Goal: Task Accomplishment & Management: Manage account settings

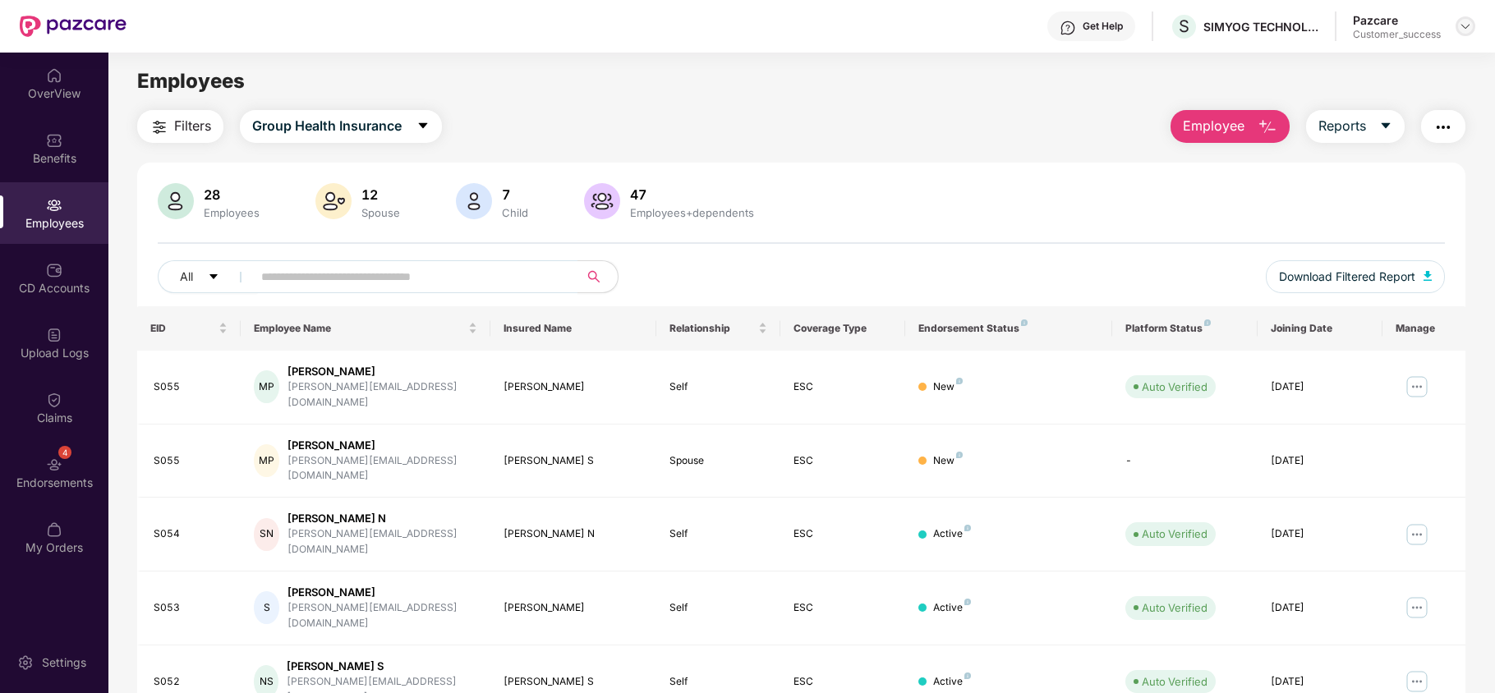
click at [1470, 21] on img at bounding box center [1464, 26] width 13 height 13
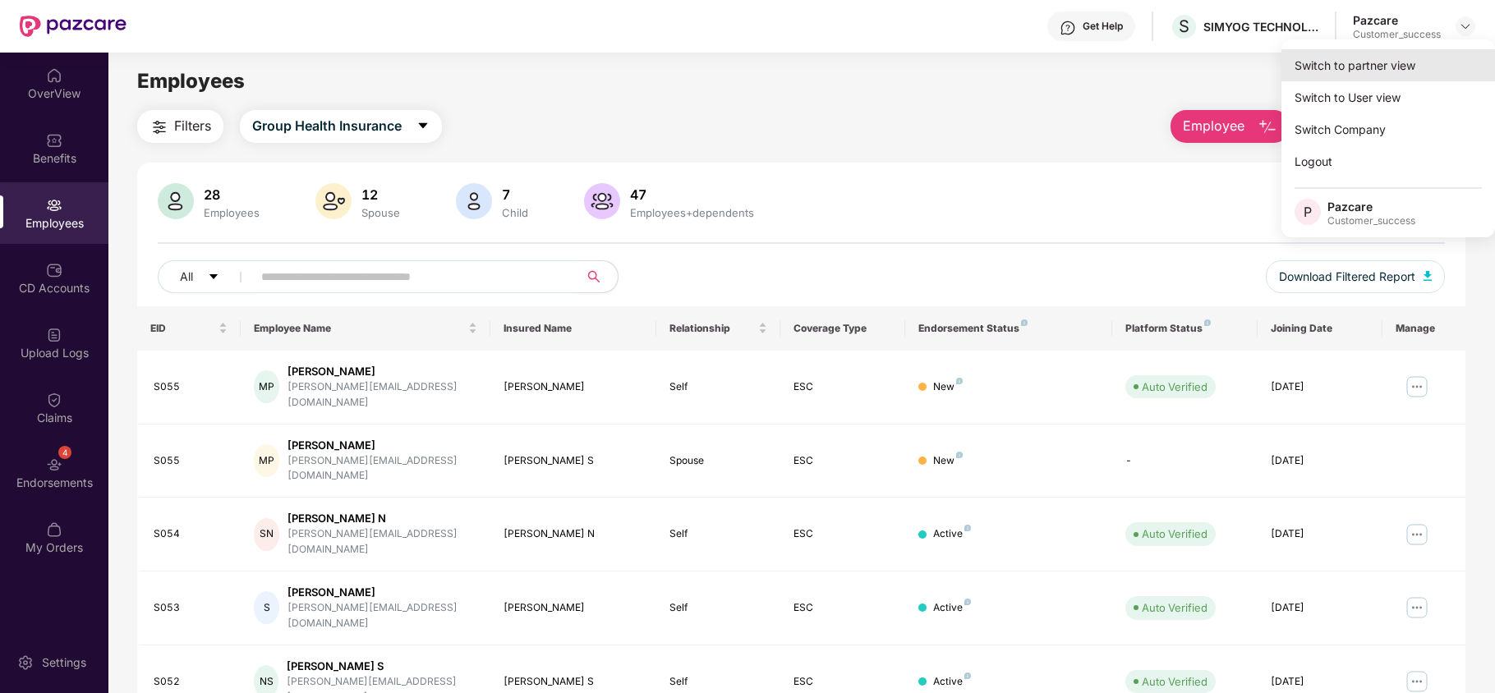
click at [1439, 53] on div "Switch to partner view" at bounding box center [1388, 65] width 214 height 32
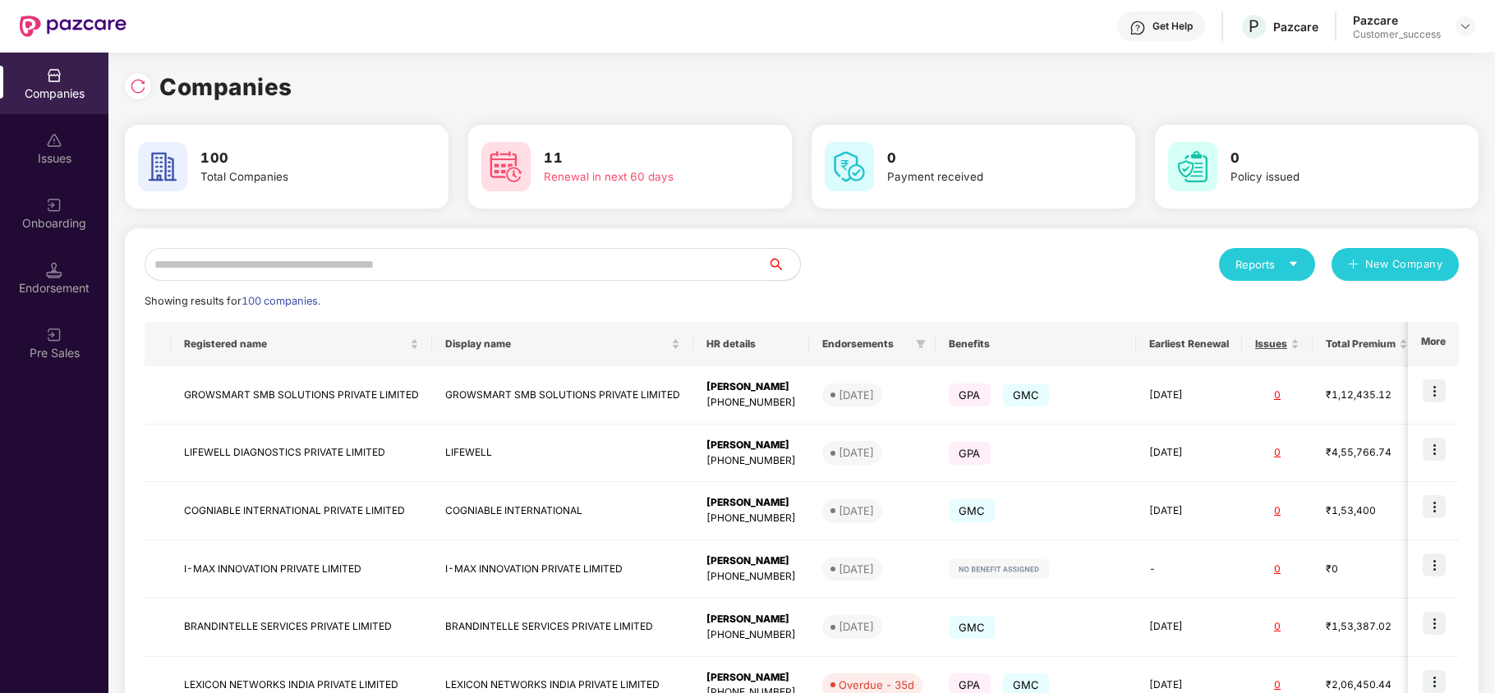
click at [611, 256] on input "text" at bounding box center [456, 264] width 622 height 33
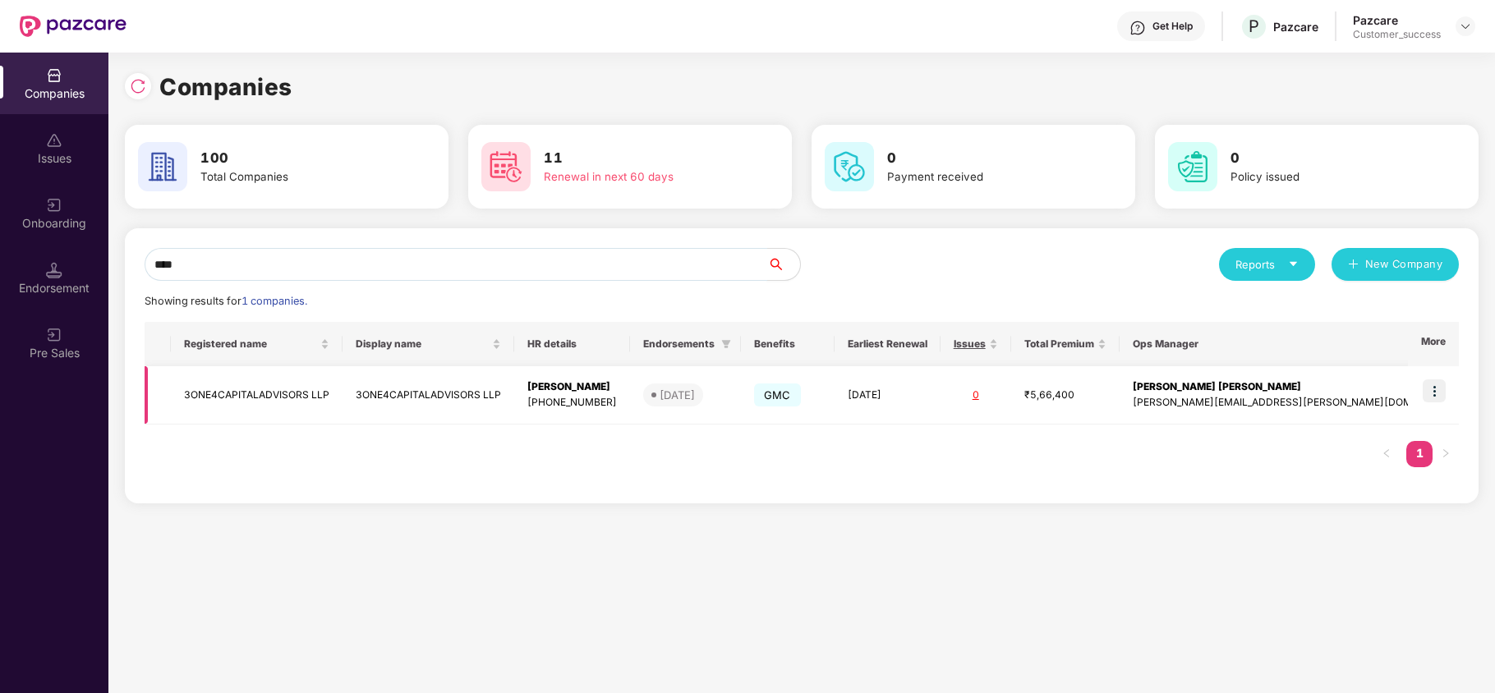
type input "****"
drag, startPoint x: 187, startPoint y: 392, endPoint x: 338, endPoint y: 407, distance: 151.9
click at [338, 407] on td "3ONE4CAPITALADVISORS LLP" at bounding box center [257, 395] width 172 height 58
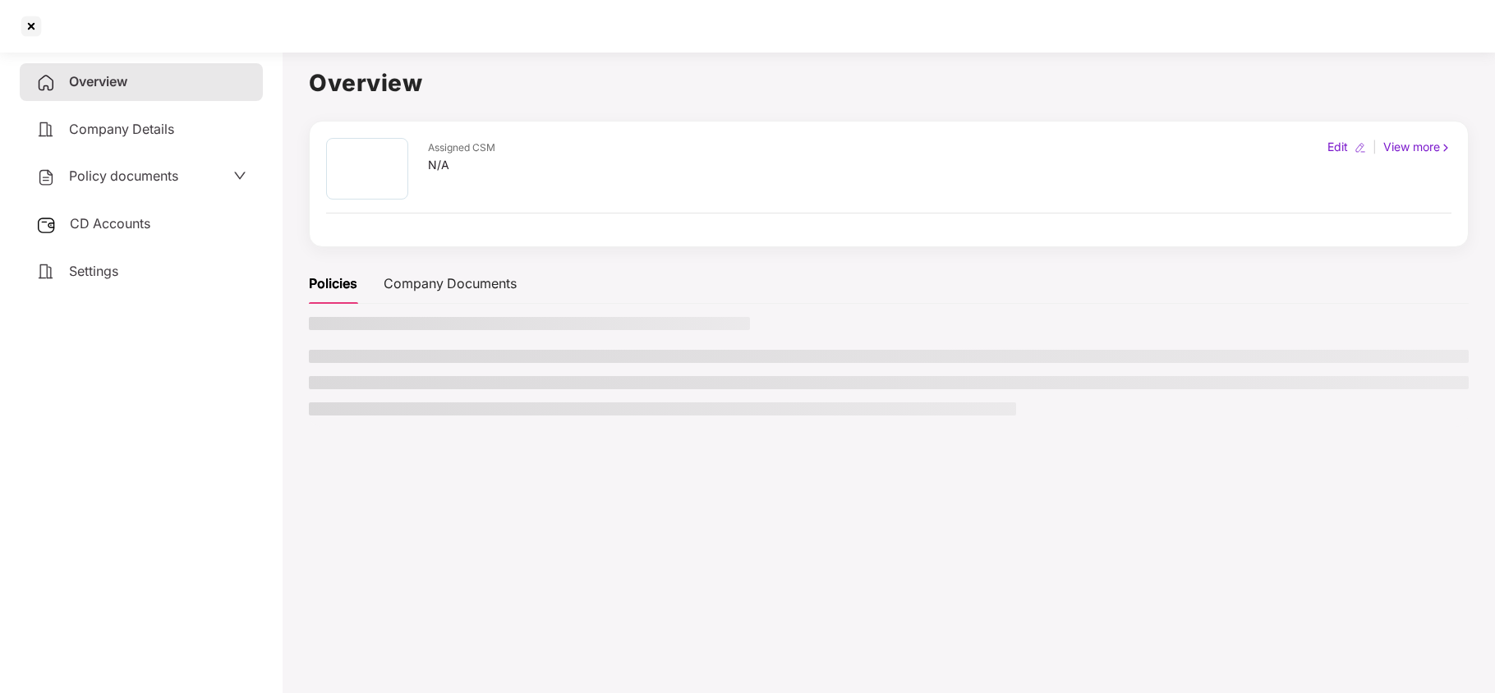
copy td "3ONE4CAPITALADVISORS LLP"
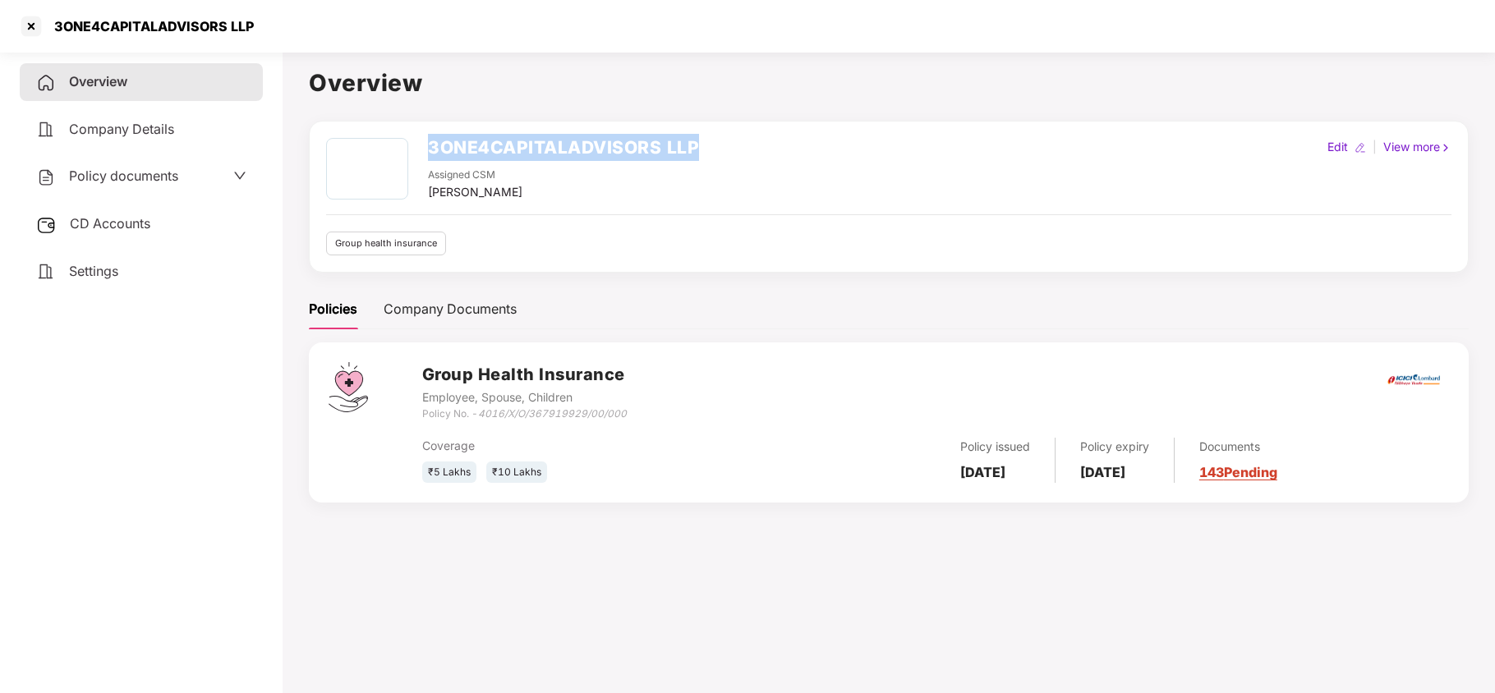
drag, startPoint x: 429, startPoint y: 140, endPoint x: 695, endPoint y: 136, distance: 266.1
click at [695, 136] on h2 "3ONE4CAPITALADVISORS LLP" at bounding box center [563, 147] width 271 height 27
copy h2 "3ONE4CAPITALADVISORS LLP"
click at [31, 25] on div at bounding box center [31, 26] width 26 height 26
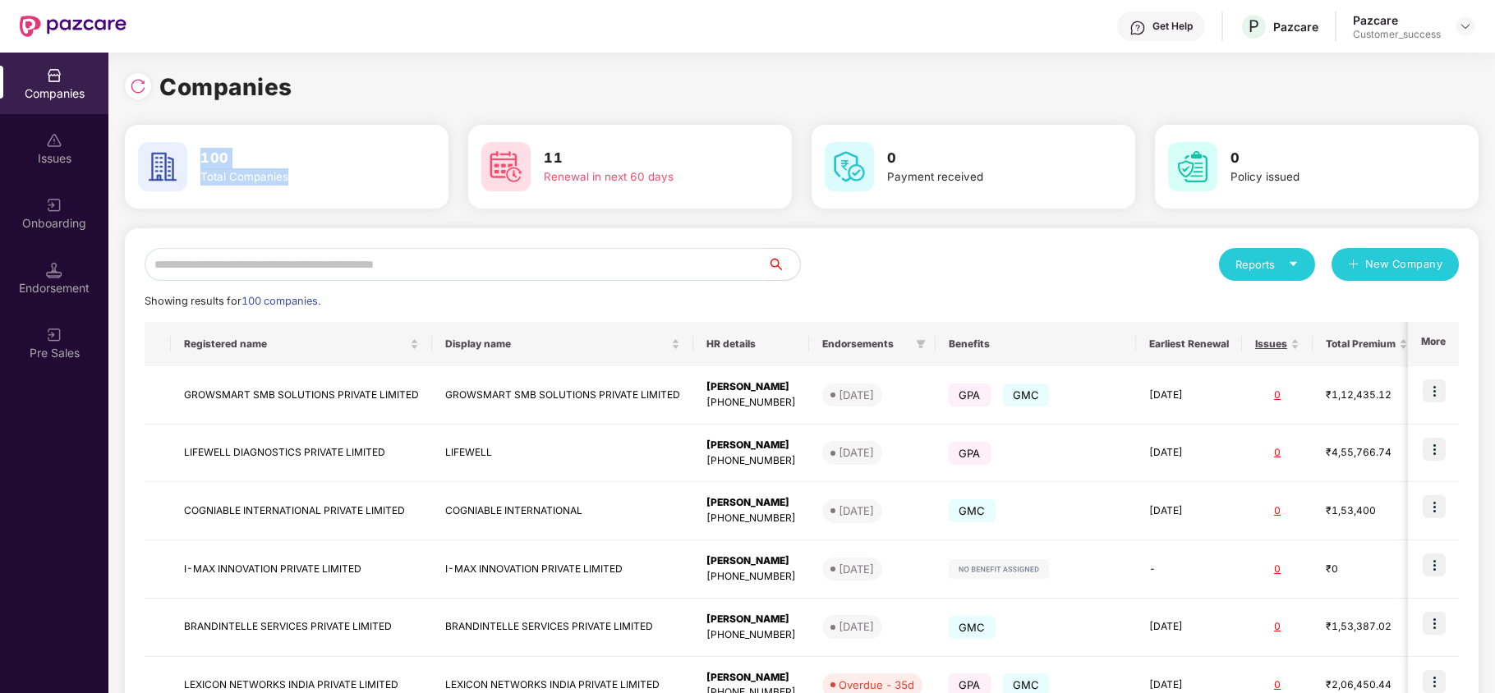
drag, startPoint x: 200, startPoint y: 166, endPoint x: 296, endPoint y: 178, distance: 96.9
click at [296, 178] on div "100 Total Companies" at bounding box center [297, 167] width 207 height 39
click at [319, 263] on input "text" at bounding box center [456, 264] width 622 height 33
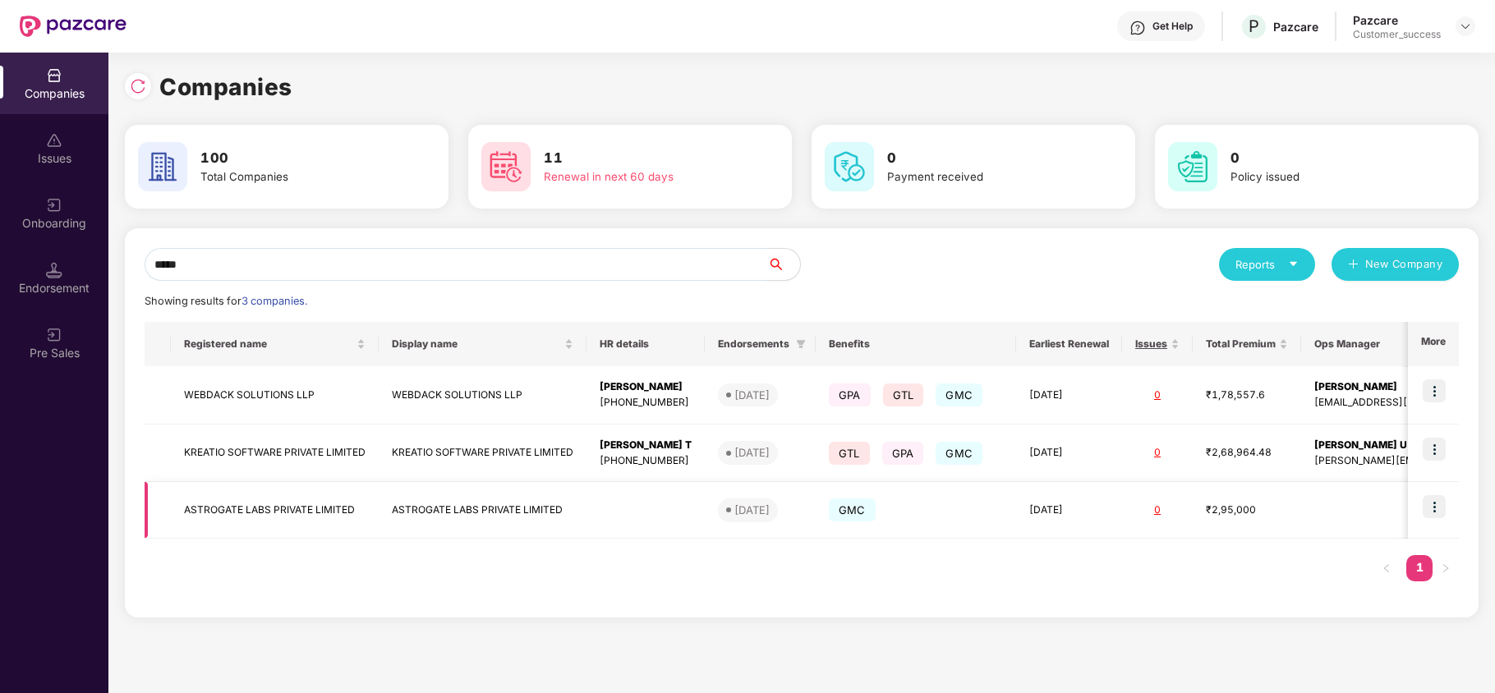
type input "*****"
click at [1439, 503] on img at bounding box center [1433, 506] width 23 height 23
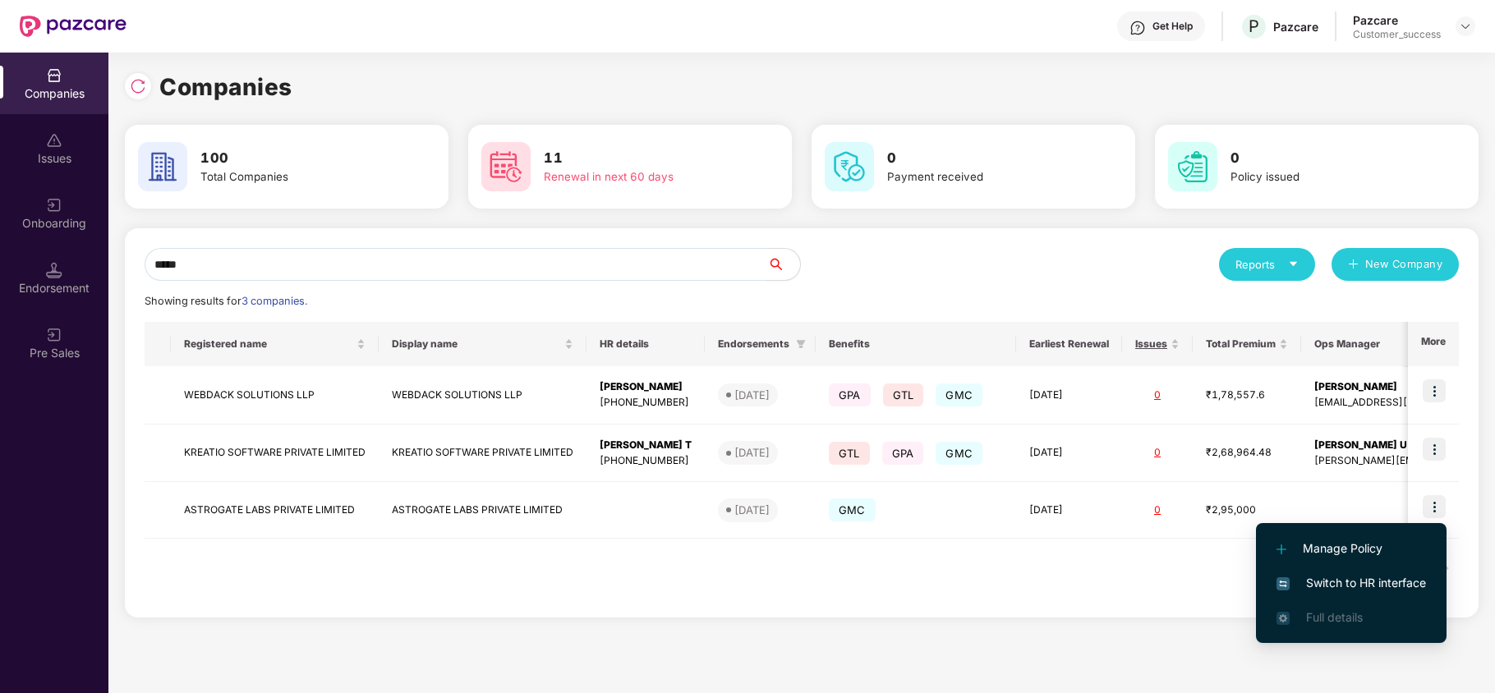
click at [1353, 583] on span "Switch to HR interface" at bounding box center [1350, 583] width 149 height 18
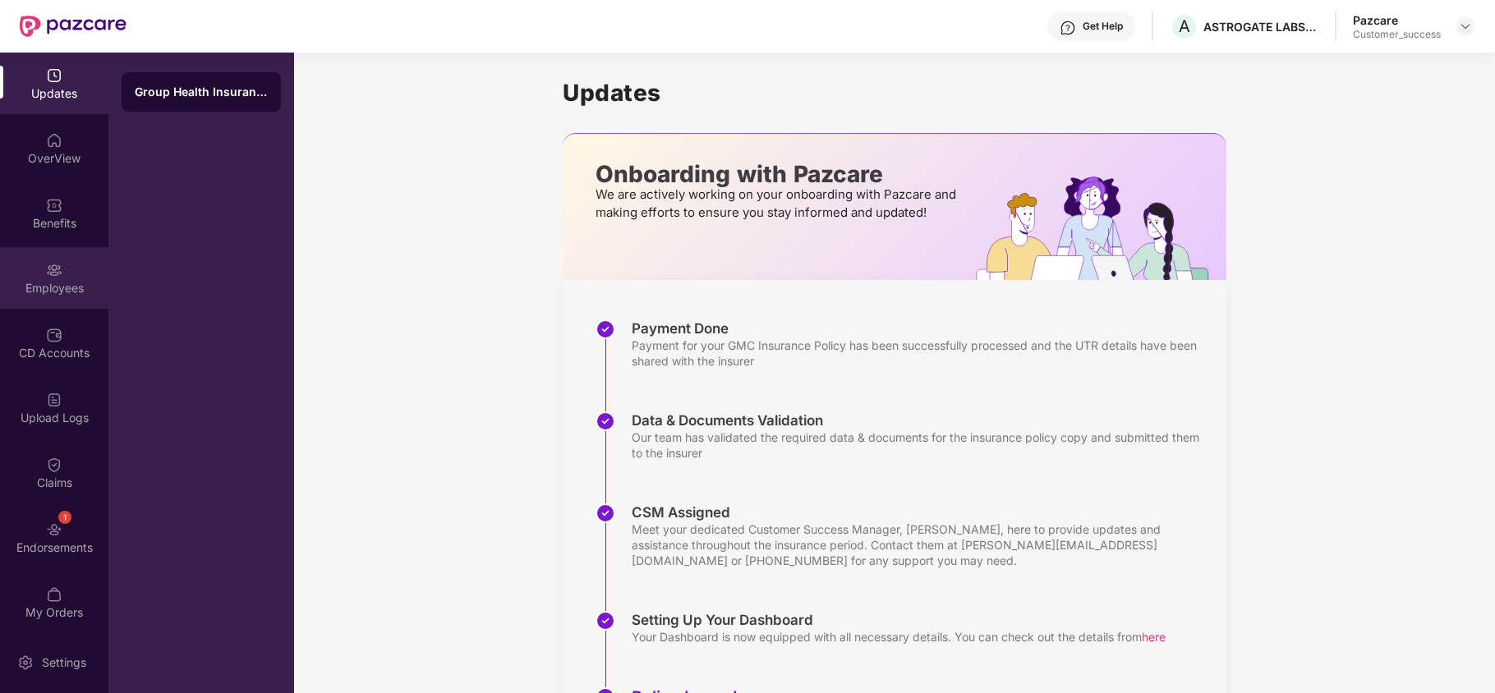
click at [43, 287] on div "Employees" at bounding box center [54, 288] width 108 height 16
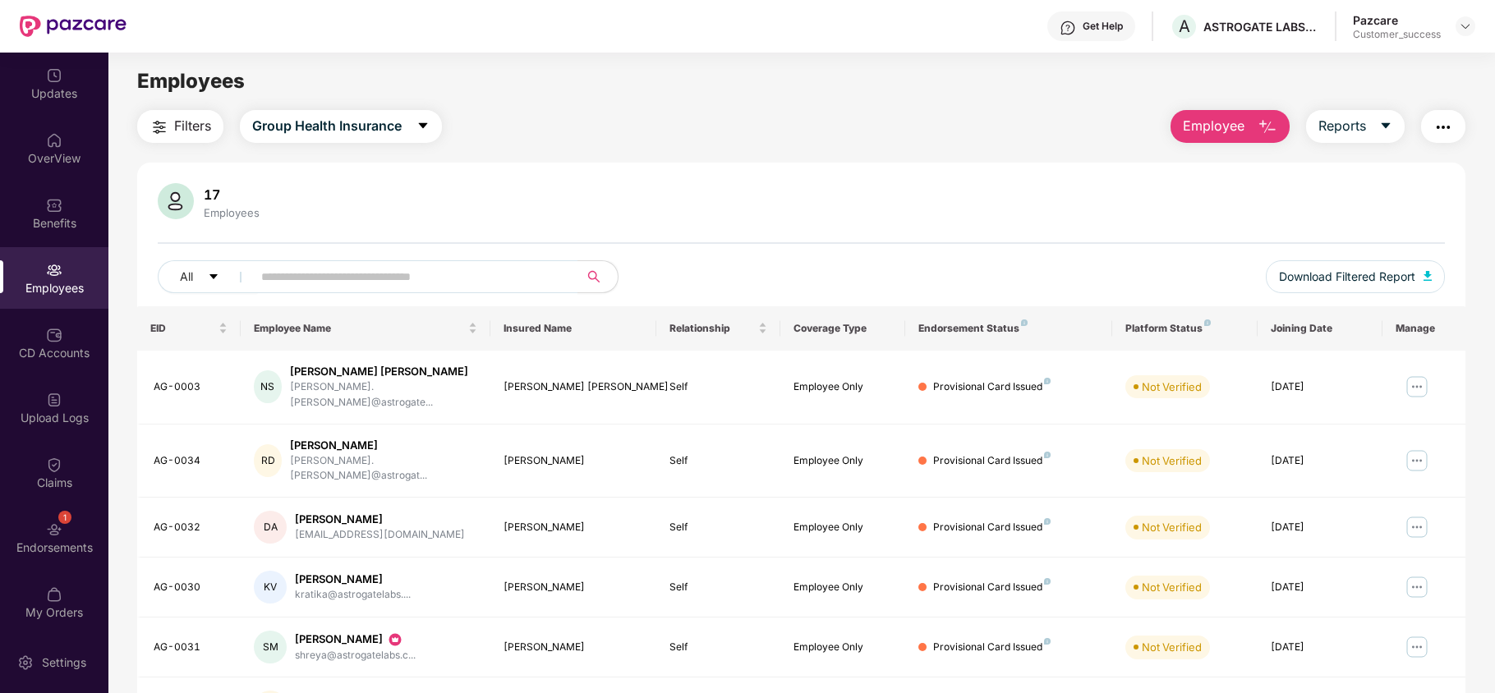
click at [26, 247] on div "Employees" at bounding box center [54, 278] width 108 height 62
click at [39, 224] on div "Benefits" at bounding box center [54, 223] width 108 height 16
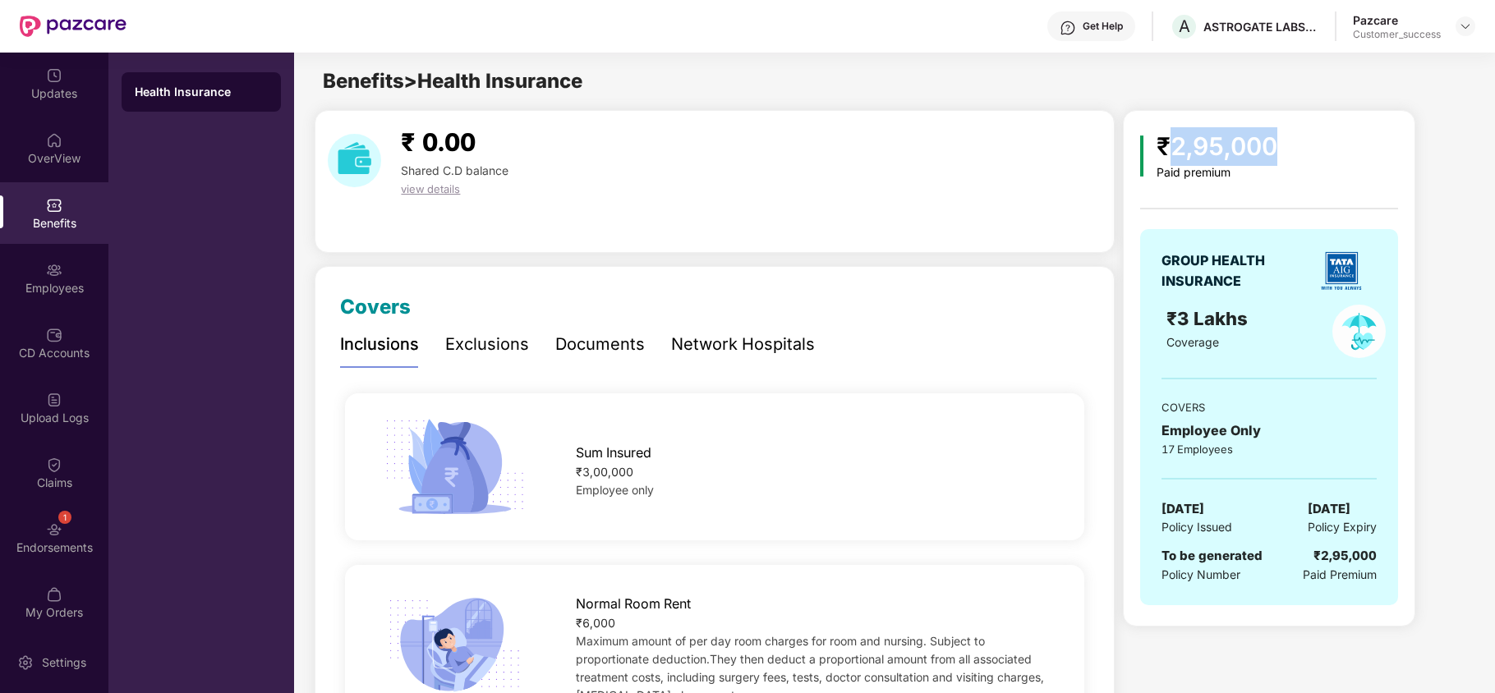
drag, startPoint x: 1170, startPoint y: 151, endPoint x: 1325, endPoint y: 122, distance: 157.0
click at [1325, 122] on div "₹2,95,000 Paid premium GROUP HEALTH INSURANCE ₹3 Lakhs Coverage COVERS Employee…" at bounding box center [1269, 368] width 292 height 517
click at [59, 282] on div "Employees" at bounding box center [54, 288] width 108 height 16
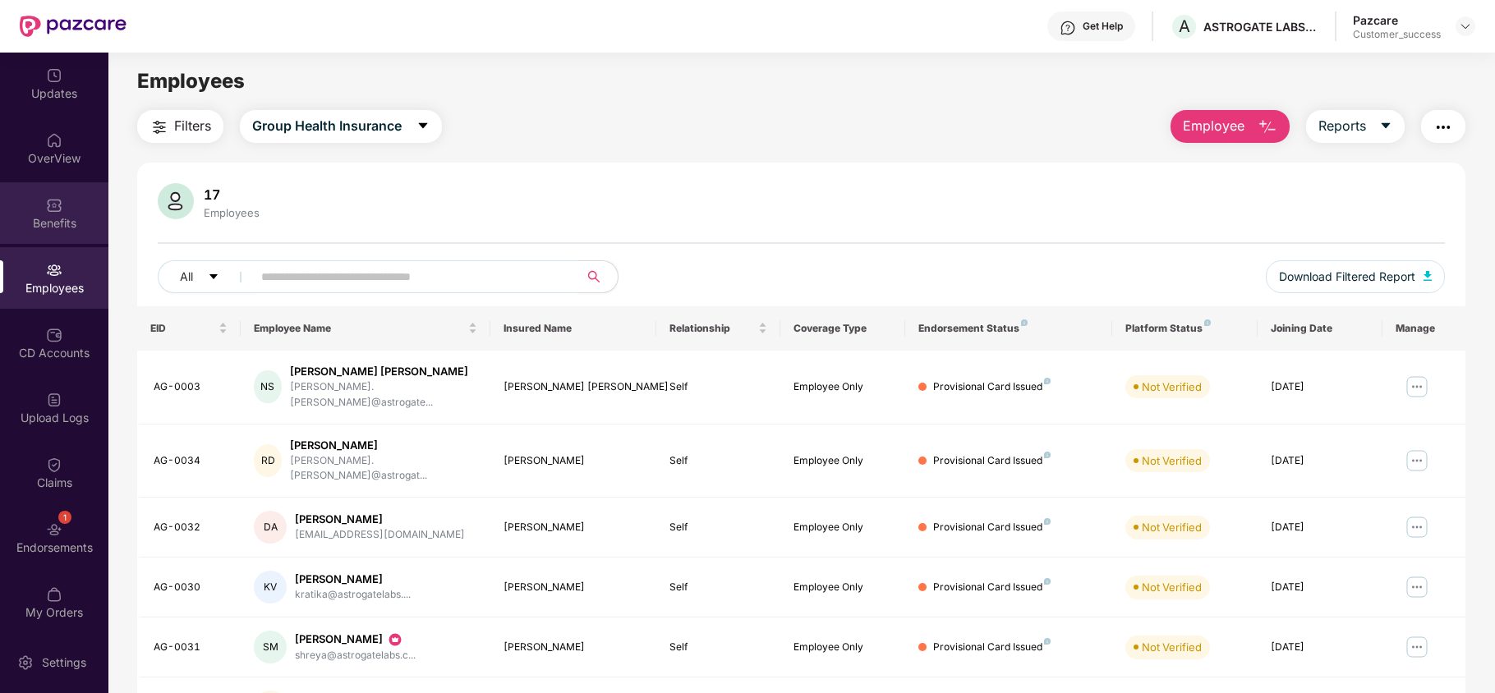
click at [83, 204] on div "Benefits" at bounding box center [54, 213] width 108 height 62
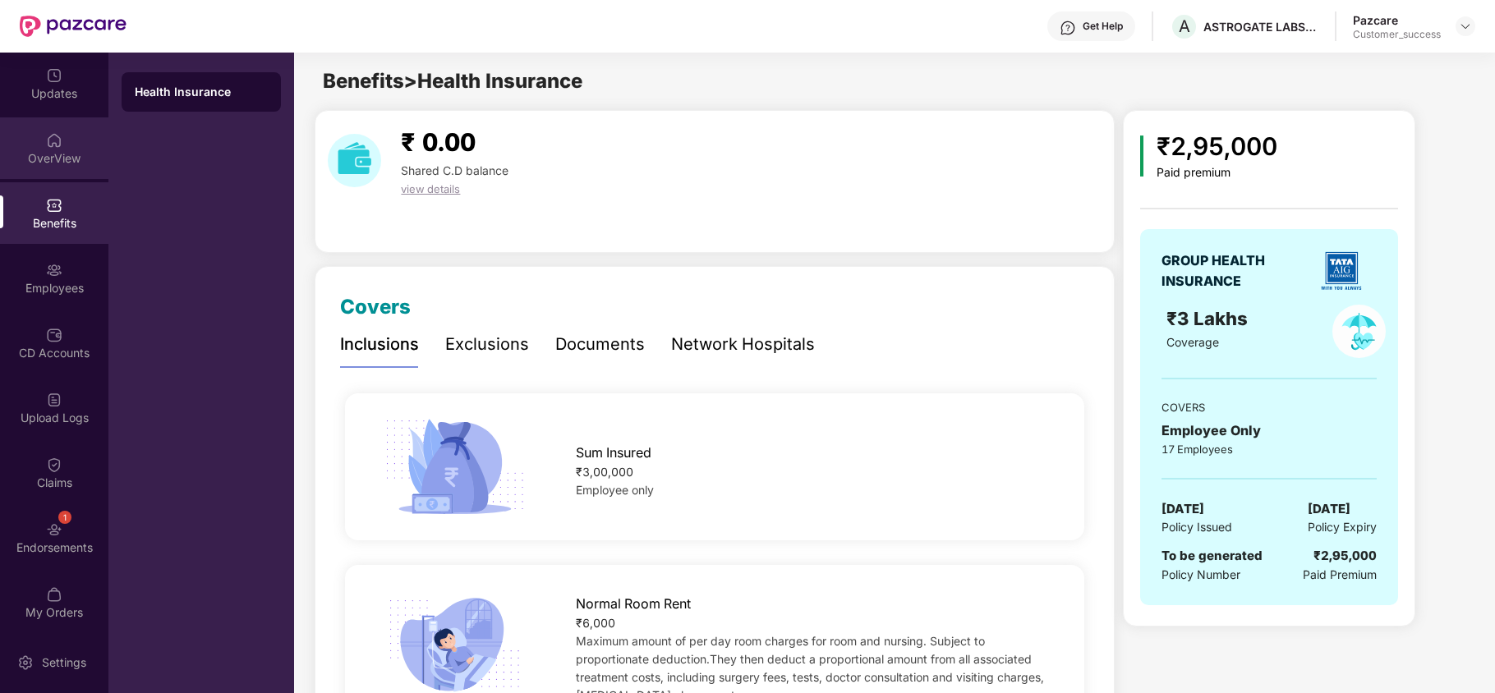
click at [40, 152] on div "OverView" at bounding box center [54, 158] width 108 height 16
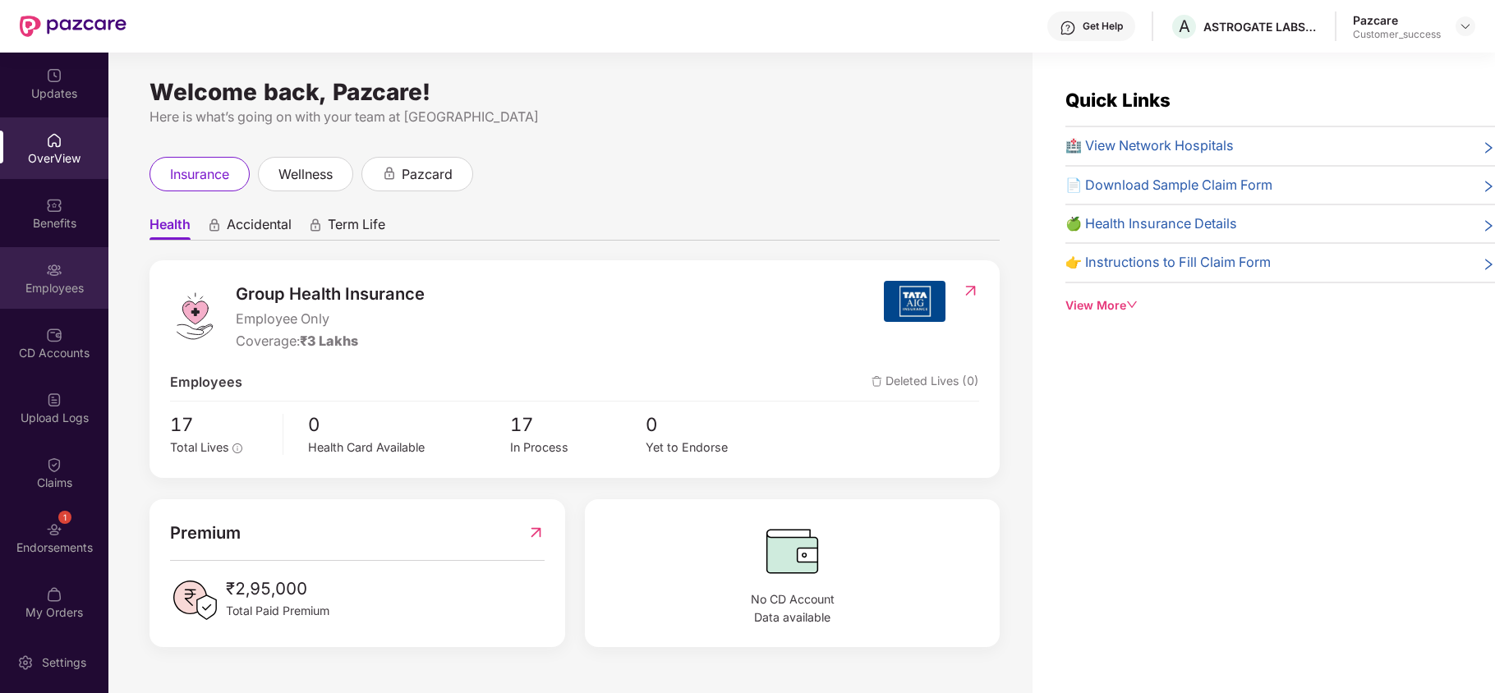
click at [53, 280] on div "Employees" at bounding box center [54, 288] width 108 height 16
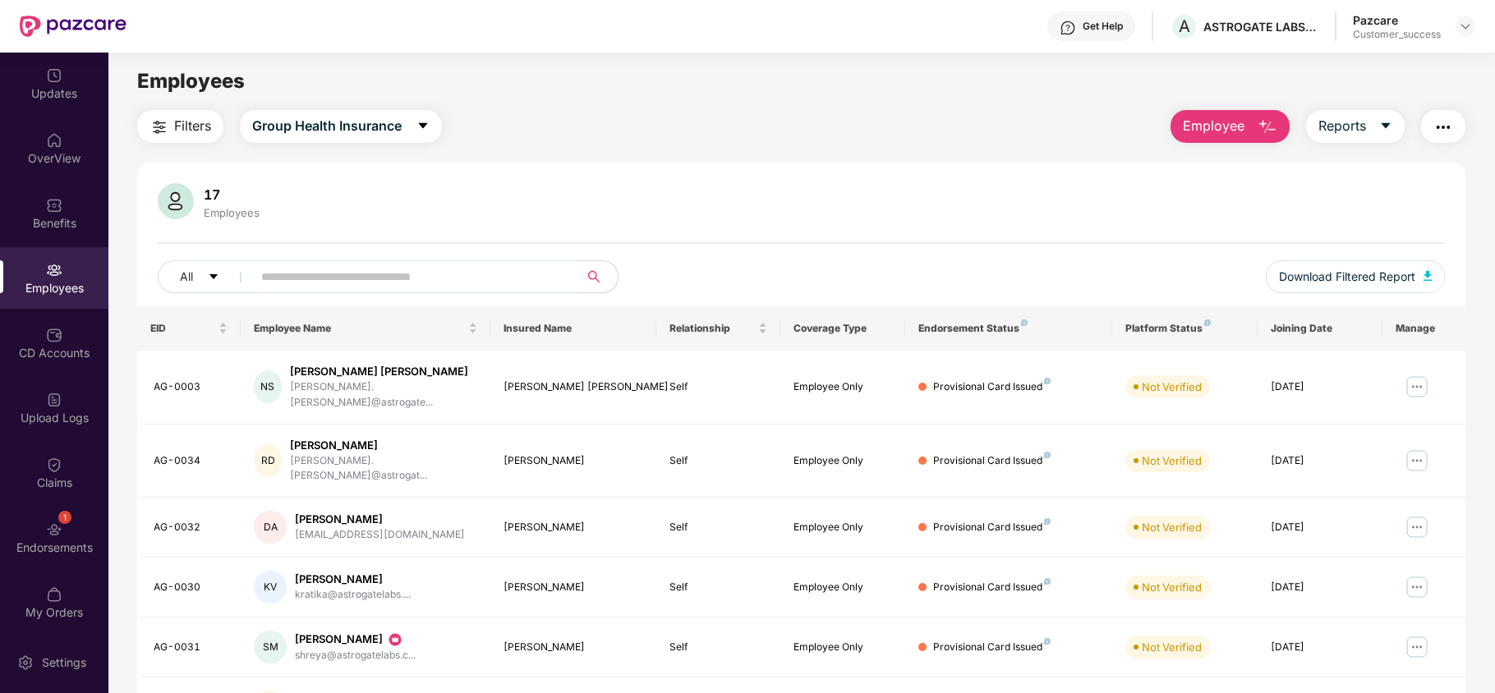
click at [312, 273] on input "text" at bounding box center [408, 276] width 295 height 25
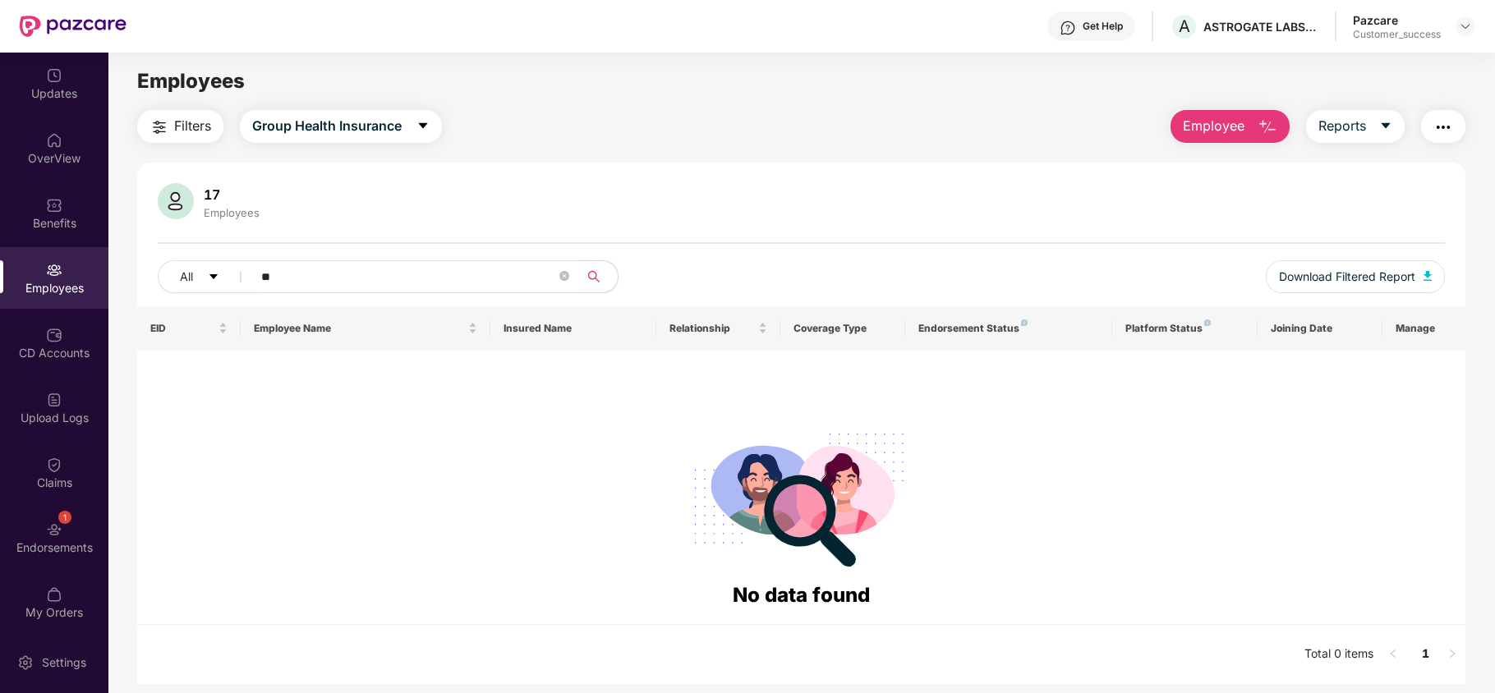
type input "*"
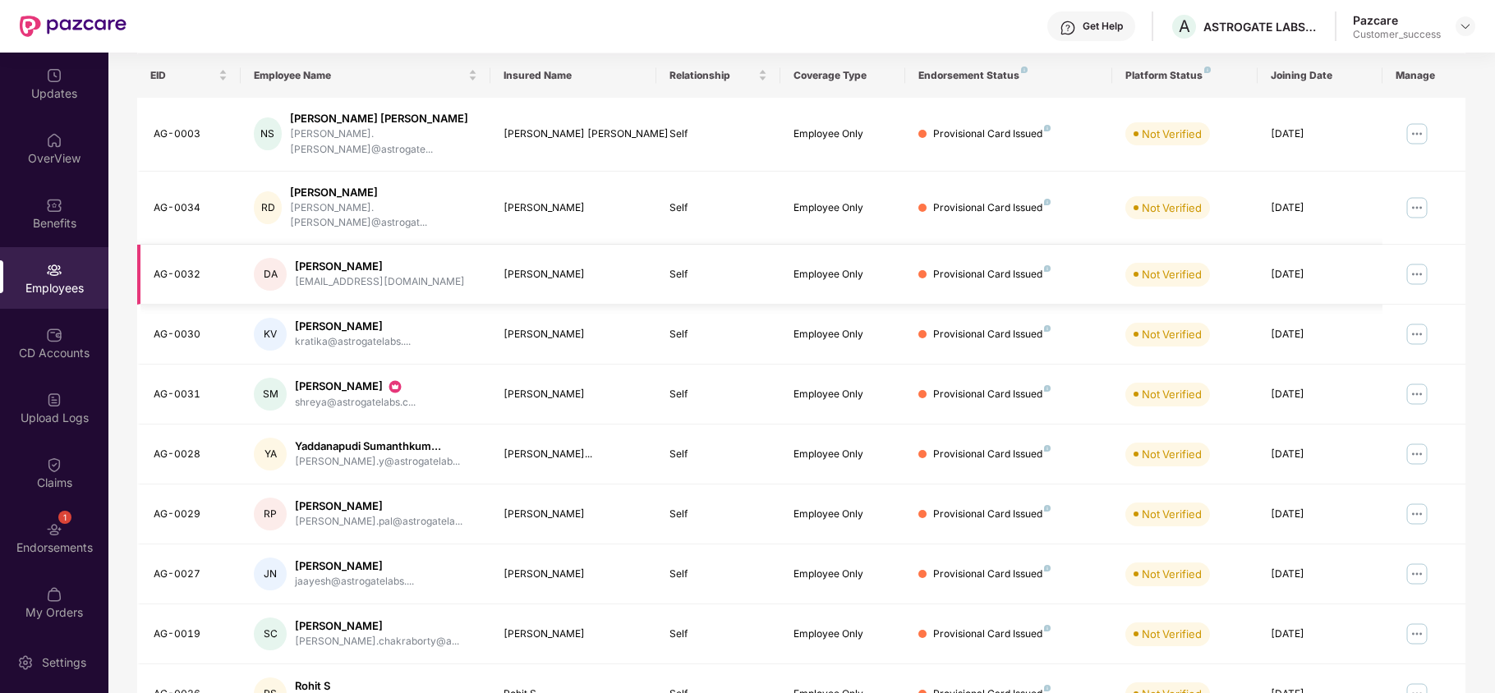
scroll to position [290, 0]
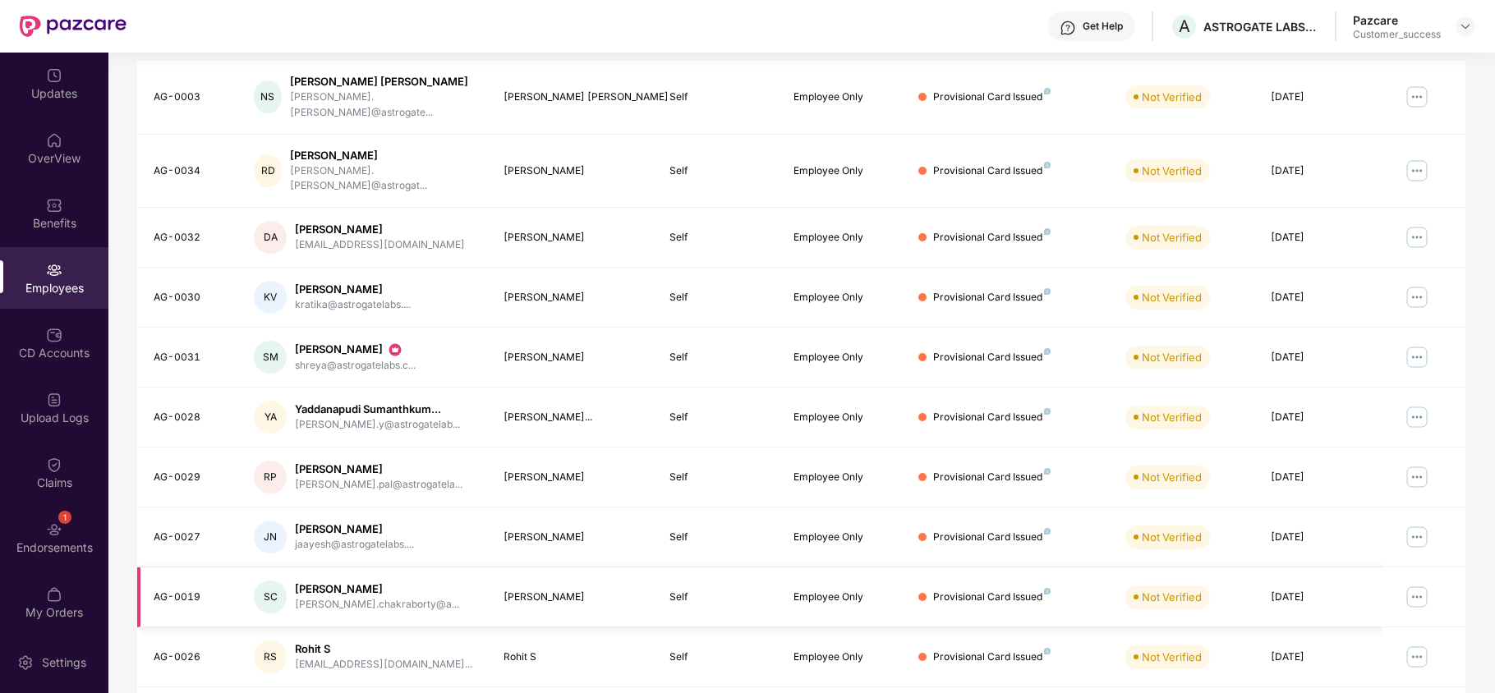
click at [1416, 584] on img at bounding box center [1416, 597] width 26 height 26
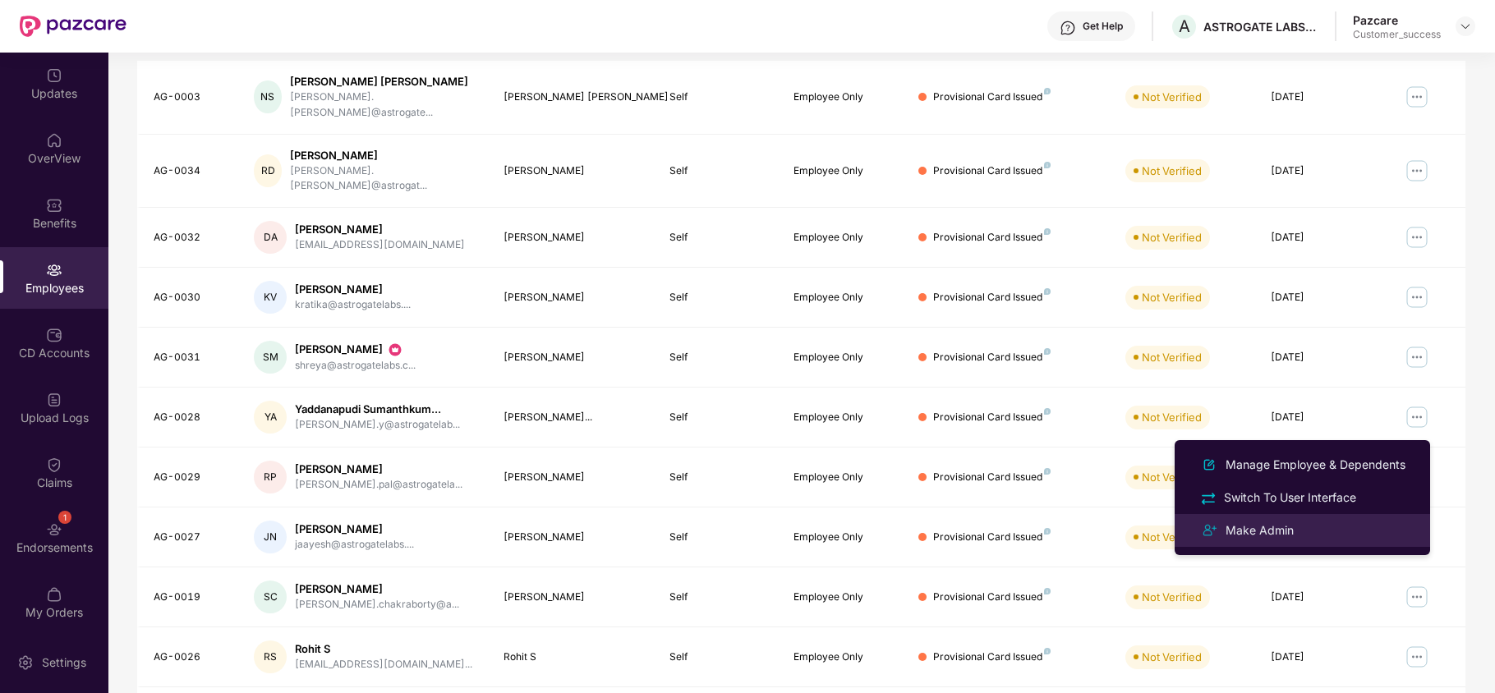
click at [1297, 532] on div "Make Admin" at bounding box center [1302, 531] width 213 height 20
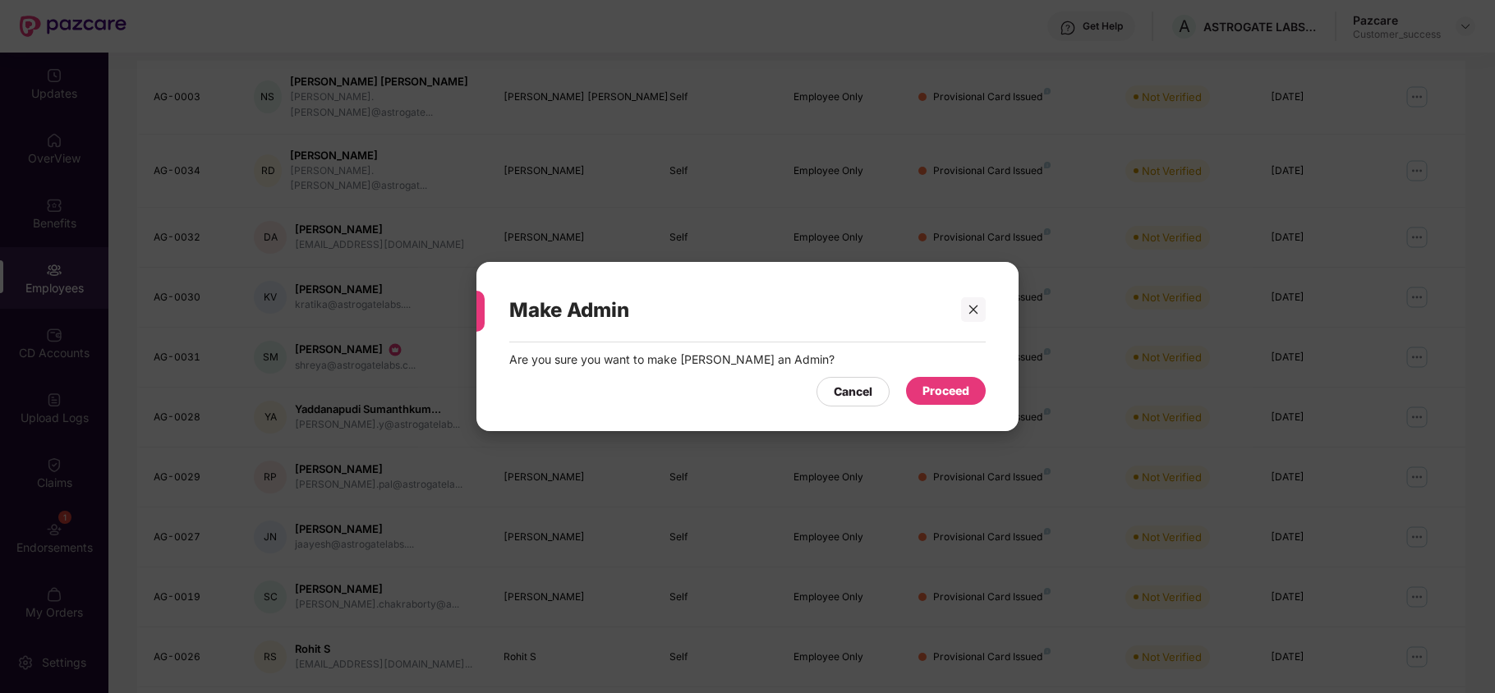
click at [931, 393] on div "Proceed" at bounding box center [945, 391] width 47 height 18
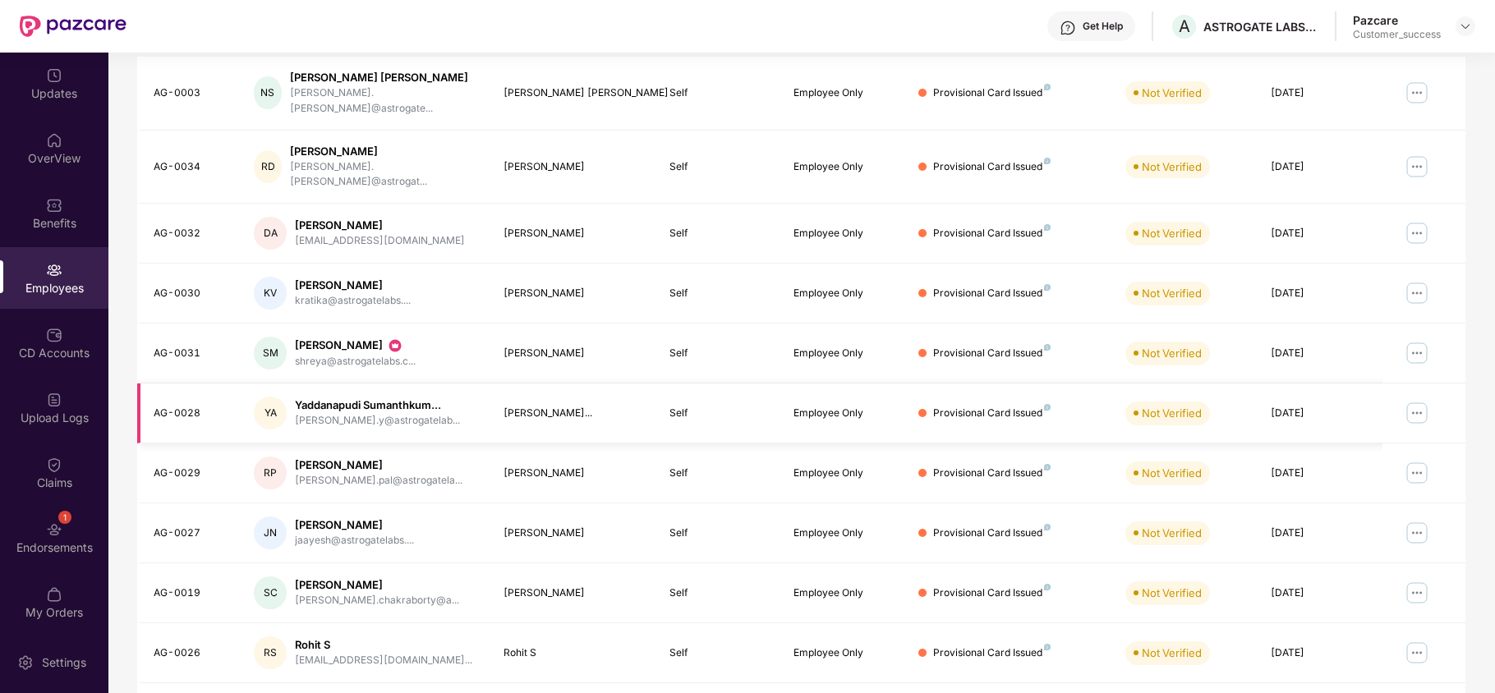
scroll to position [300, 0]
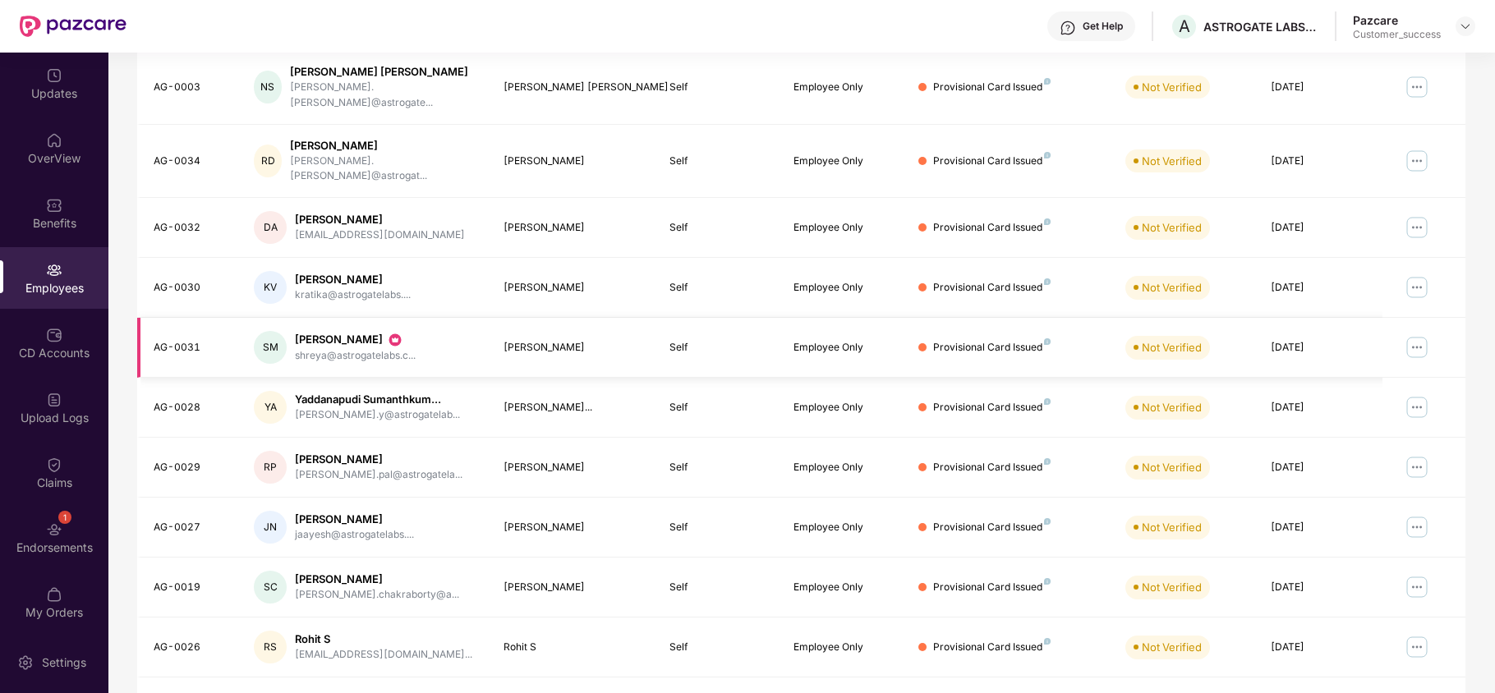
click at [1419, 334] on img at bounding box center [1416, 347] width 26 height 26
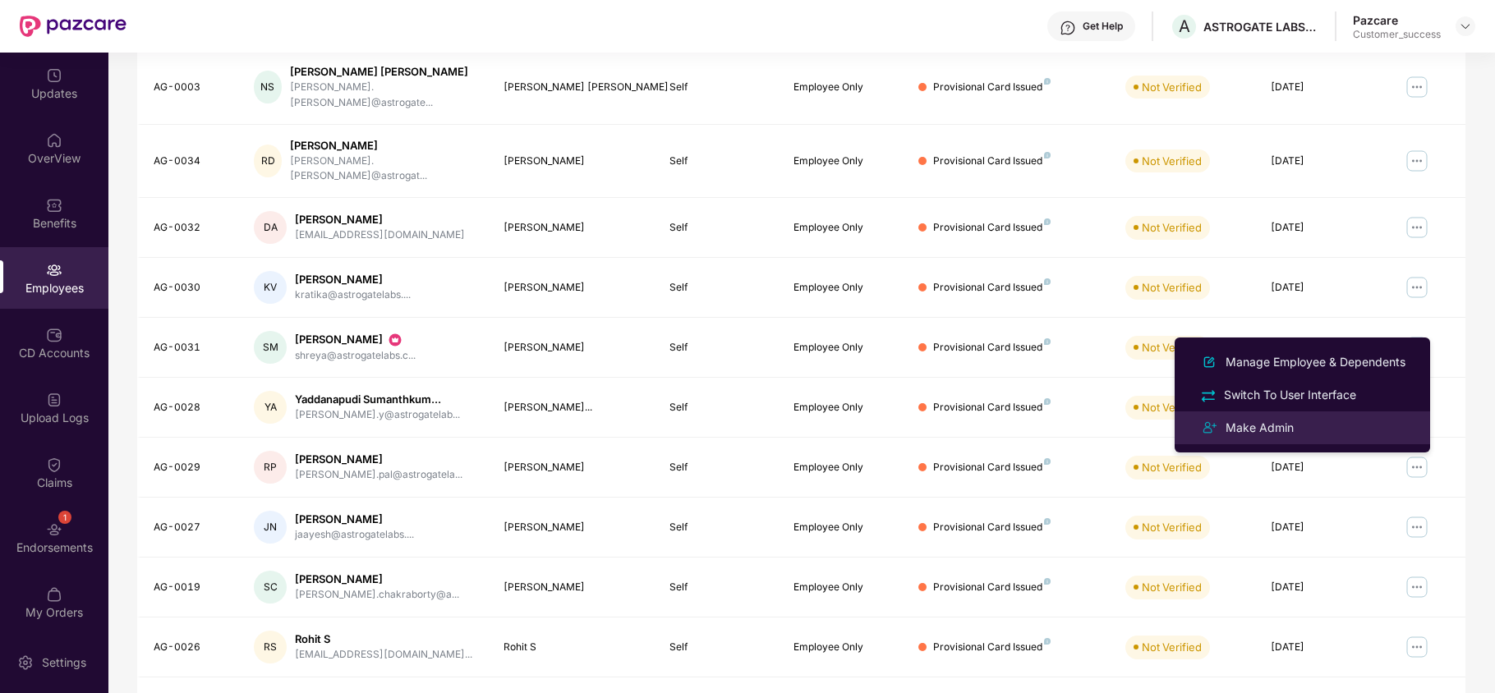
click at [1278, 422] on div "Make Admin" at bounding box center [1259, 428] width 75 height 18
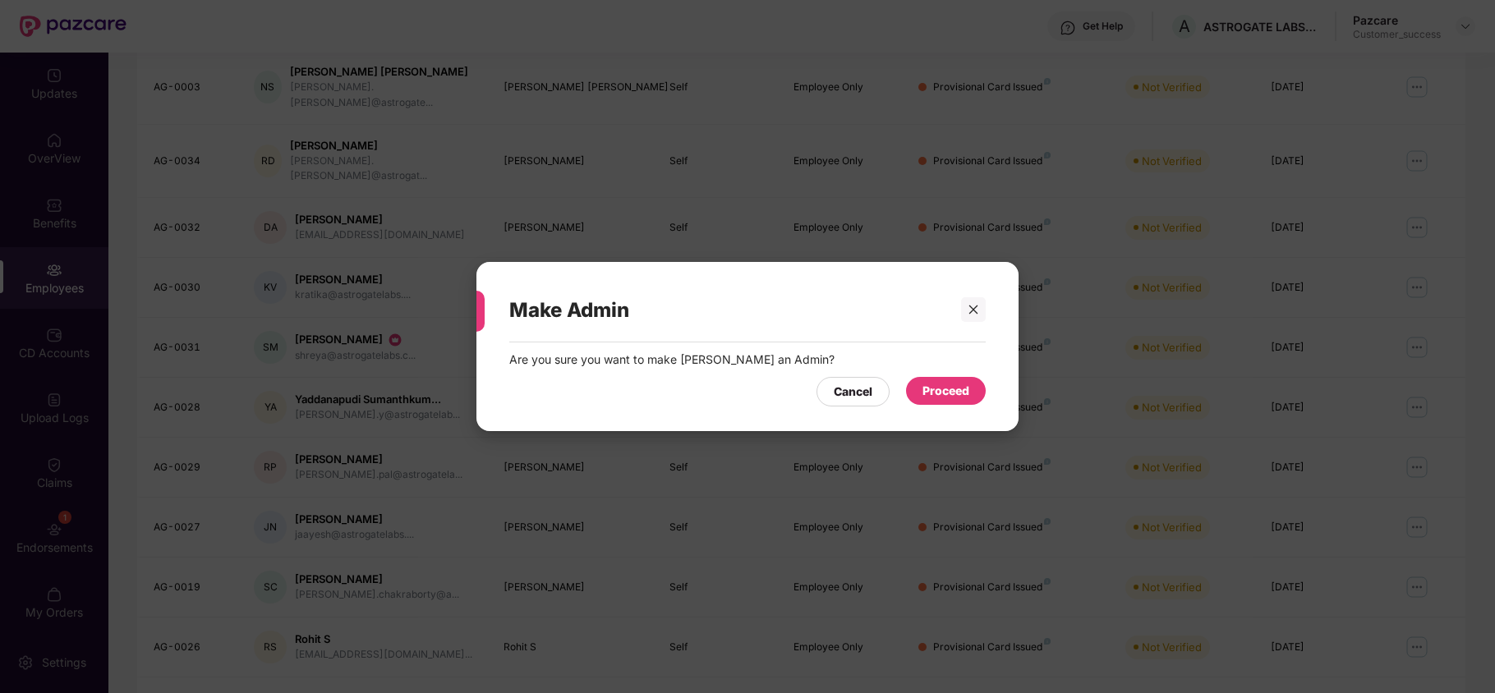
click at [941, 388] on div "Proceed" at bounding box center [945, 391] width 47 height 18
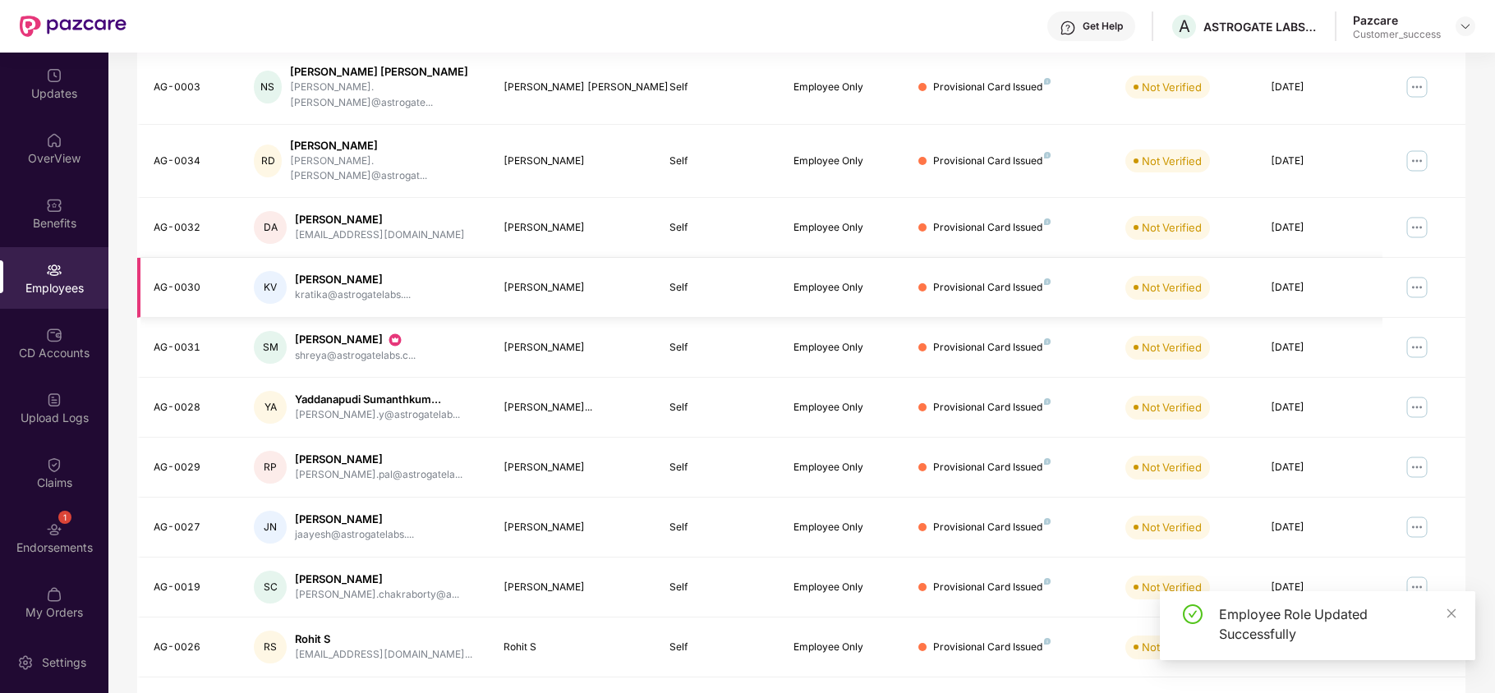
scroll to position [0, 0]
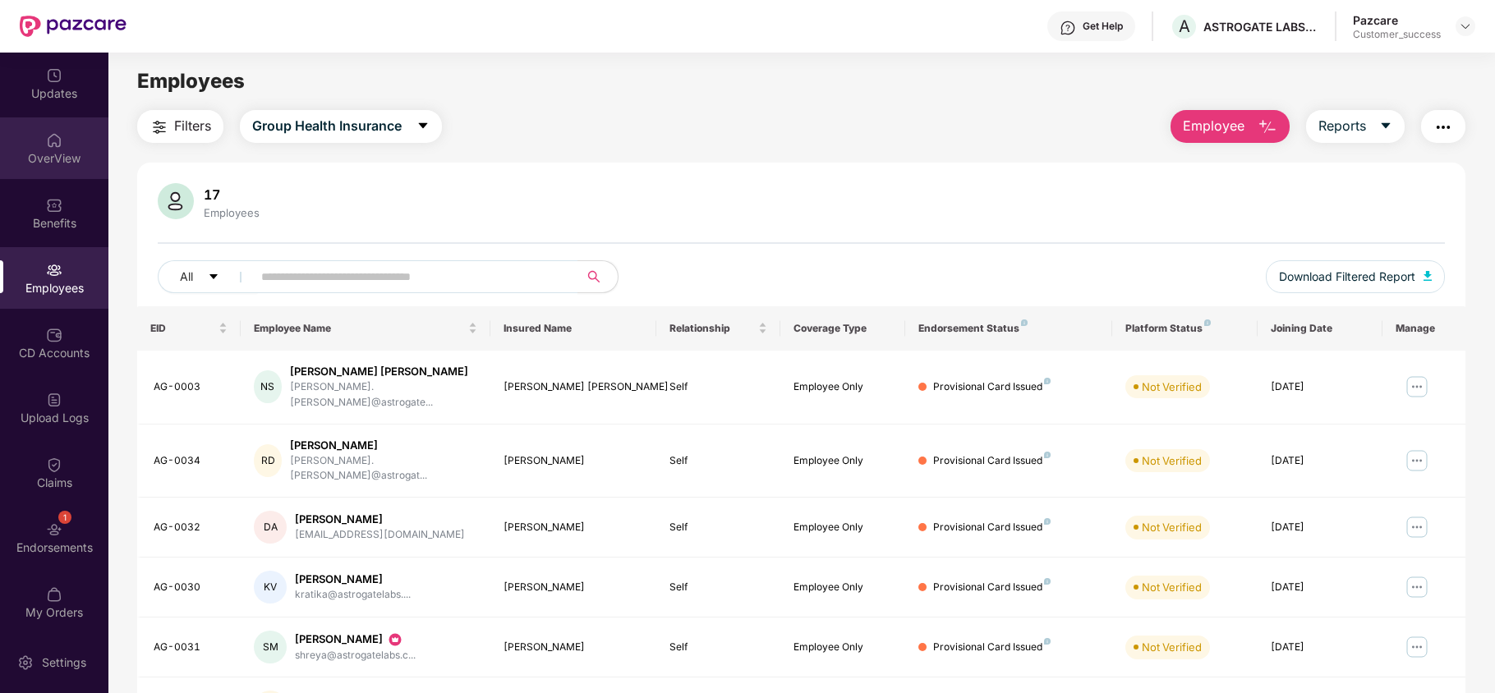
click at [73, 138] on div "OverView" at bounding box center [54, 148] width 108 height 62
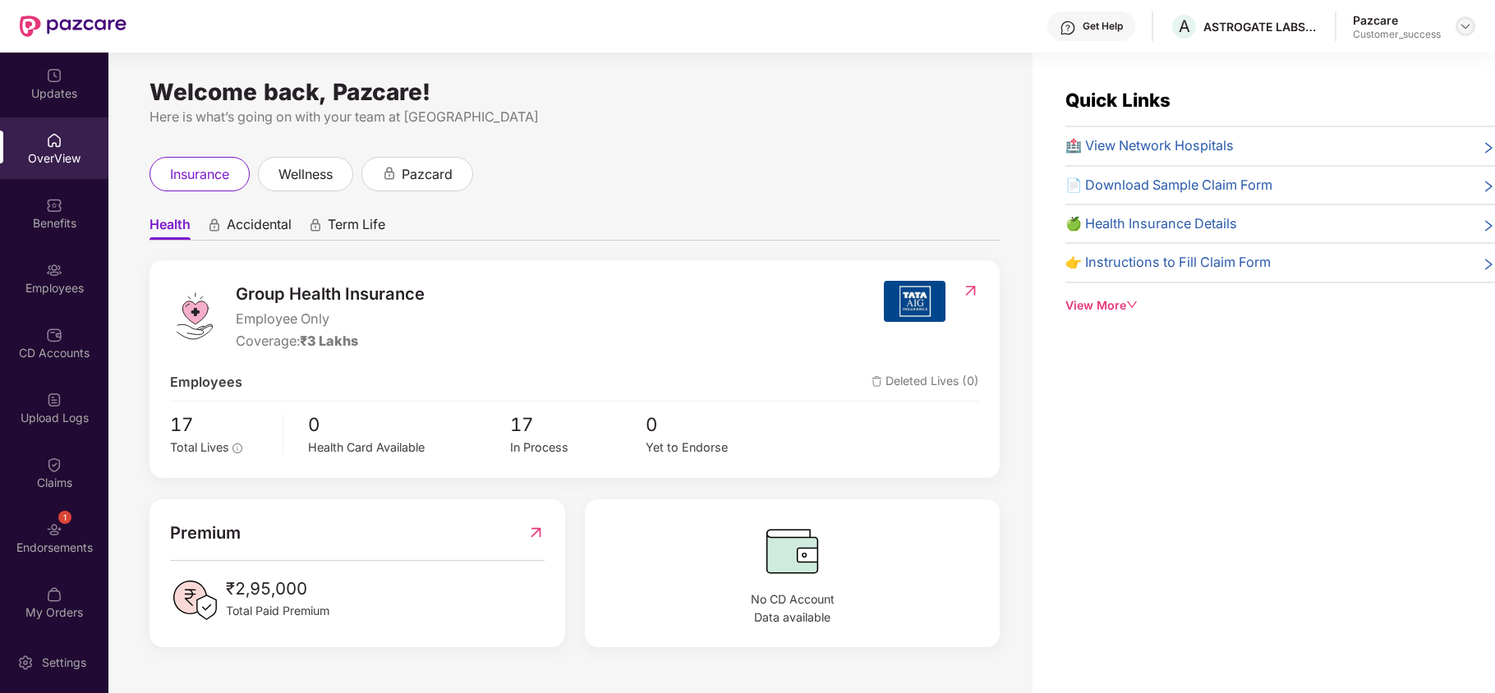
click at [1463, 27] on img at bounding box center [1464, 26] width 13 height 13
click at [1210, 84] on div "Quick Links 🏥 View Network Hospitals 📄 Download Sample Claim Form 🍏 Health Insu…" at bounding box center [1263, 399] width 462 height 693
click at [1462, 30] on img at bounding box center [1464, 26] width 13 height 13
click at [557, 231] on ul "Health Accidental Term Life" at bounding box center [574, 224] width 850 height 33
click at [1098, 306] on div "View More" at bounding box center [1279, 305] width 429 height 18
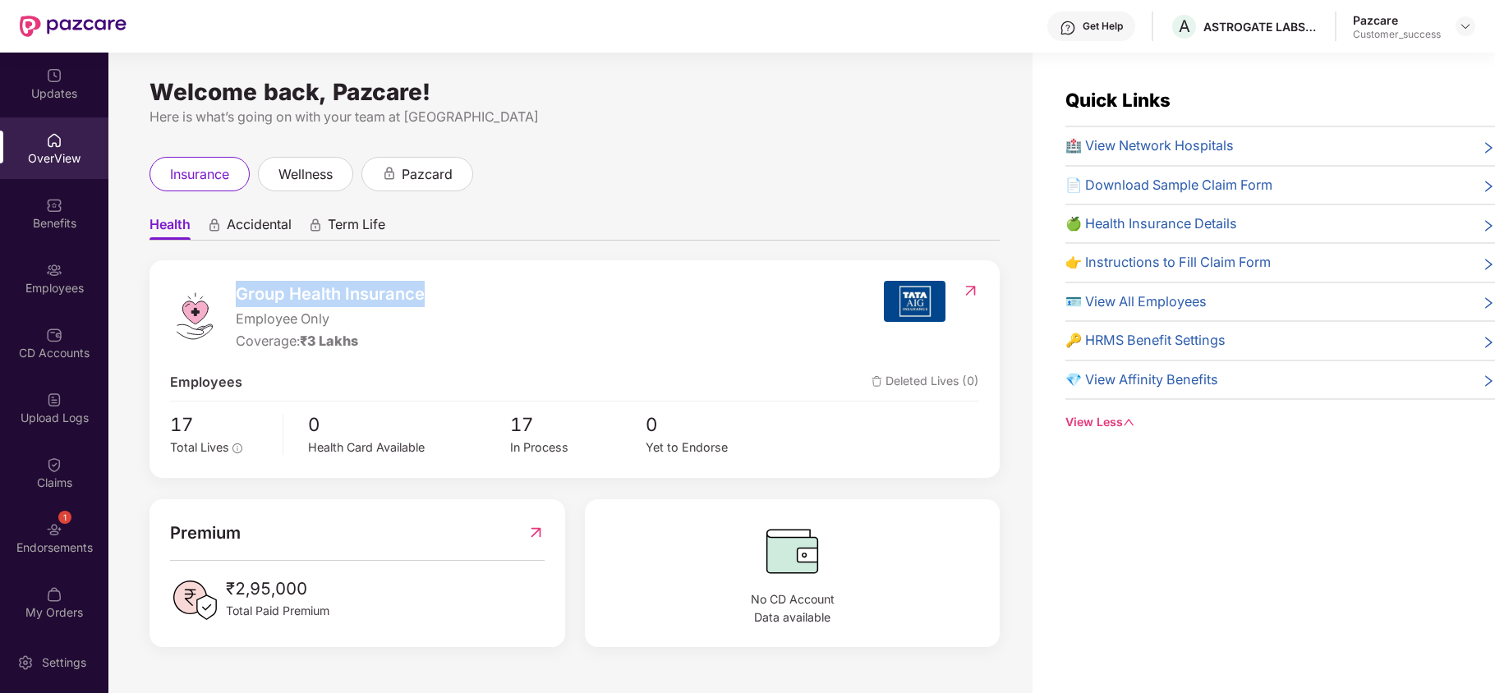
drag, startPoint x: 237, startPoint y: 294, endPoint x: 431, endPoint y: 301, distance: 193.9
click at [431, 301] on div "Group Health Insurance Employee Only Coverage: ₹3 Lakhs" at bounding box center [527, 316] width 714 height 71
drag, startPoint x: 232, startPoint y: 317, endPoint x: 337, endPoint y: 327, distance: 105.6
click at [337, 327] on div "Group Health Insurance Employee Only Coverage: ₹3 Lakhs" at bounding box center [527, 316] width 714 height 71
click at [305, 181] on span "wellness" at bounding box center [305, 174] width 54 height 21
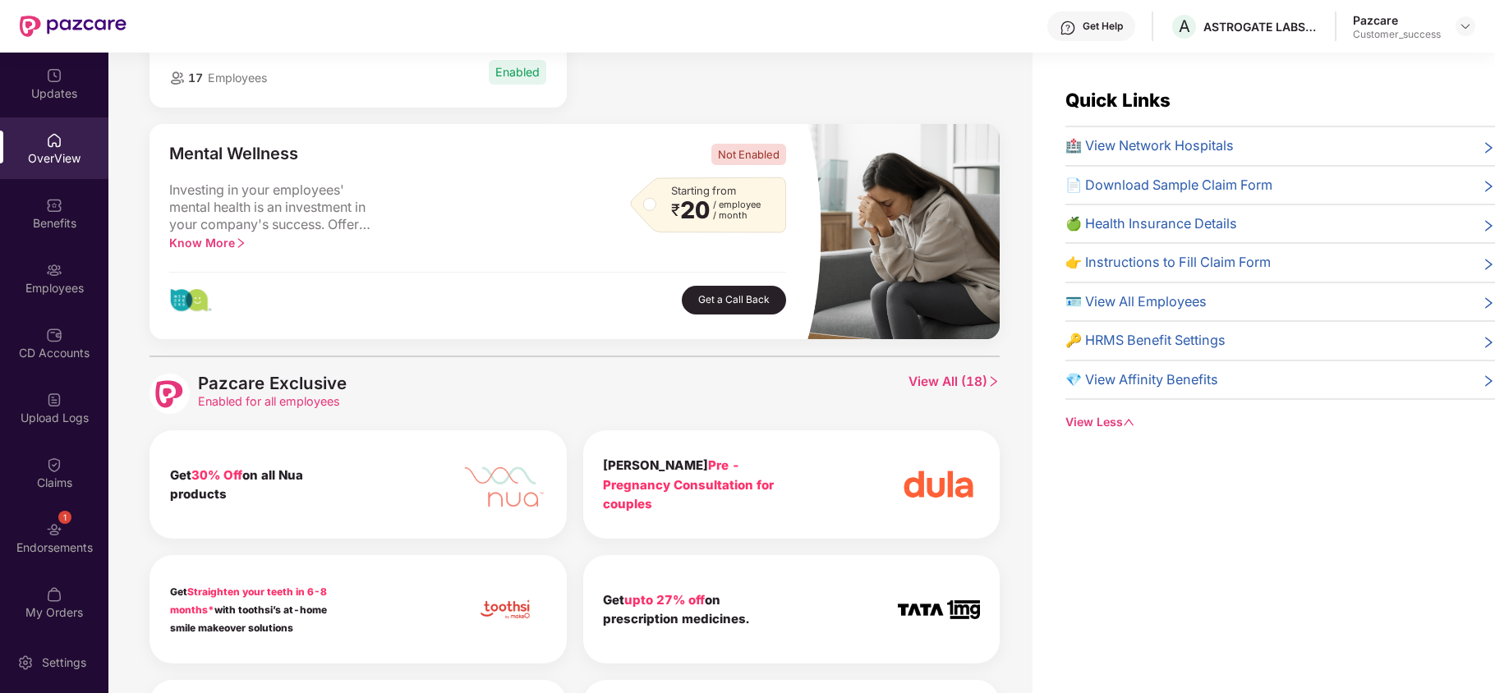
scroll to position [441, 0]
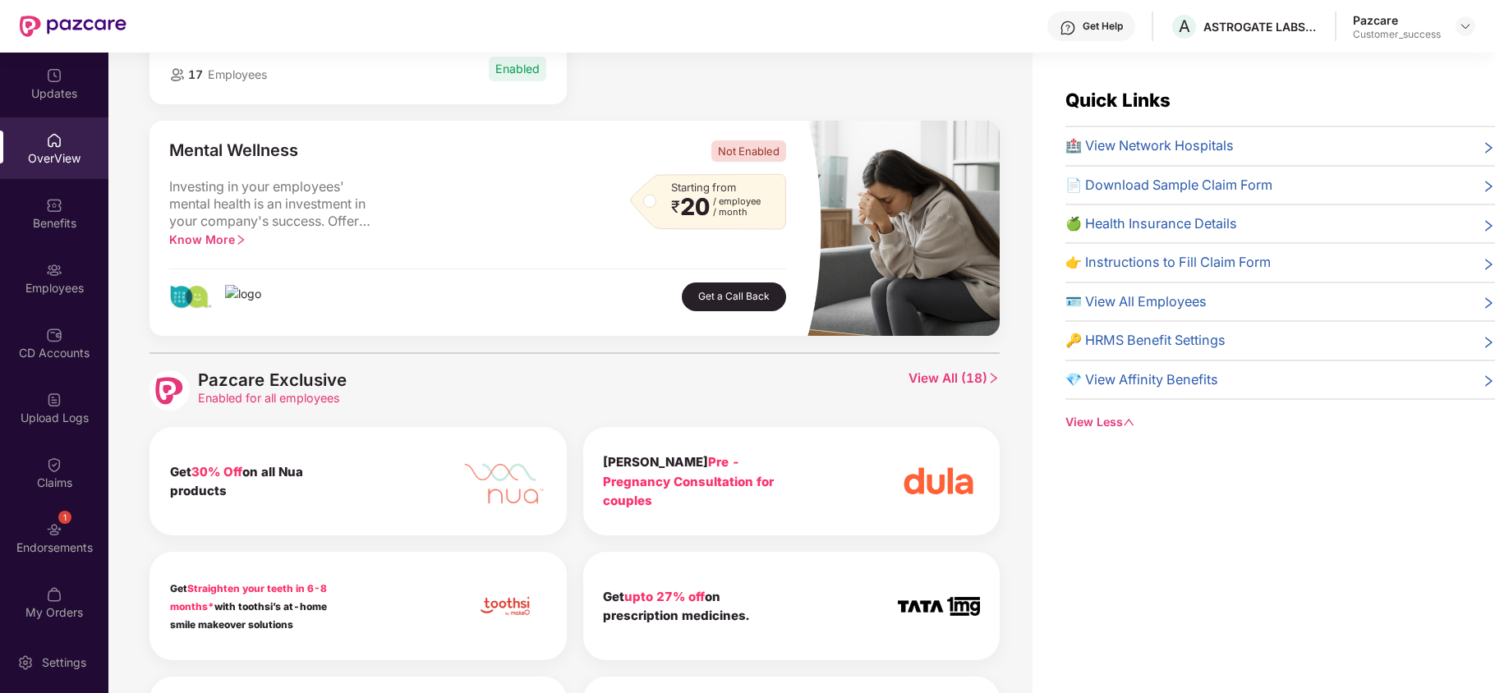
click at [948, 385] on span "View All ( 18 )" at bounding box center [953, 390] width 91 height 40
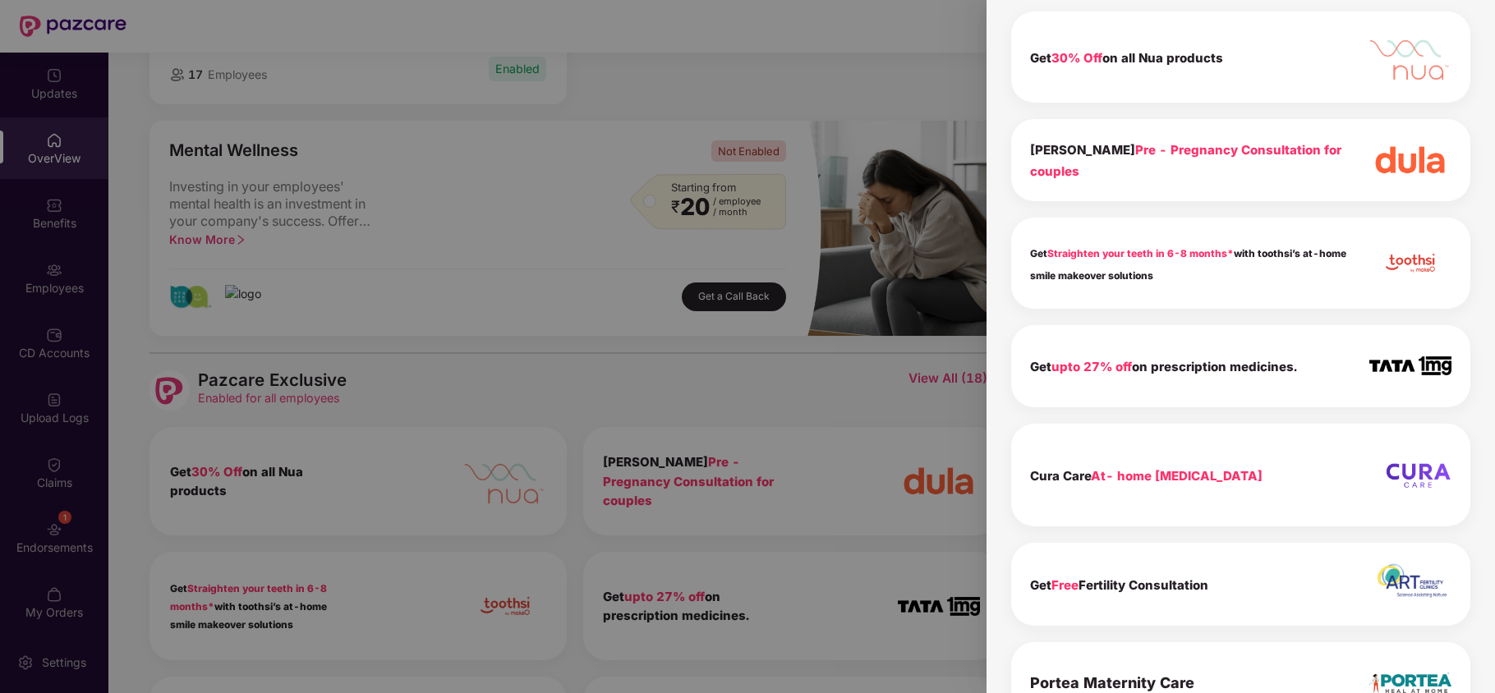
scroll to position [0, 0]
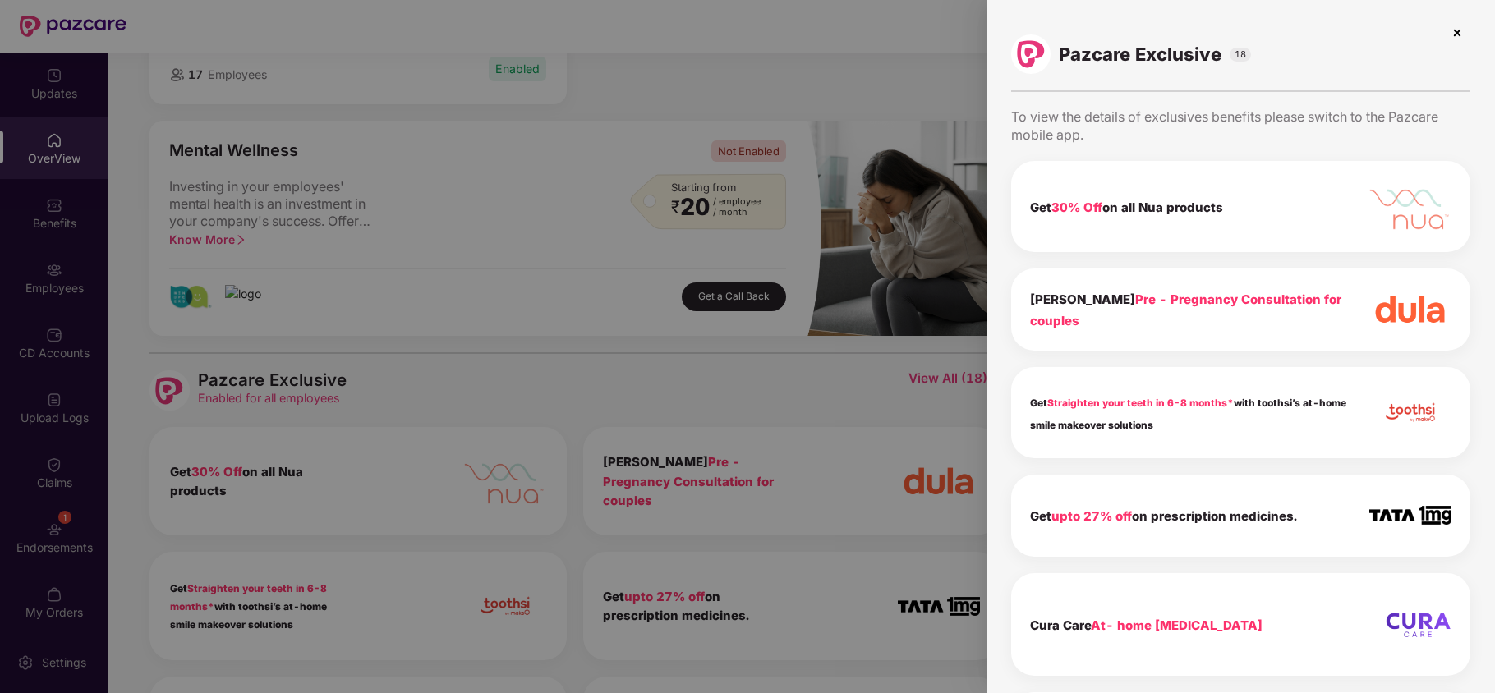
click at [1458, 30] on img at bounding box center [1457, 33] width 26 height 26
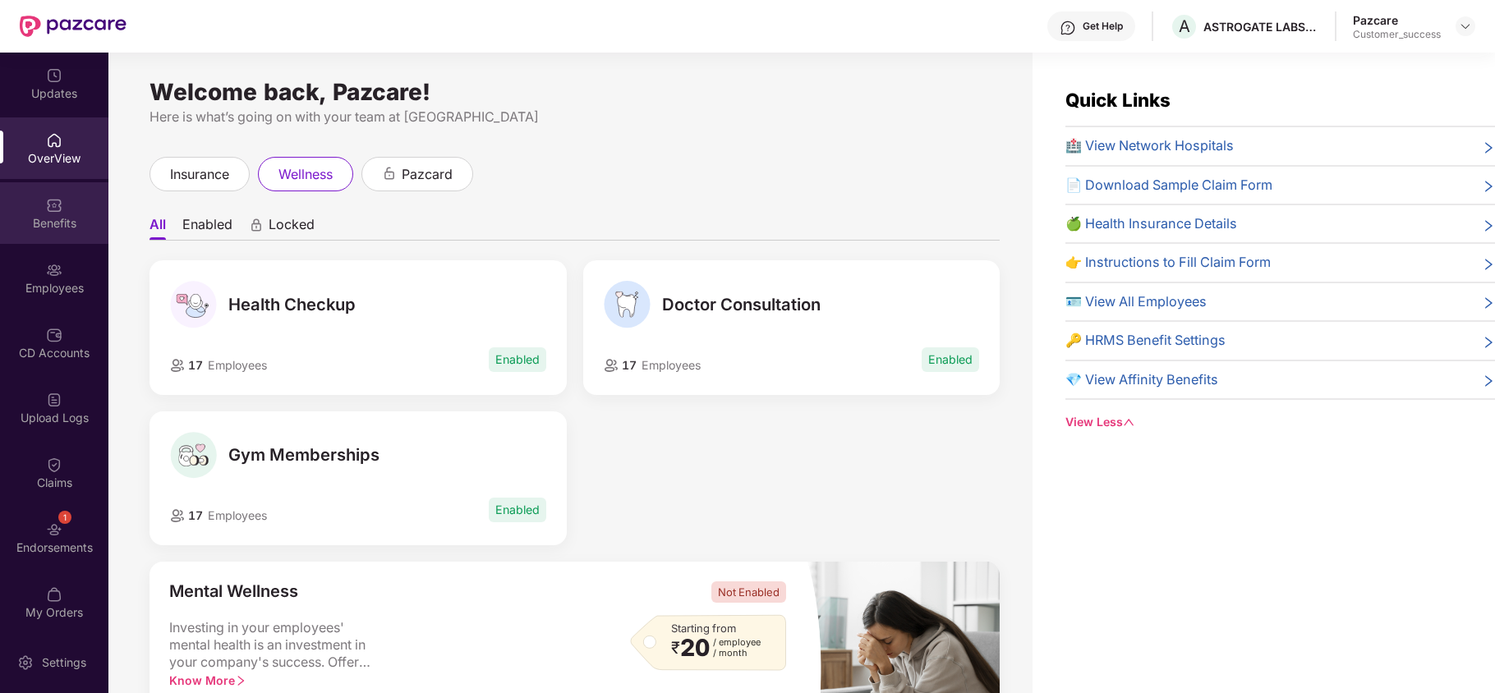
click at [53, 222] on div "Benefits" at bounding box center [54, 223] width 108 height 16
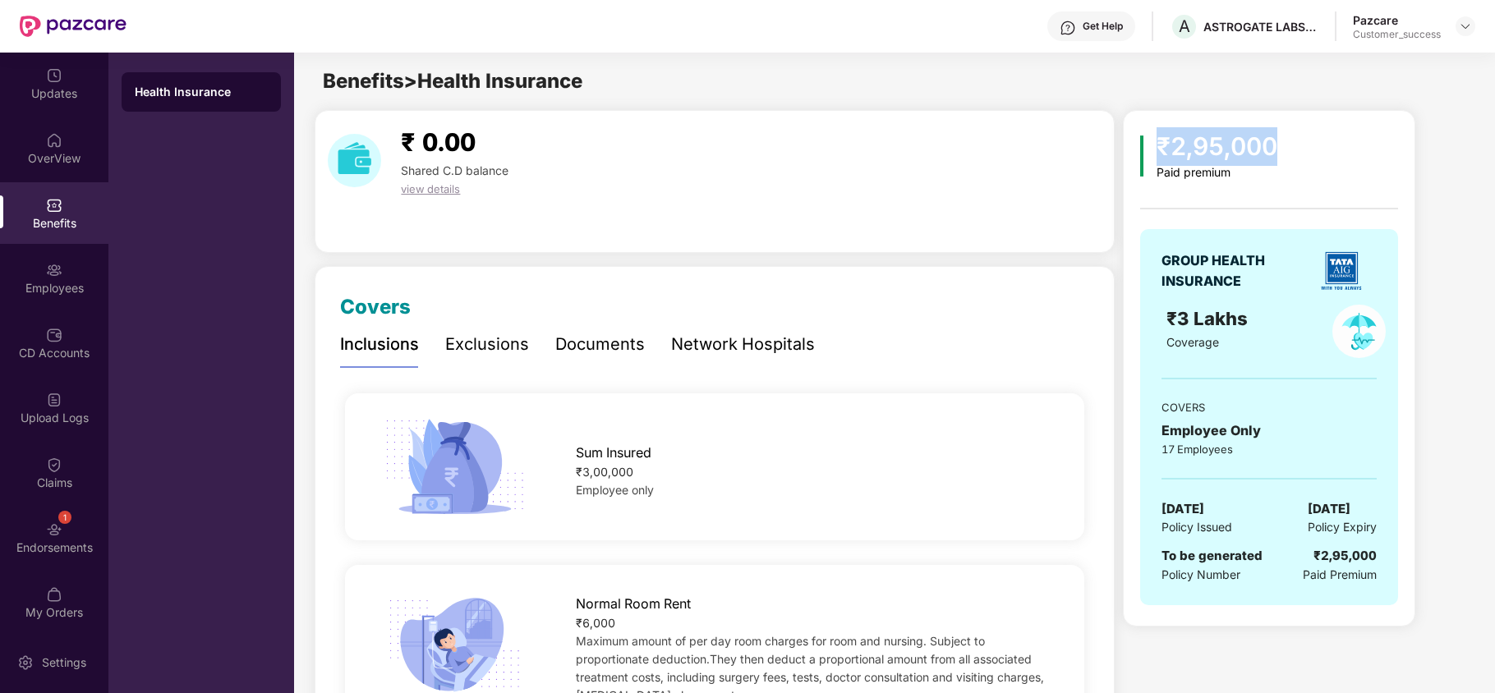
drag, startPoint x: 1153, startPoint y: 146, endPoint x: 1288, endPoint y: 143, distance: 135.5
click at [1288, 143] on div "₹2,95,000 Paid premium" at bounding box center [1269, 153] width 258 height 53
drag, startPoint x: 1160, startPoint y: 322, endPoint x: 1212, endPoint y: 323, distance: 51.7
click at [1212, 323] on div "₹3 Lakhs Coverage" at bounding box center [1234, 331] width 157 height 53
drag, startPoint x: 1150, startPoint y: 448, endPoint x: 1229, endPoint y: 454, distance: 79.1
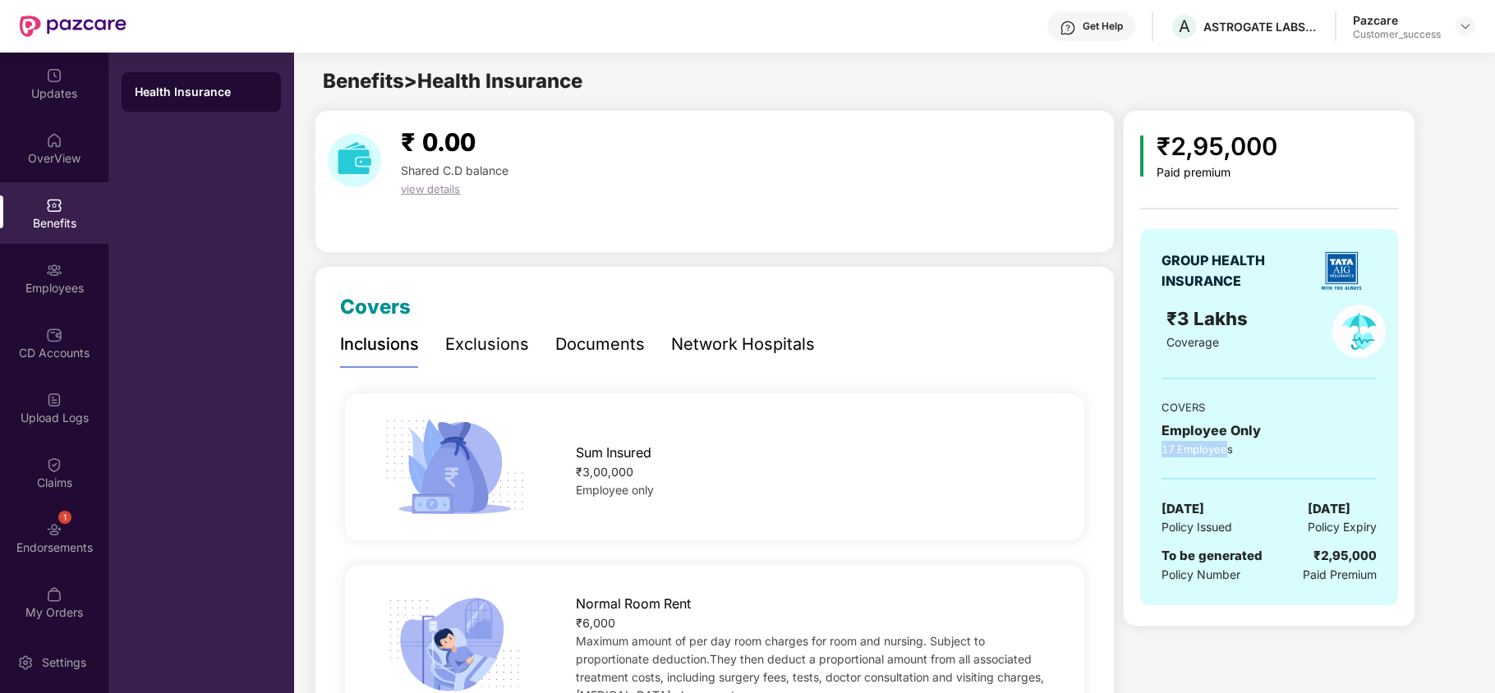
click at [1229, 454] on div "GROUP HEALTH INSURANCE ₹3 Lakhs Coverage COVERS Employee Only 17 Employees 28 A…" at bounding box center [1269, 417] width 258 height 376
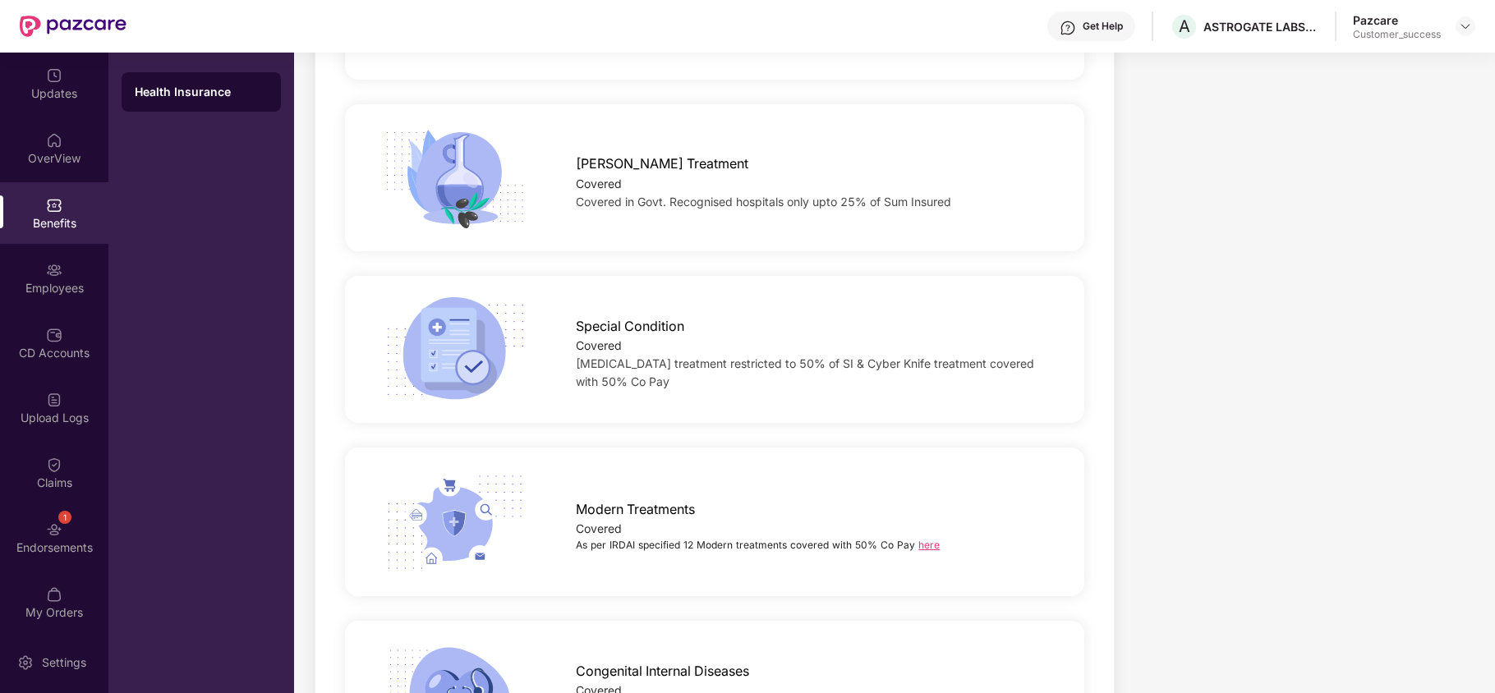
scroll to position [2058, 0]
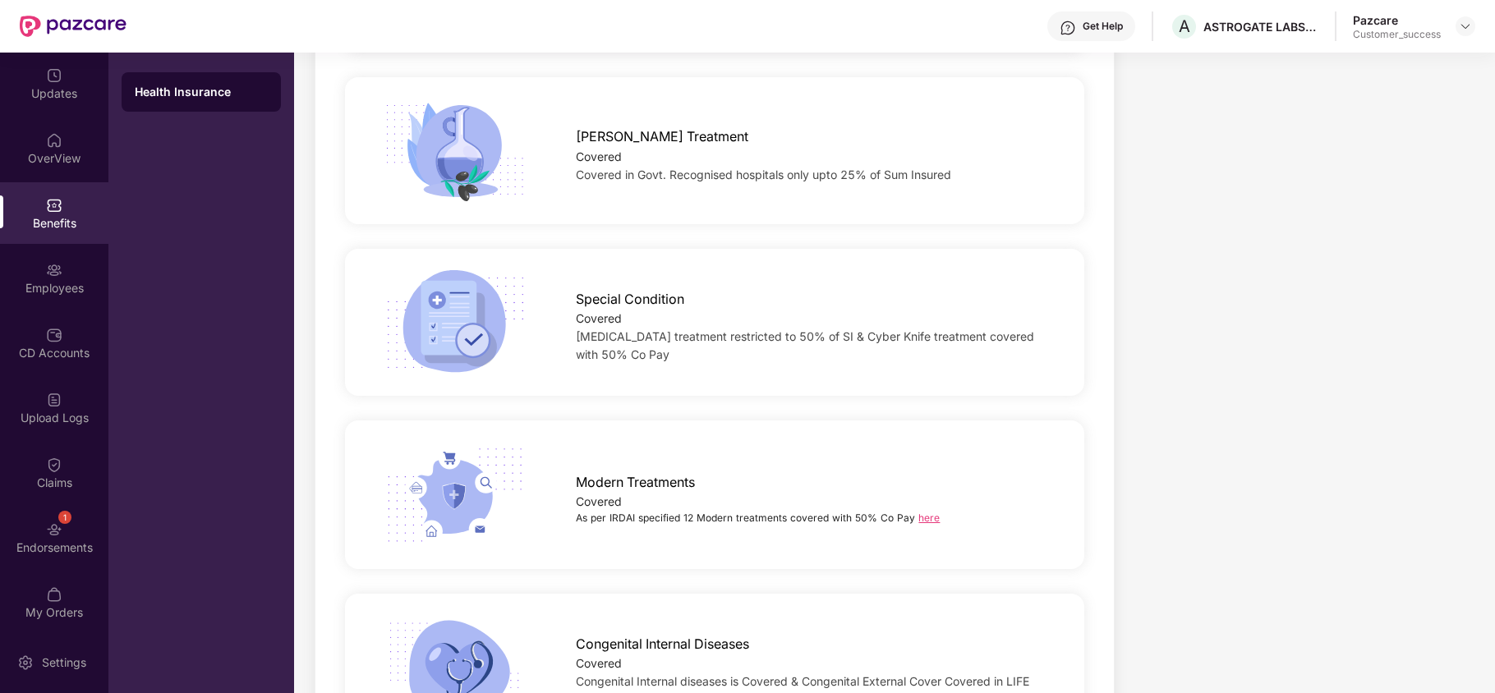
click at [925, 517] on link "here" at bounding box center [928, 518] width 21 height 12
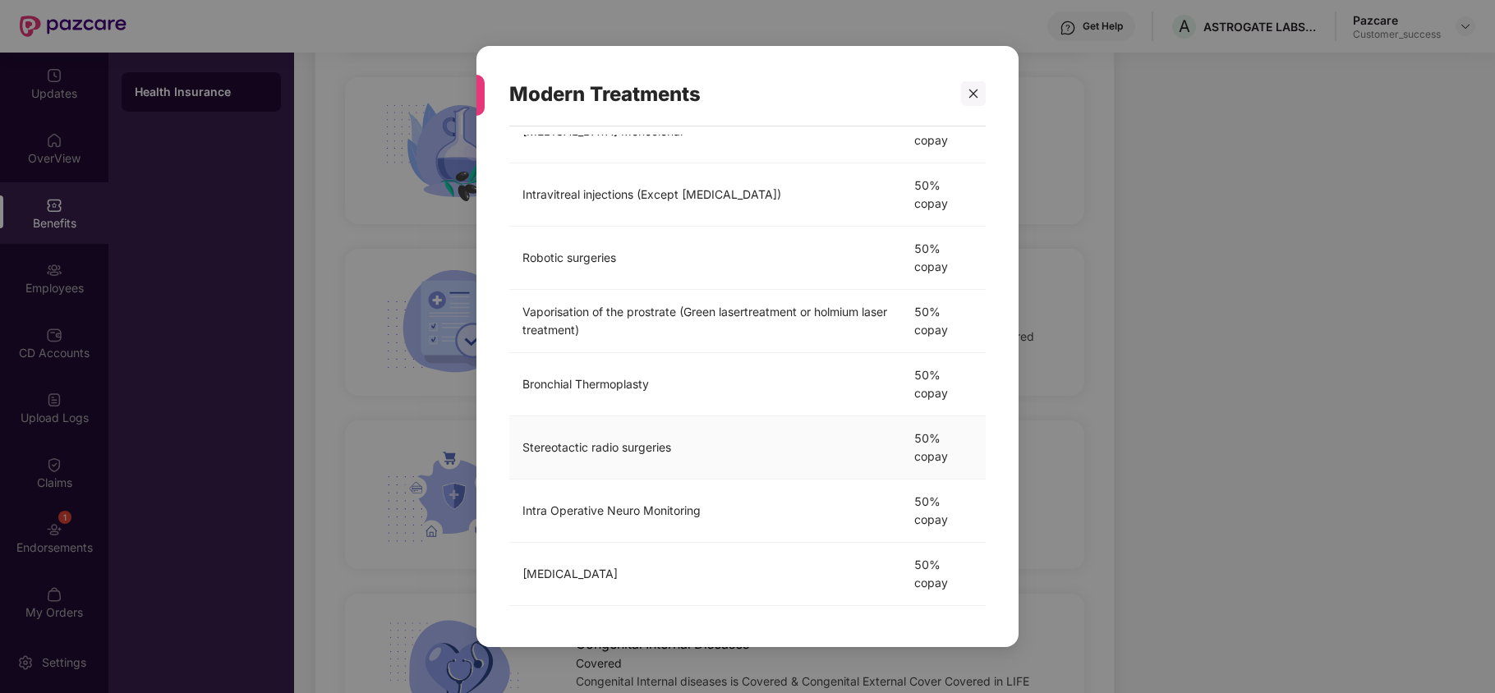
scroll to position [0, 0]
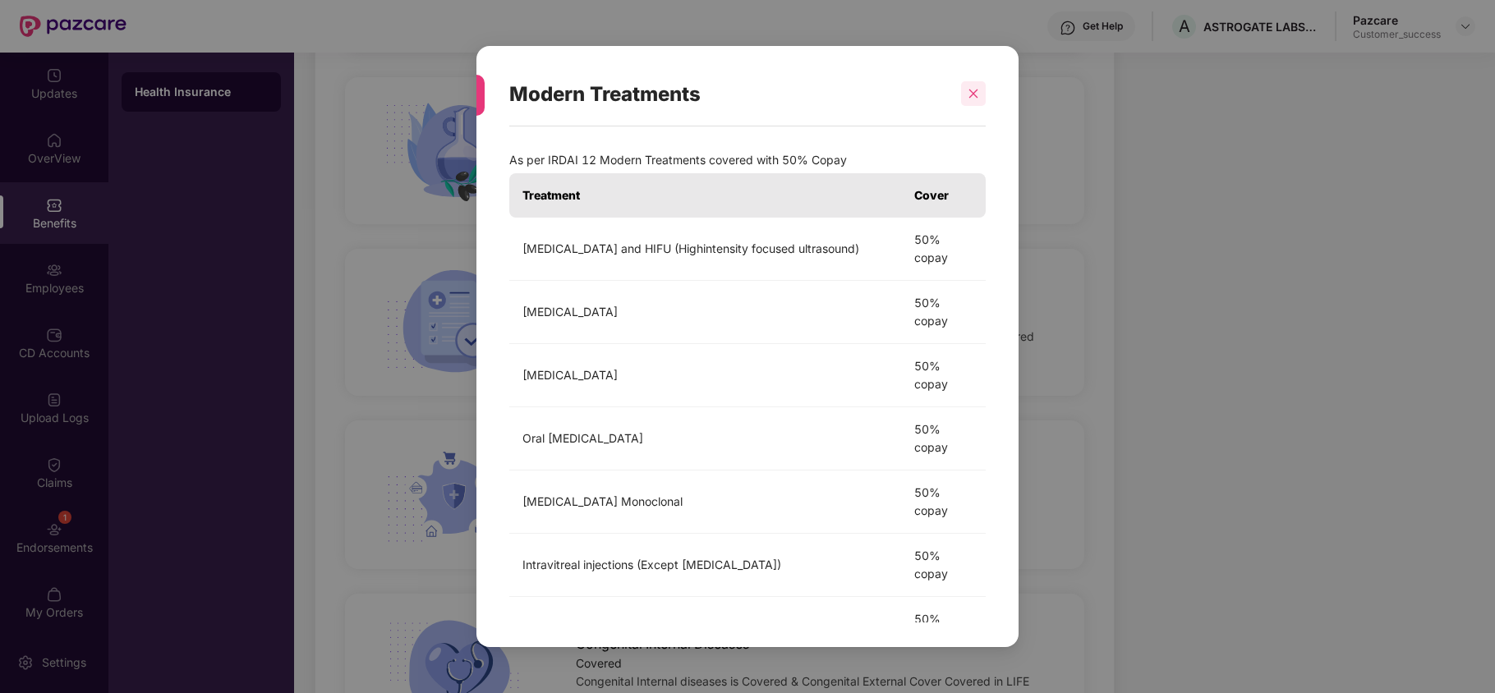
click at [967, 85] on div at bounding box center [973, 93] width 25 height 25
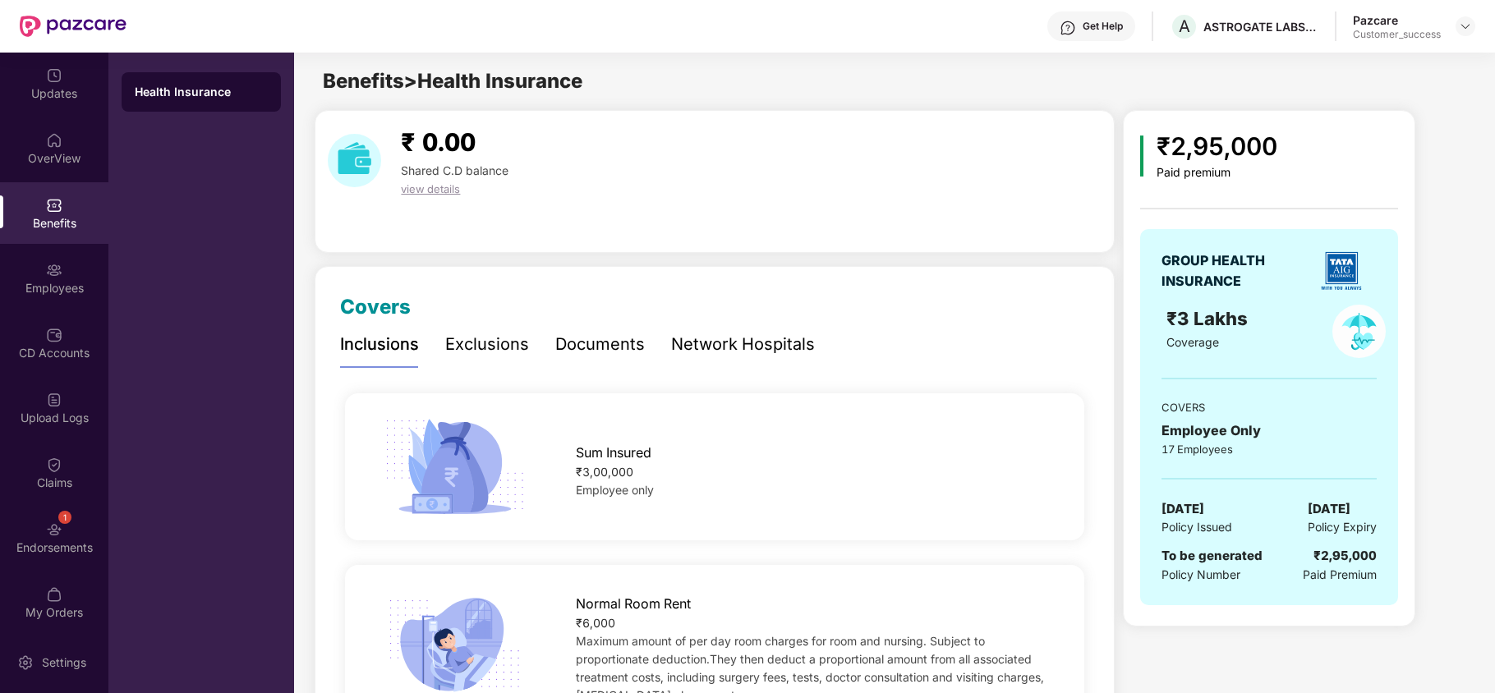
click at [467, 351] on div "Exclusions" at bounding box center [487, 344] width 84 height 25
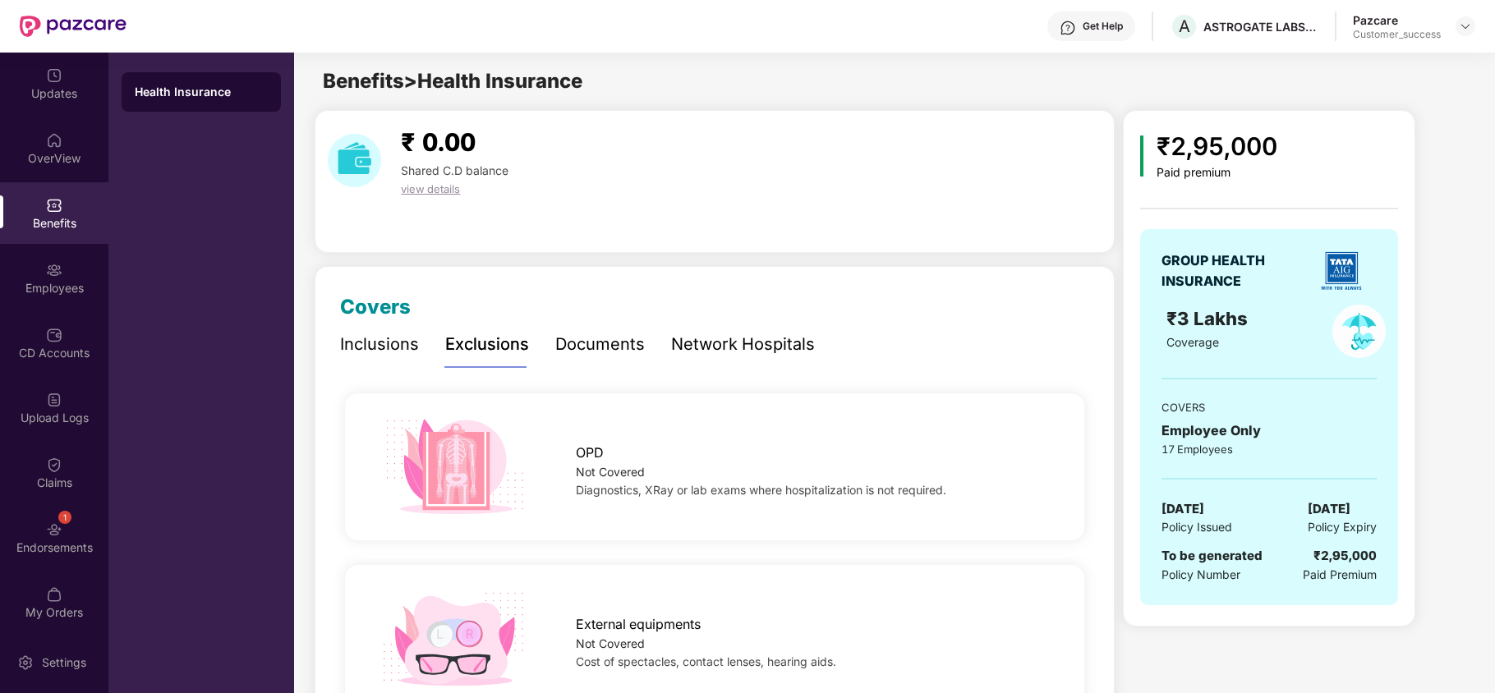
click at [592, 351] on div "Documents" at bounding box center [600, 344] width 90 height 25
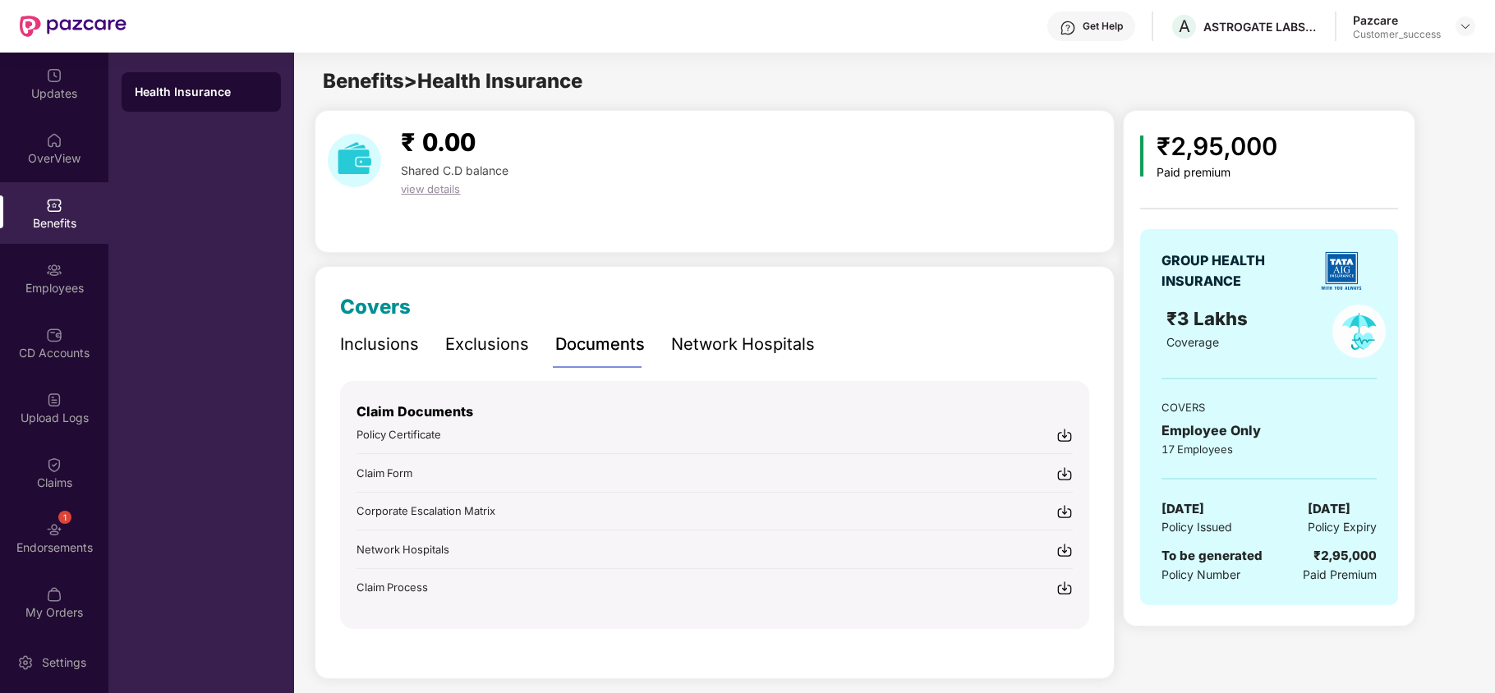
click at [731, 355] on div "Network Hospitals" at bounding box center [743, 344] width 144 height 25
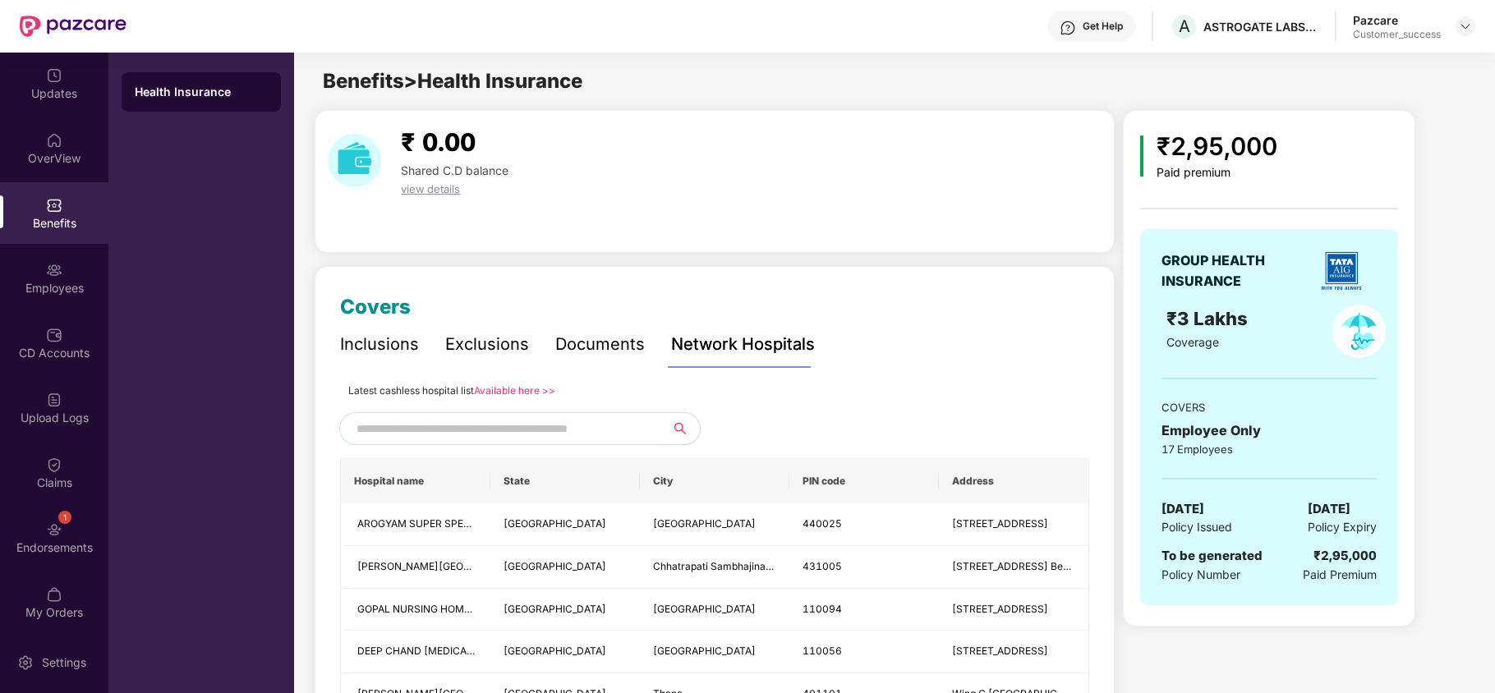
click at [501, 393] on link "Available here >>" at bounding box center [514, 390] width 81 height 12
click at [60, 266] on div "Employees" at bounding box center [54, 278] width 108 height 62
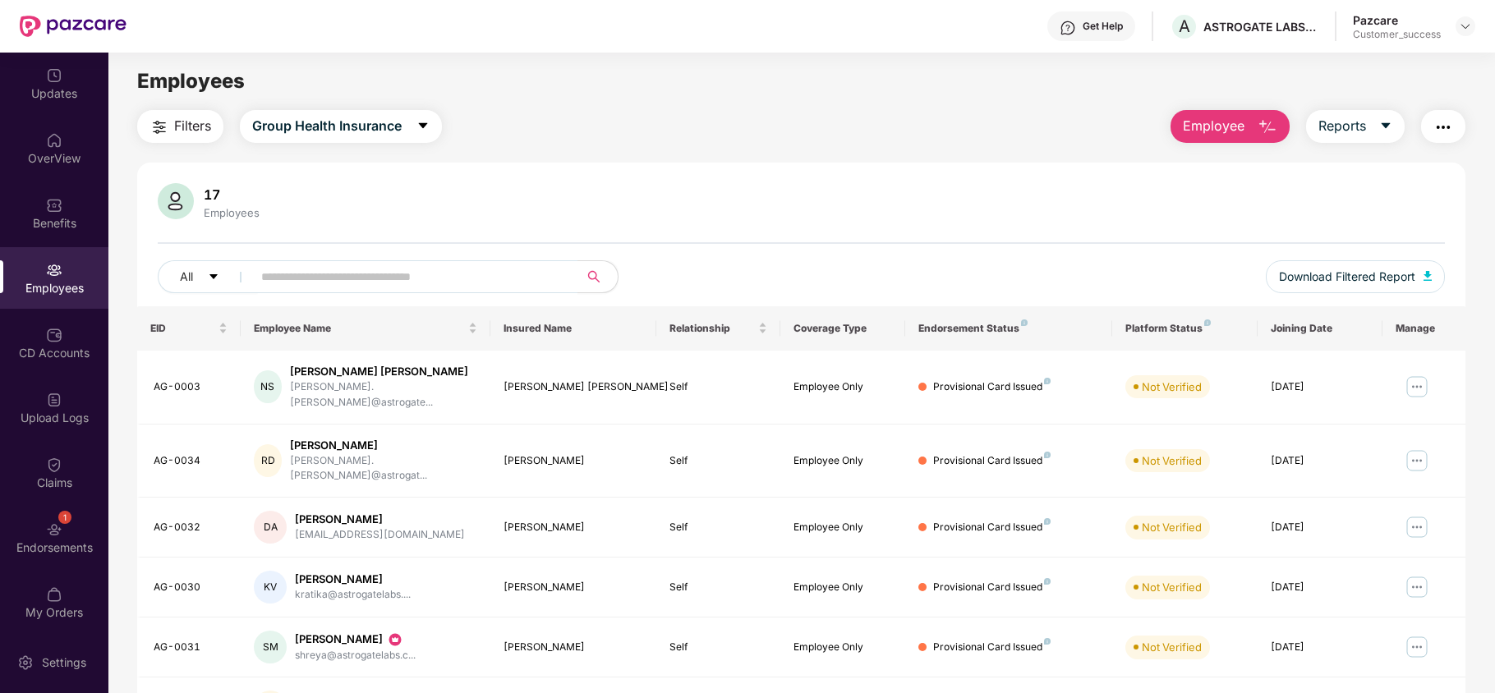
click at [1238, 131] on span "Employee" at bounding box center [1214, 126] width 62 height 21
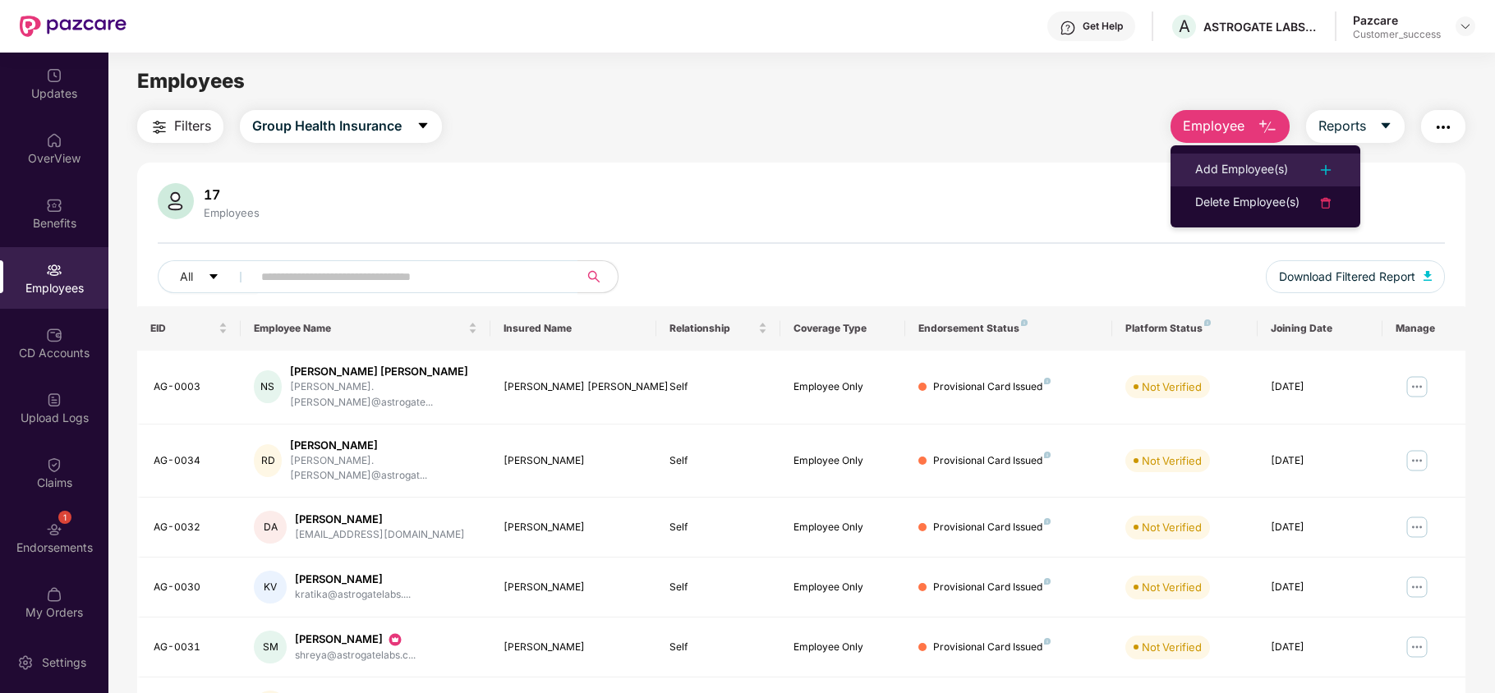
click at [1250, 165] on div "Add Employee(s)" at bounding box center [1241, 170] width 93 height 20
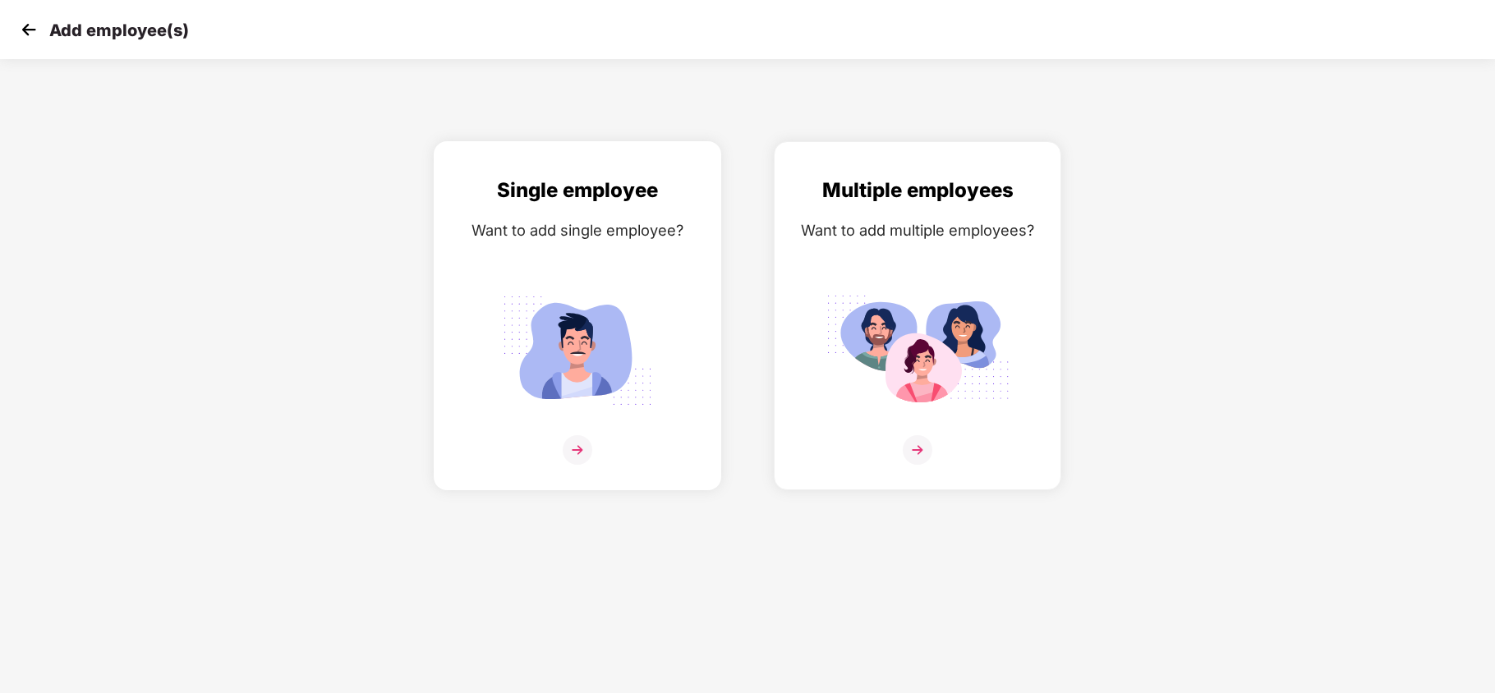
click at [652, 263] on div "Single employee Want to add single employee?" at bounding box center [577, 330] width 253 height 310
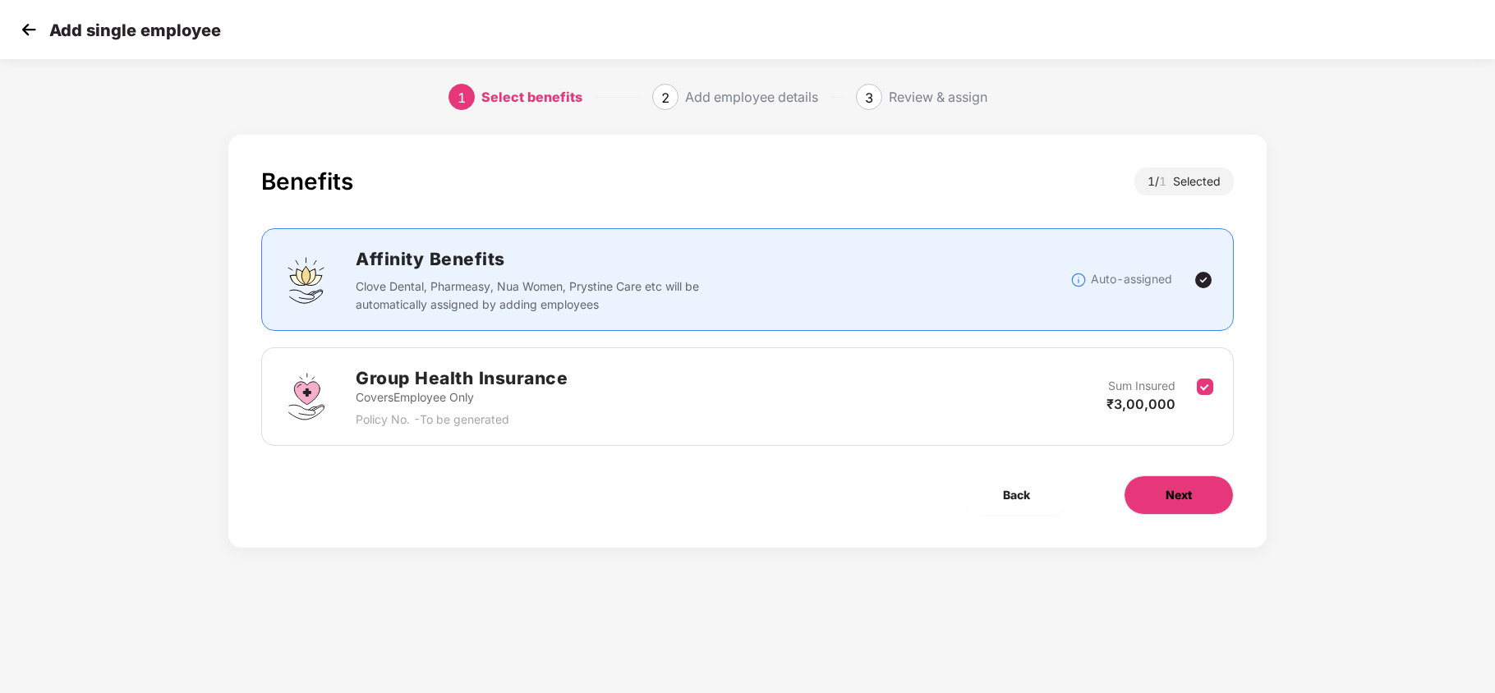
click at [1163, 504] on button "Next" at bounding box center [1178, 494] width 110 height 39
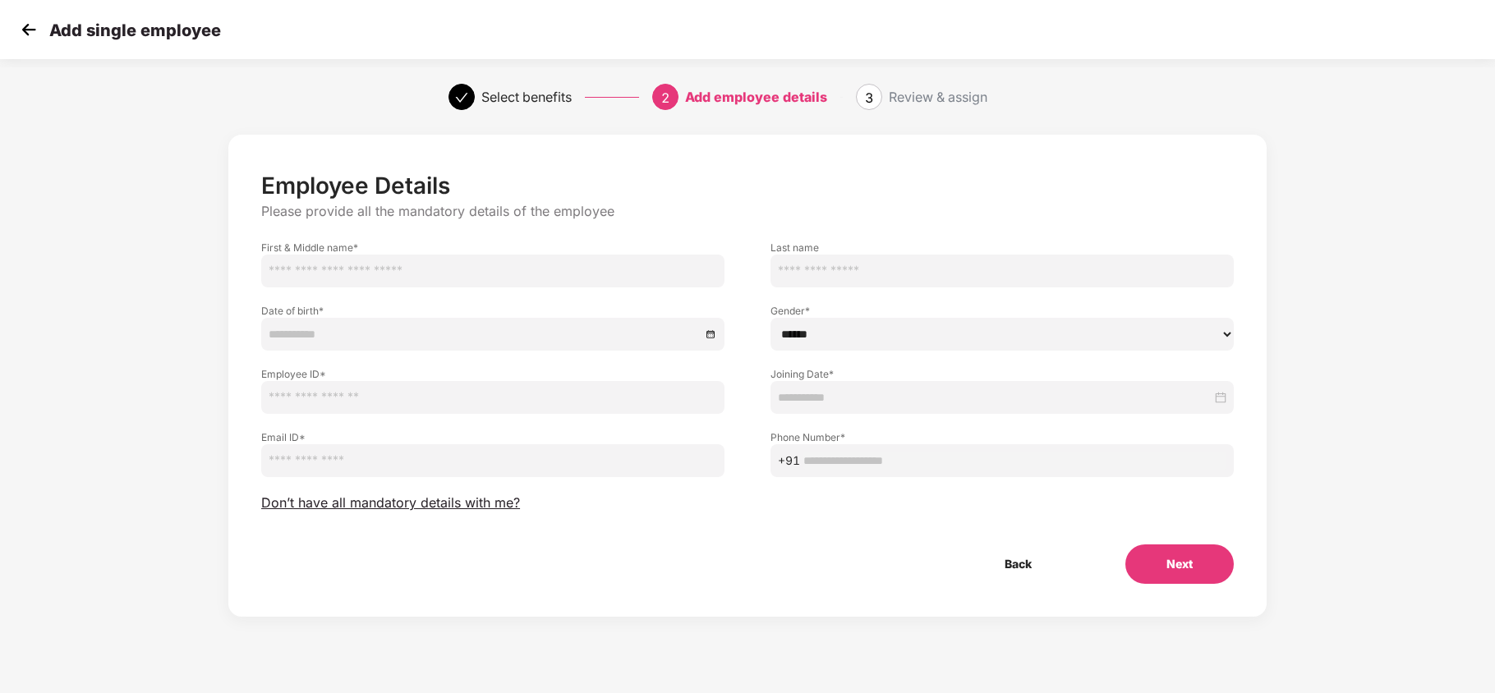
click at [460, 273] on input "text" at bounding box center [492, 271] width 463 height 33
click at [714, 468] on input "email" at bounding box center [492, 460] width 463 height 33
click at [28, 25] on img at bounding box center [28, 29] width 25 height 25
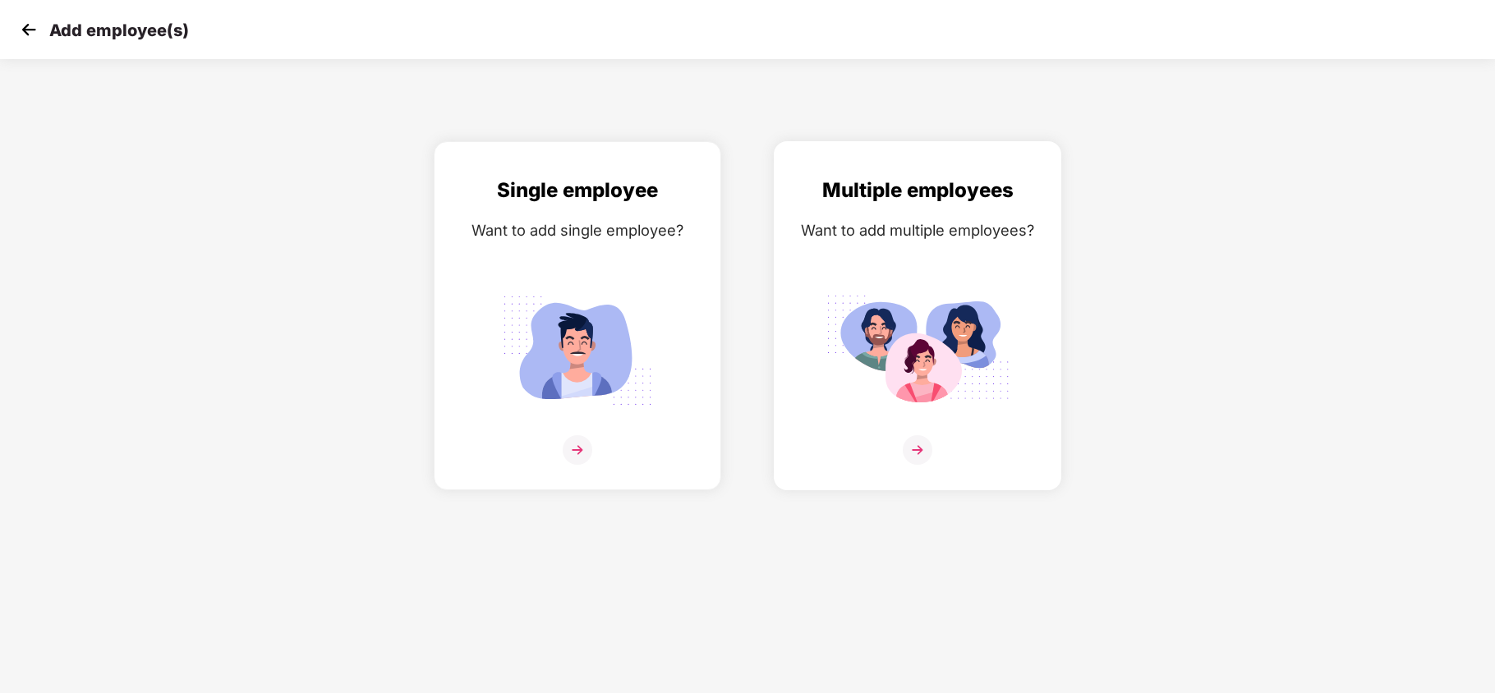
click at [921, 268] on div "Multiple employees Want to add multiple employees?" at bounding box center [917, 330] width 253 height 310
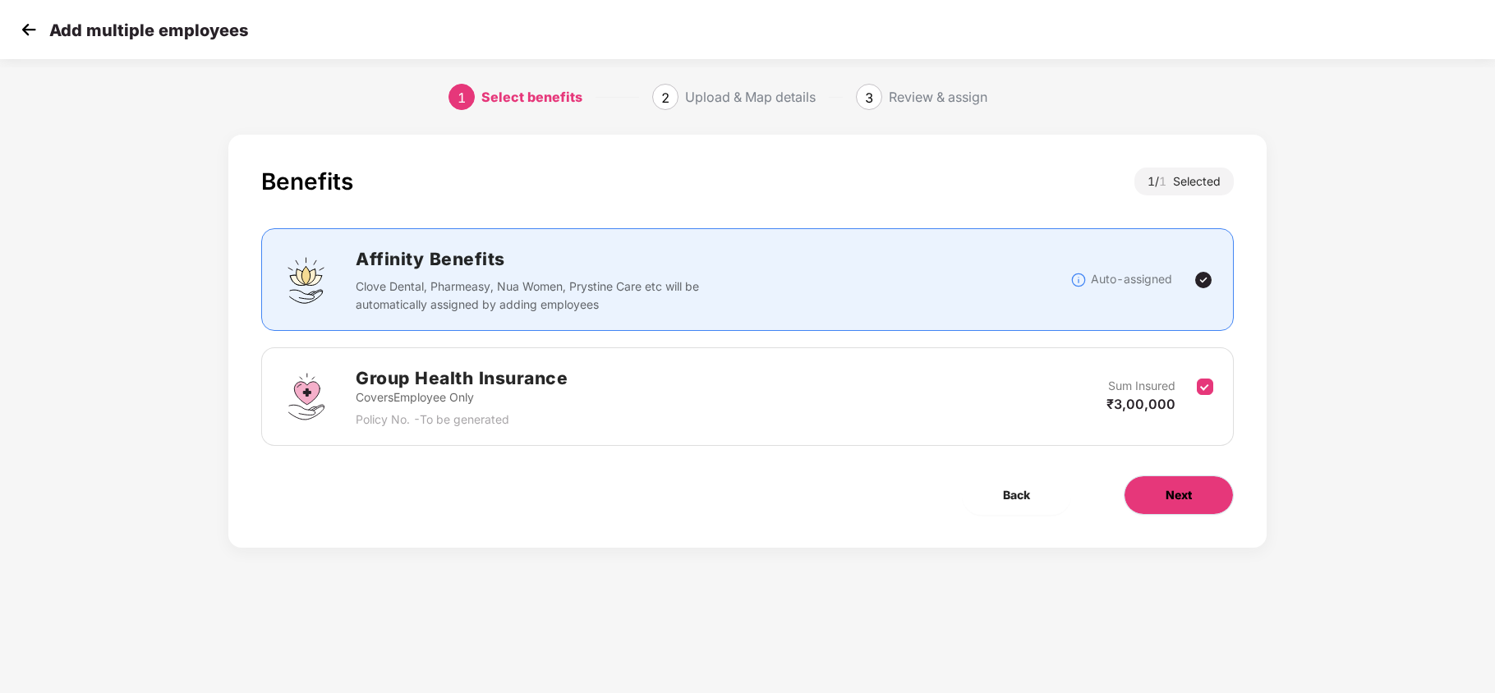
click at [1173, 493] on span "Next" at bounding box center [1178, 495] width 26 height 18
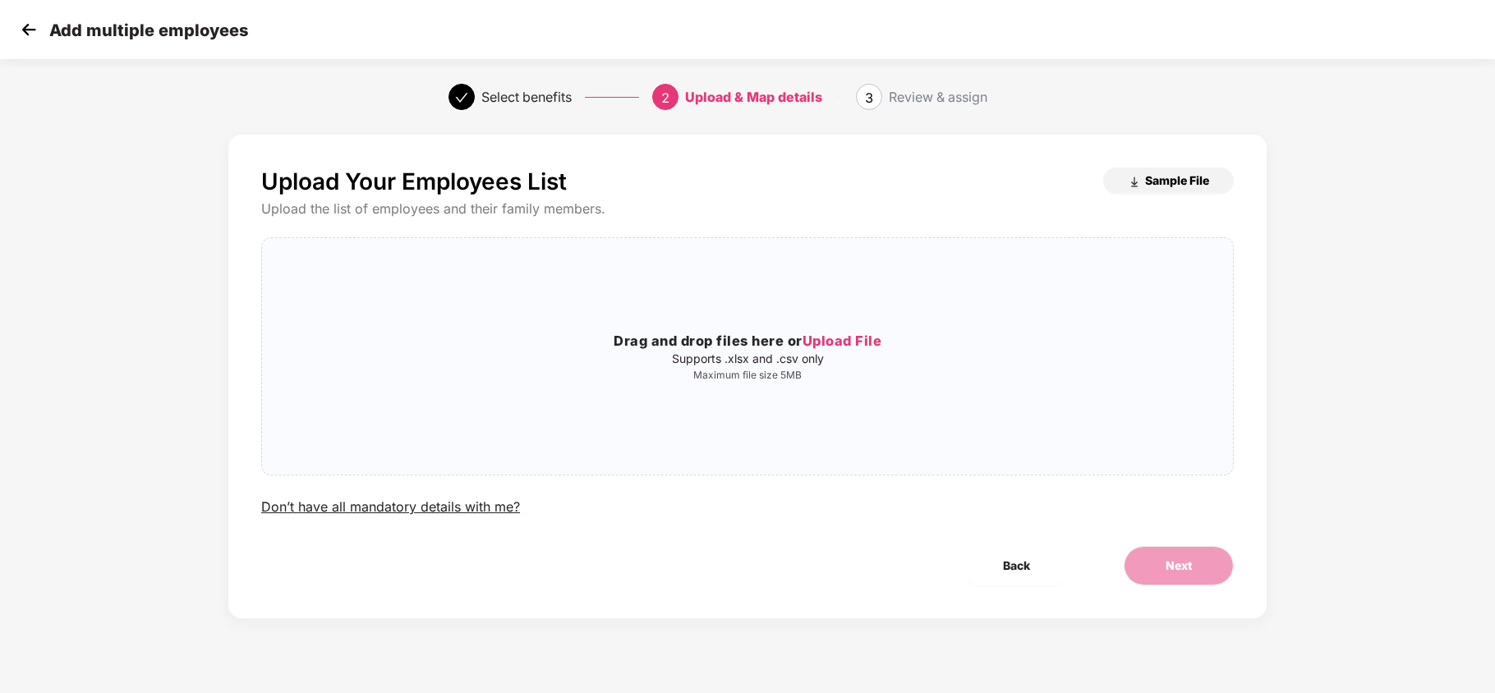
click at [1183, 176] on span "Sample File" at bounding box center [1177, 180] width 64 height 16
click at [34, 30] on img at bounding box center [28, 29] width 25 height 25
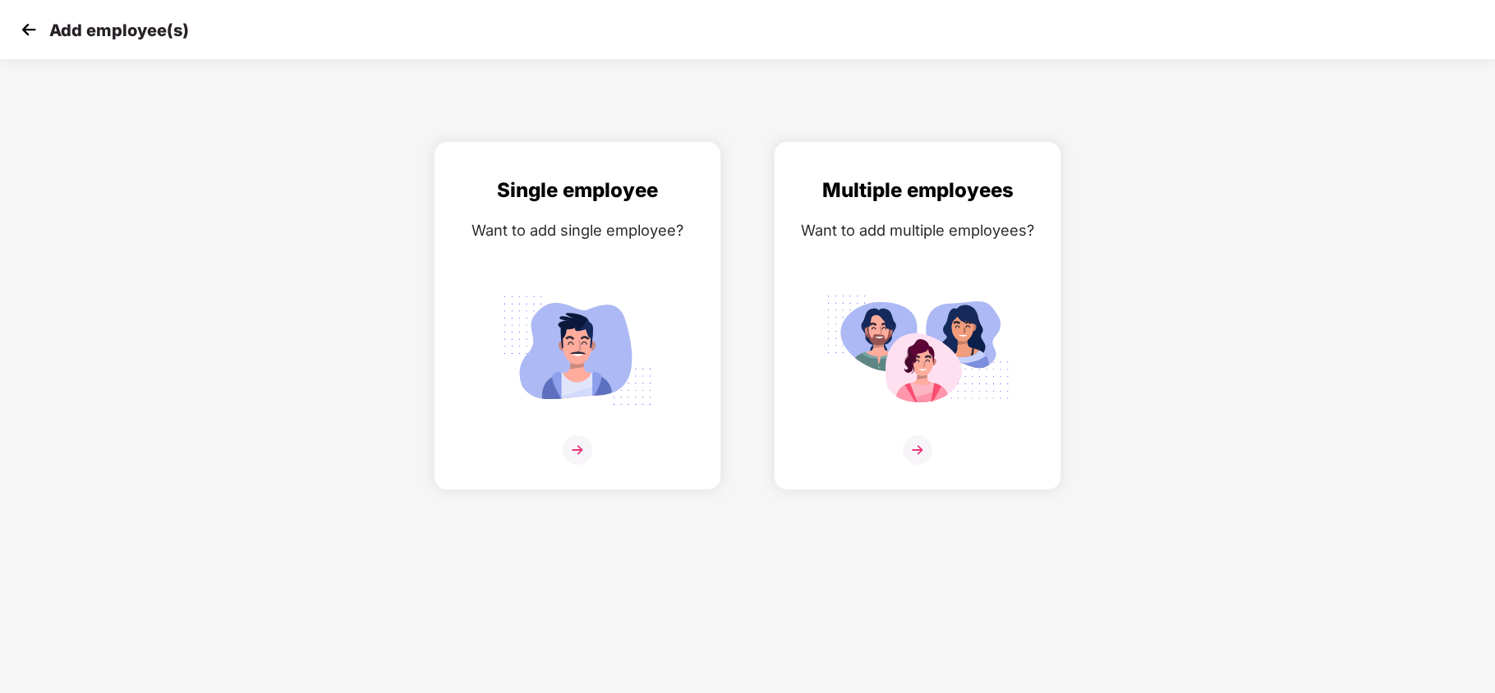
click at [30, 30] on img at bounding box center [28, 29] width 25 height 25
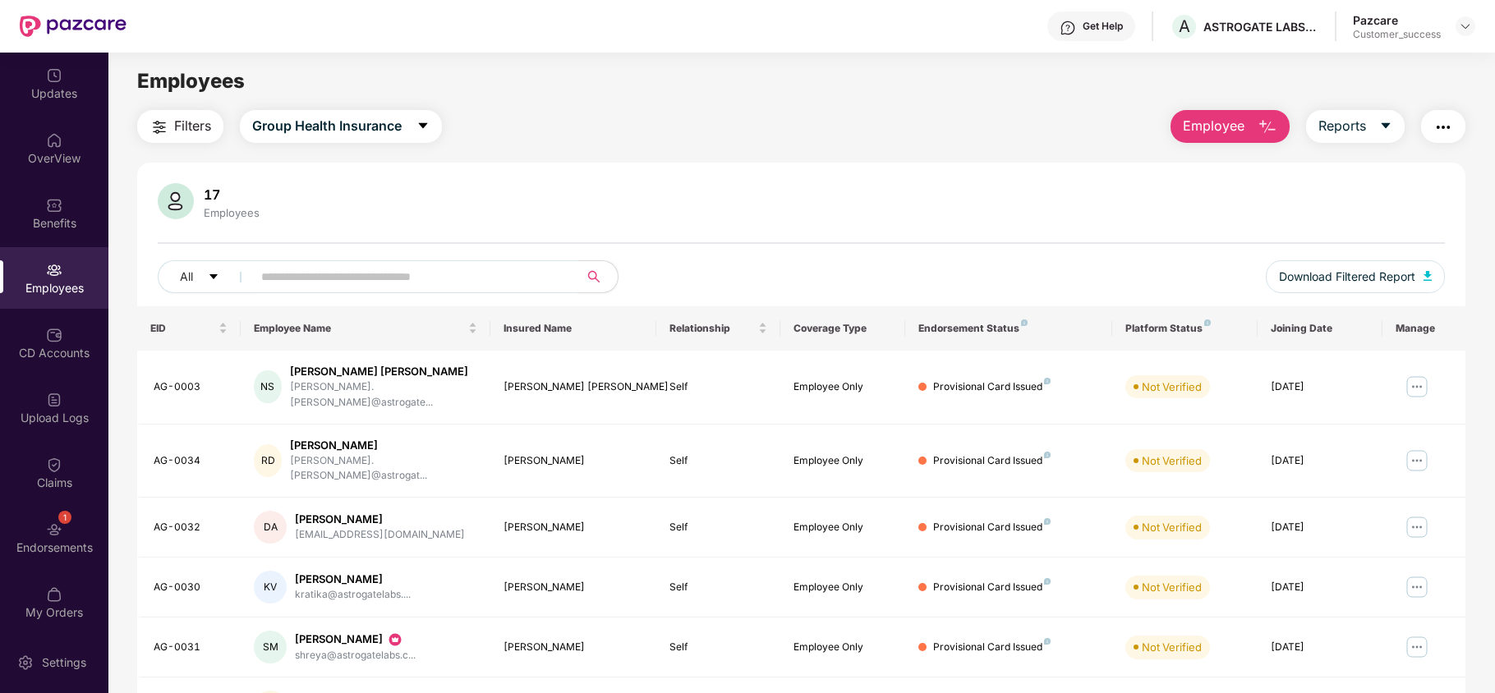
click at [1259, 131] on img "button" at bounding box center [1267, 127] width 20 height 20
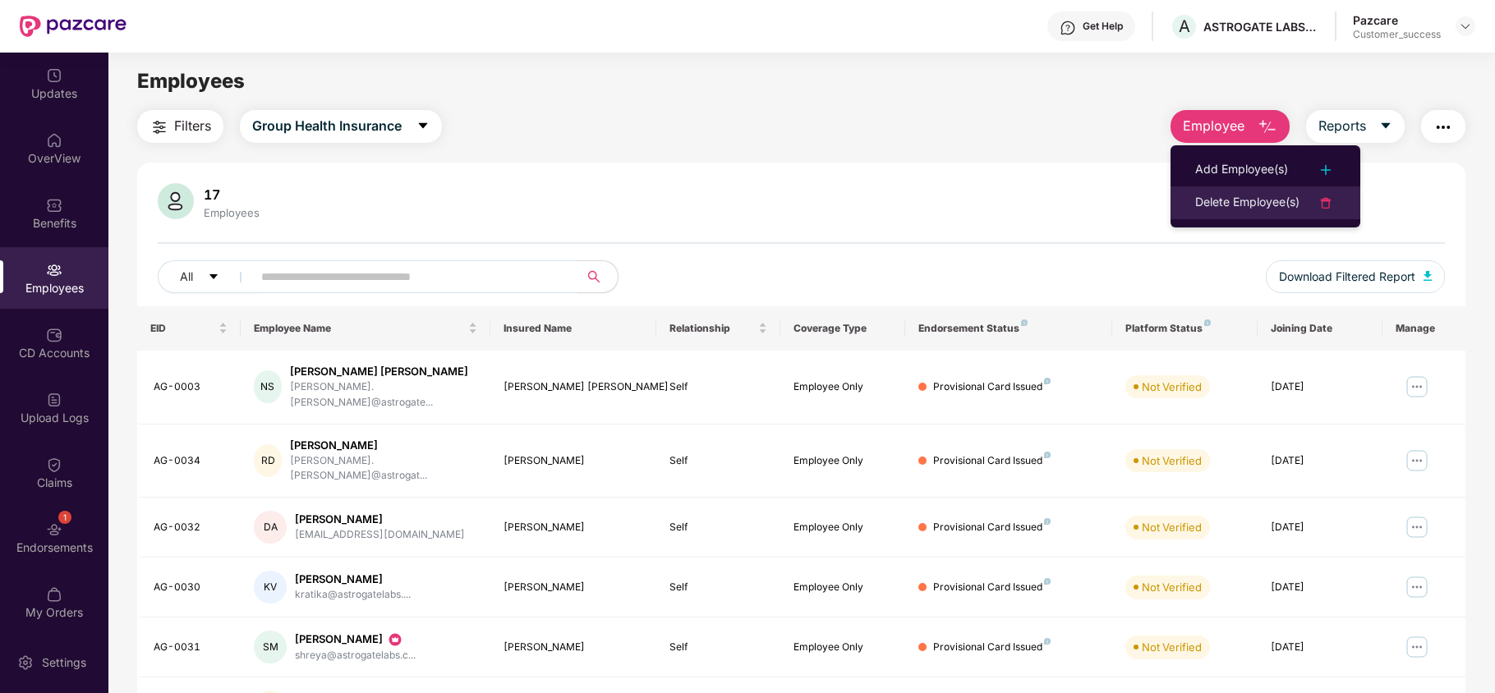
click at [1259, 205] on div "Delete Employee(s)" at bounding box center [1247, 203] width 104 height 20
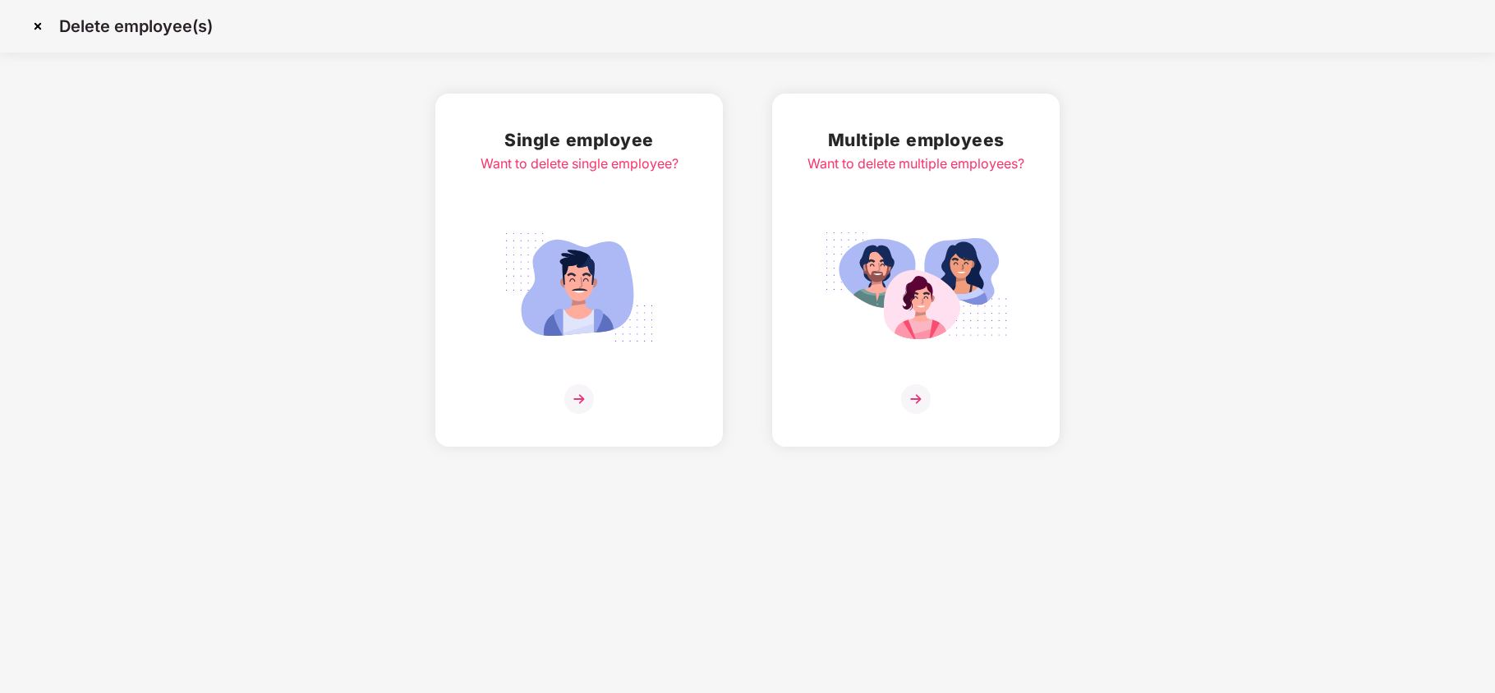
click at [642, 200] on div "Single employee Want to delete single employee?" at bounding box center [579, 269] width 198 height 287
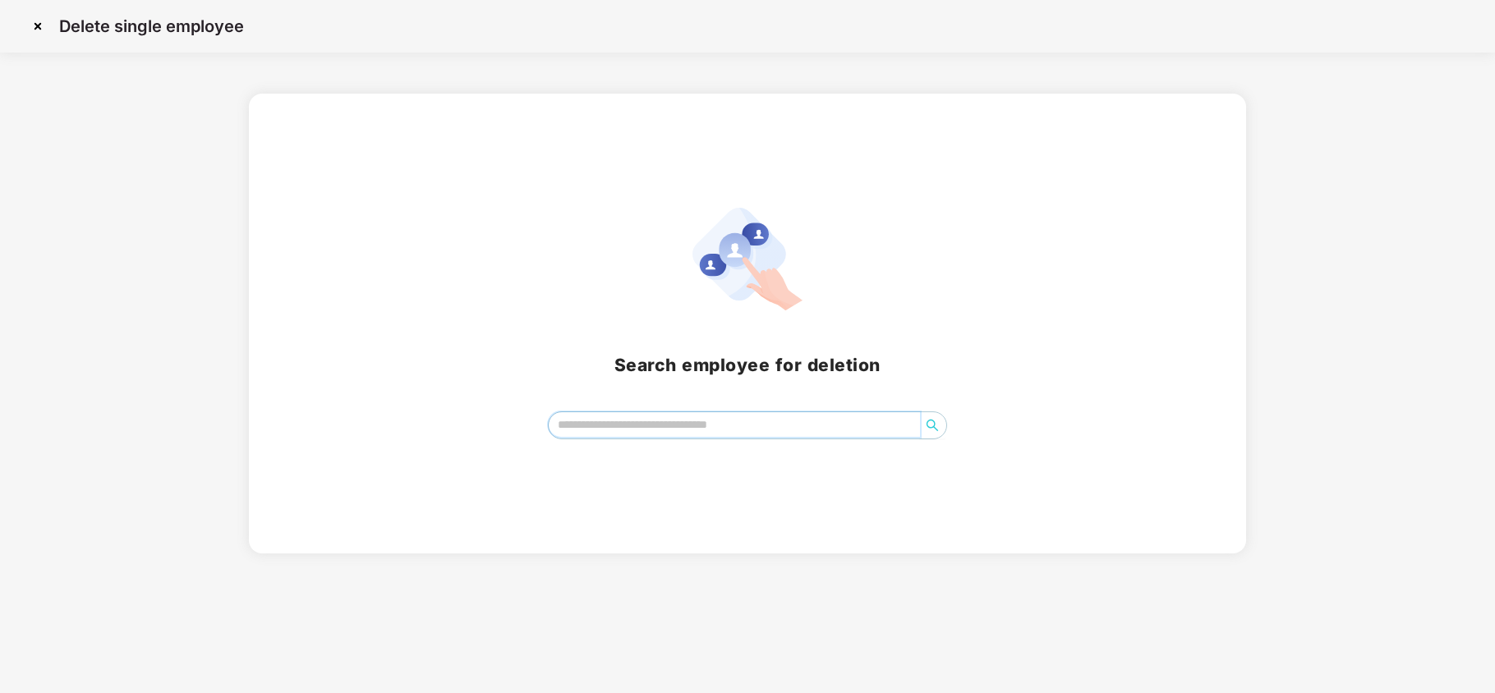
click at [677, 419] on input "search" at bounding box center [734, 424] width 371 height 25
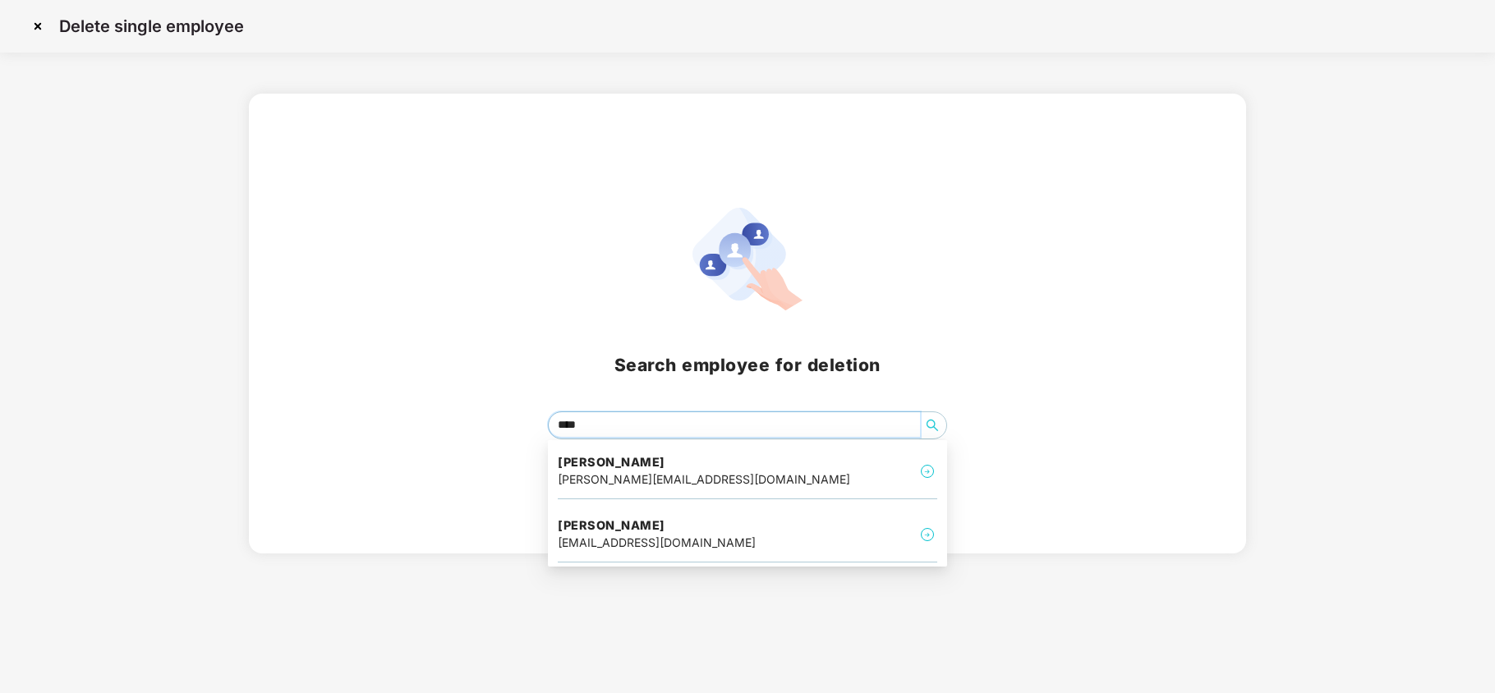
type input "*****"
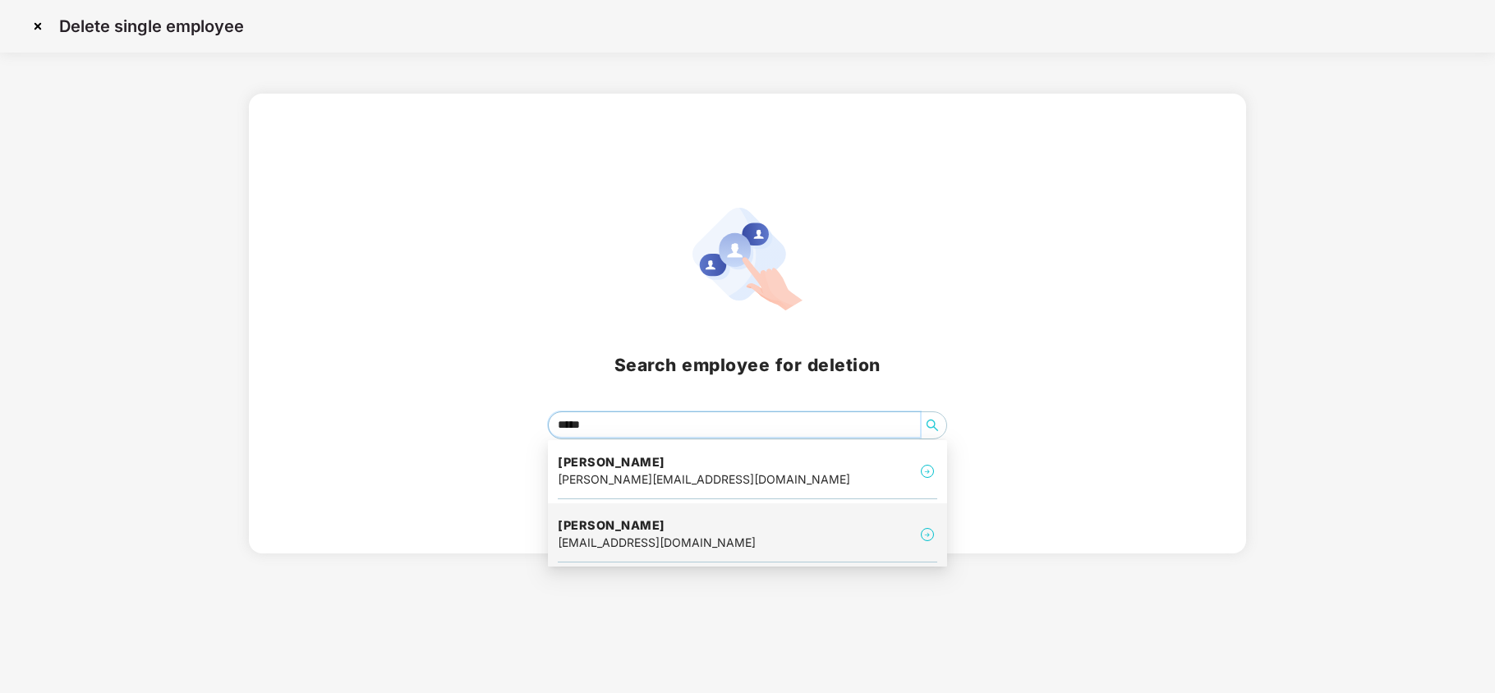
click at [608, 546] on div "shreya@astrogatelabs.com" at bounding box center [657, 543] width 198 height 18
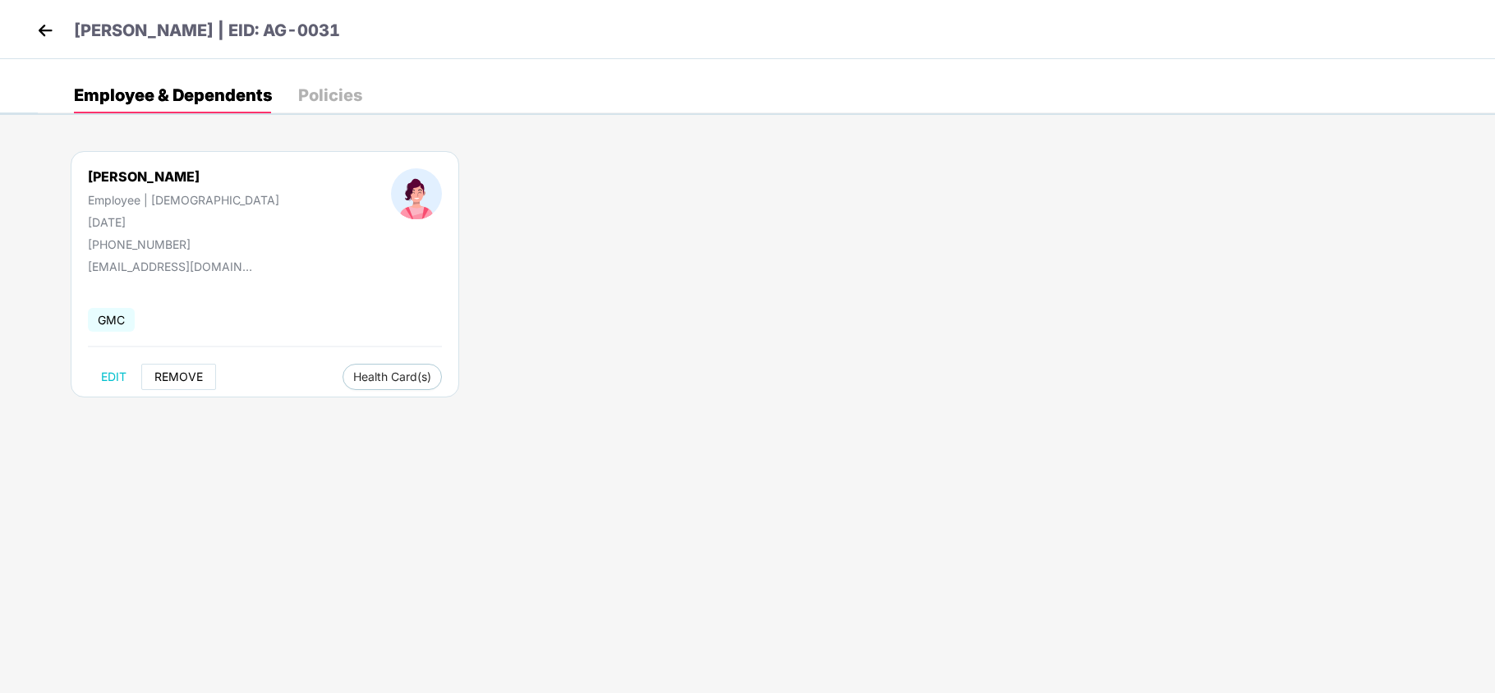
click at [184, 372] on span "REMOVE" at bounding box center [178, 376] width 48 height 13
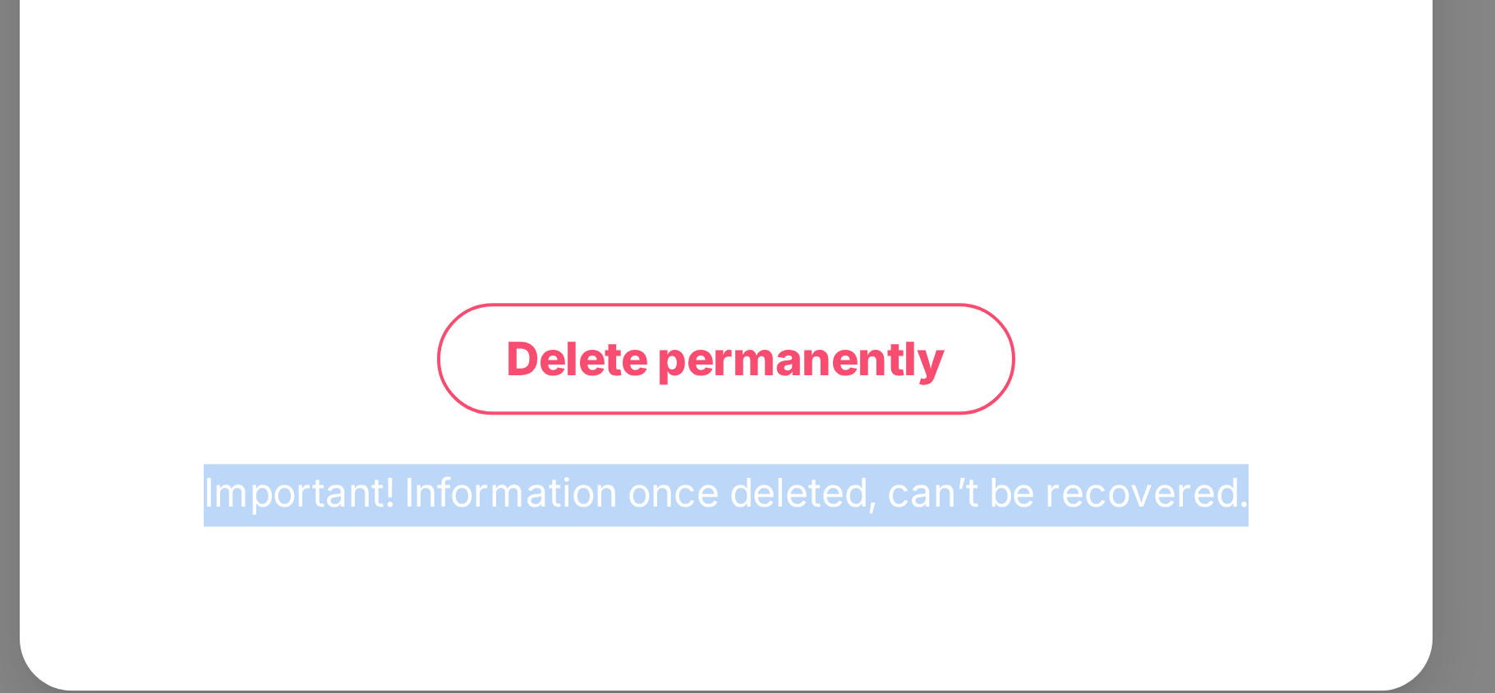
drag, startPoint x: 579, startPoint y: 562, endPoint x: 847, endPoint y: 574, distance: 268.0
click at [847, 574] on div "Are you sure you want to delete this employee? Note: Deleting employee will als…" at bounding box center [710, 347] width 353 height 524
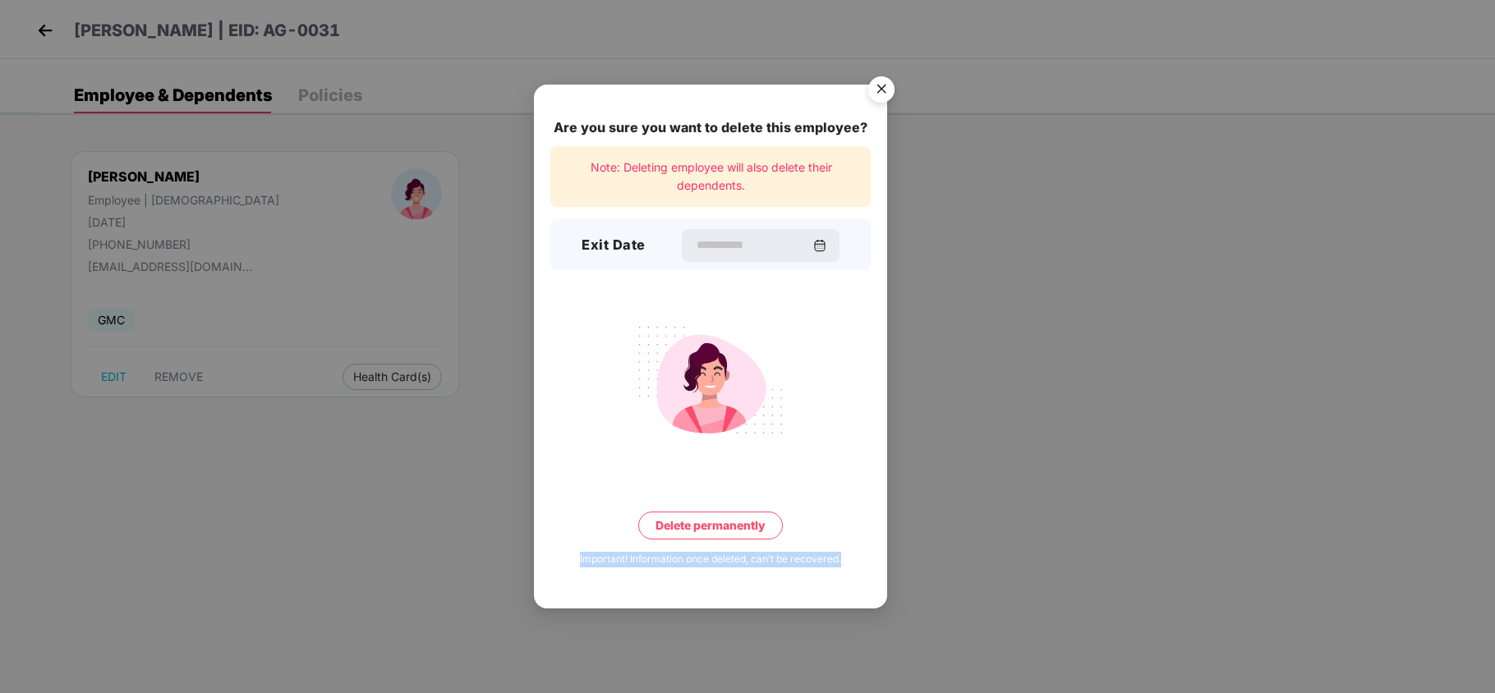
click at [877, 69] on img "Close" at bounding box center [881, 92] width 46 height 46
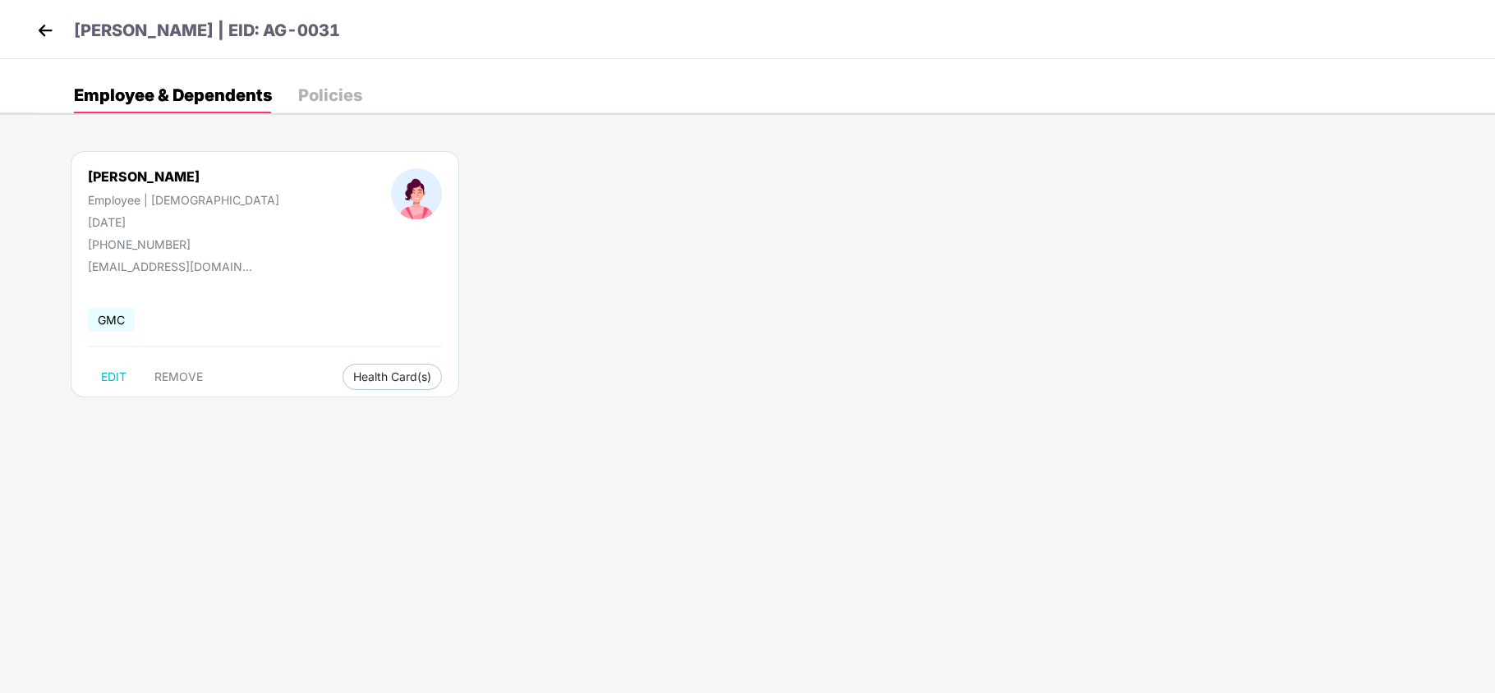
click at [40, 26] on img at bounding box center [45, 30] width 25 height 25
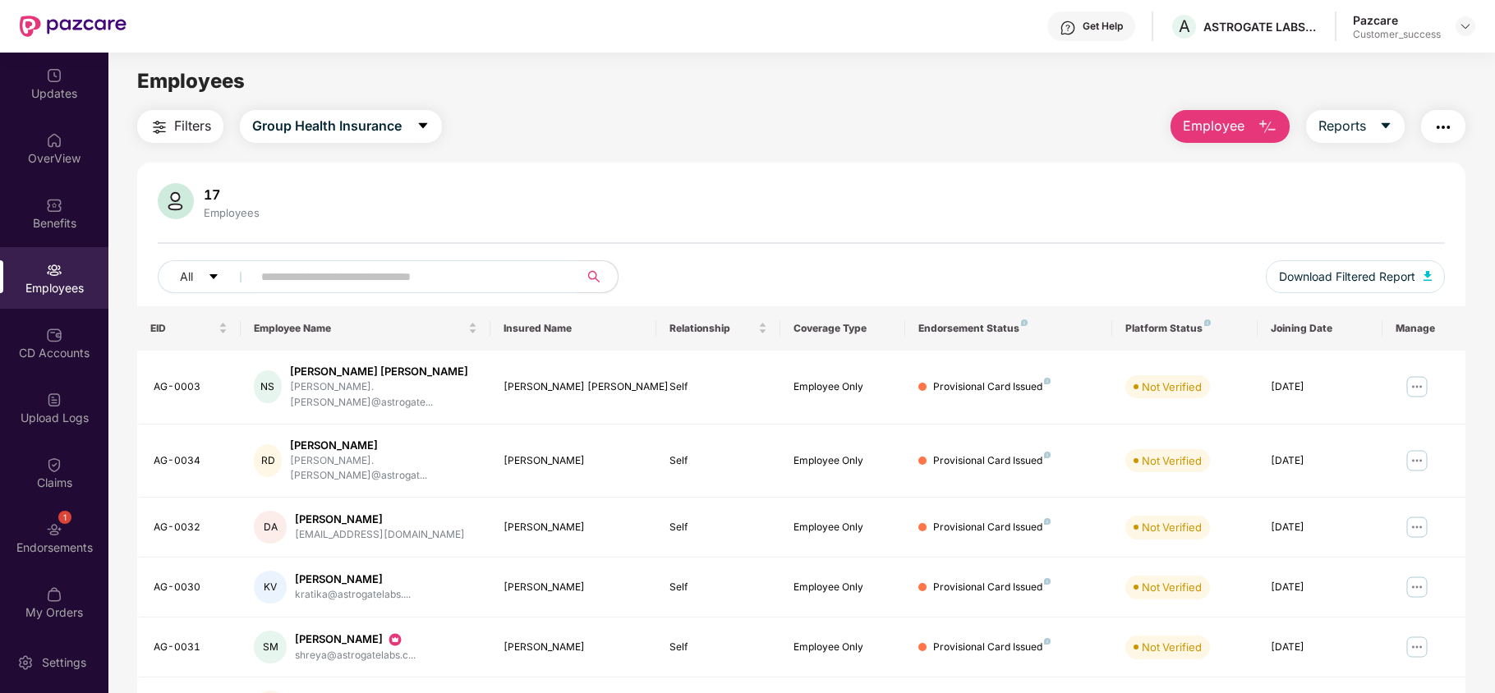
click at [1238, 113] on button "Employee" at bounding box center [1229, 126] width 119 height 33
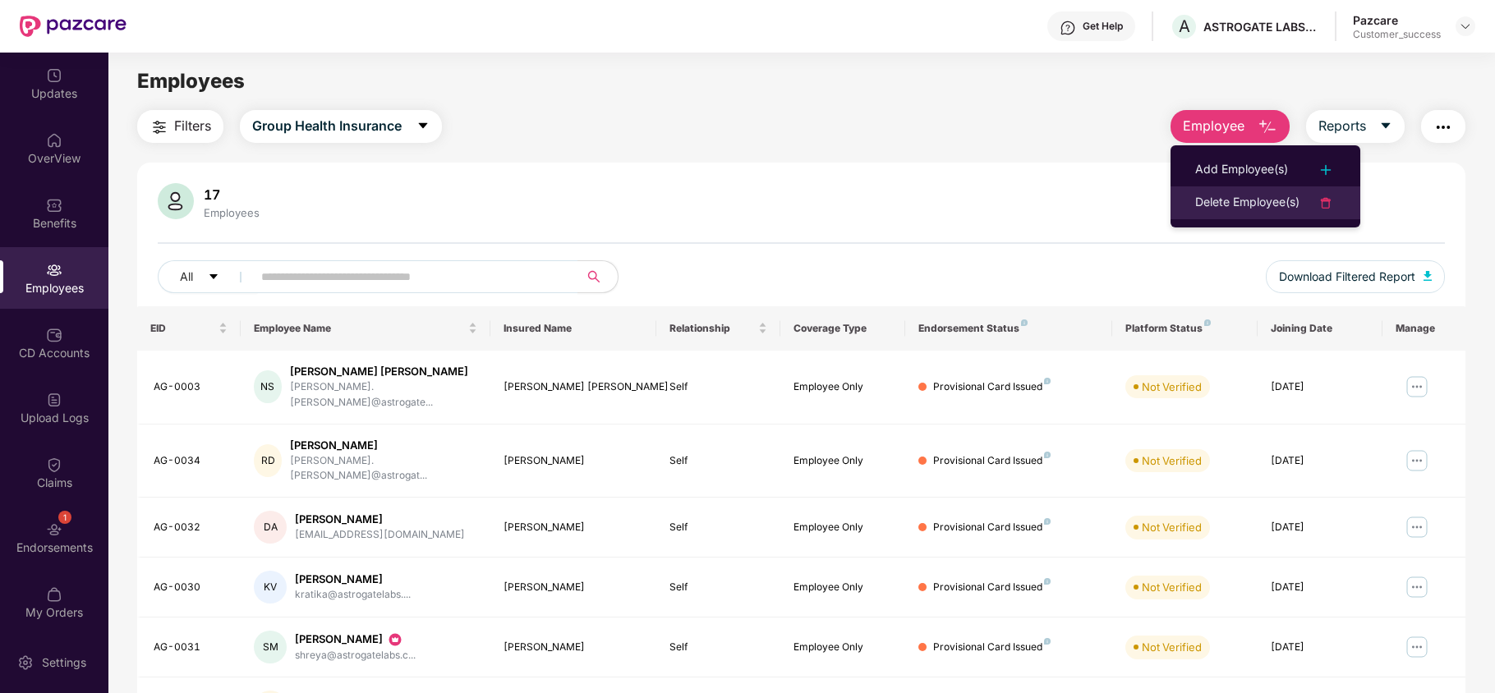
click at [1222, 214] on li "Delete Employee(s)" at bounding box center [1265, 202] width 190 height 33
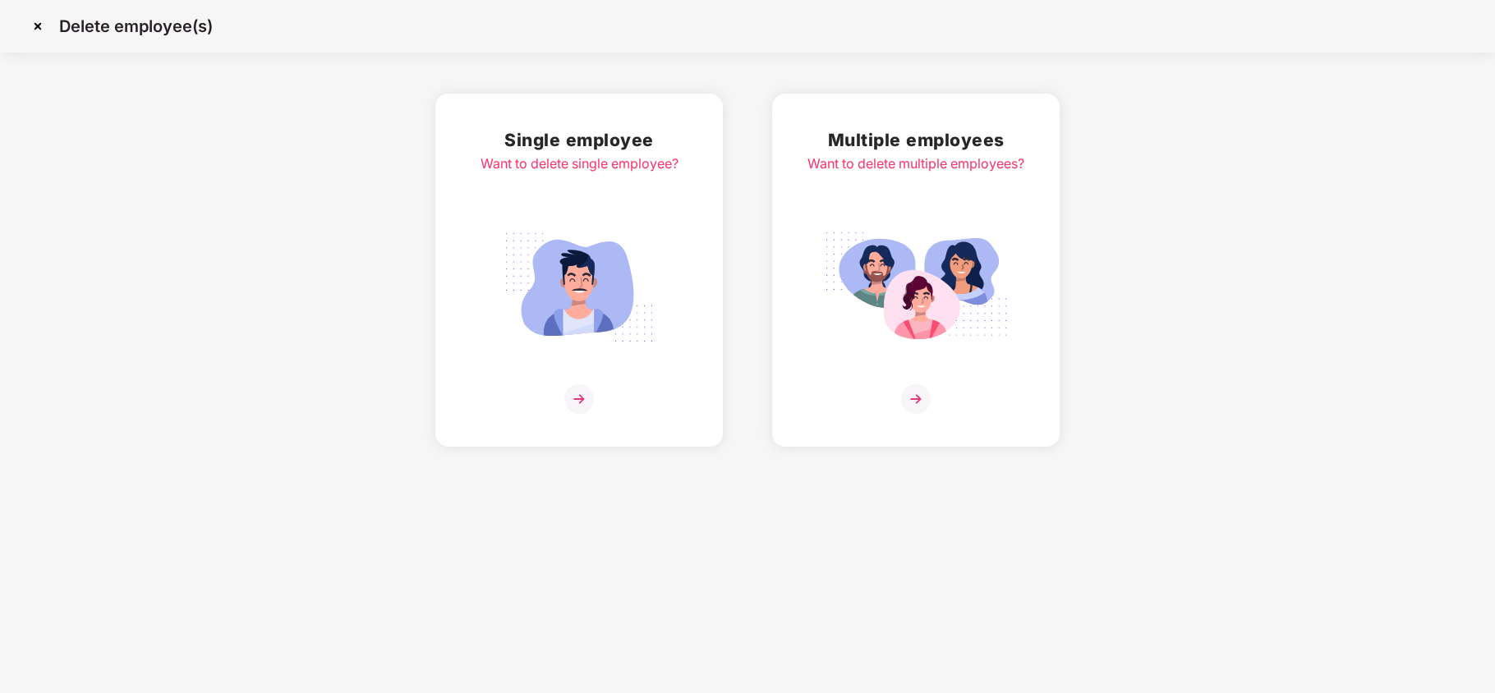
click at [889, 259] on img at bounding box center [916, 287] width 184 height 128
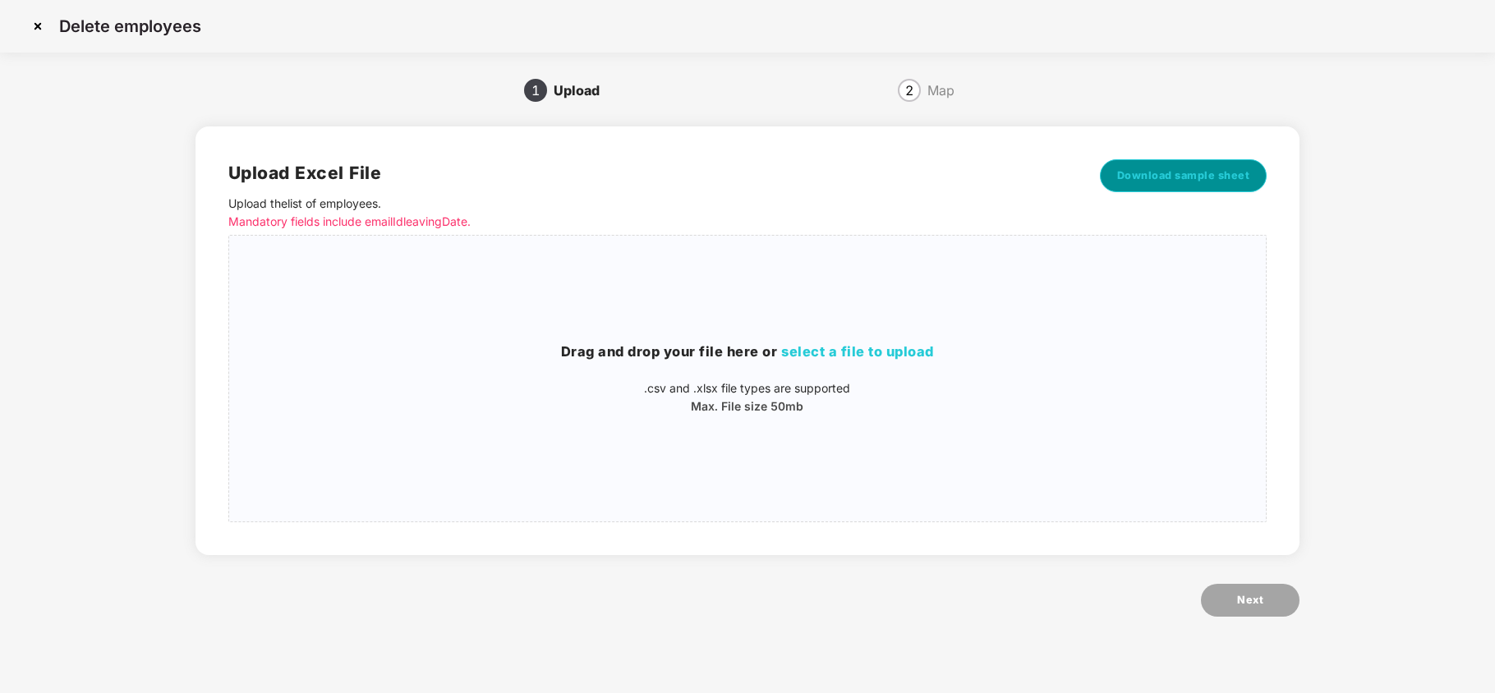
click at [1146, 176] on span "Download sample sheet" at bounding box center [1183, 176] width 133 height 16
click at [34, 25] on img at bounding box center [38, 26] width 26 height 26
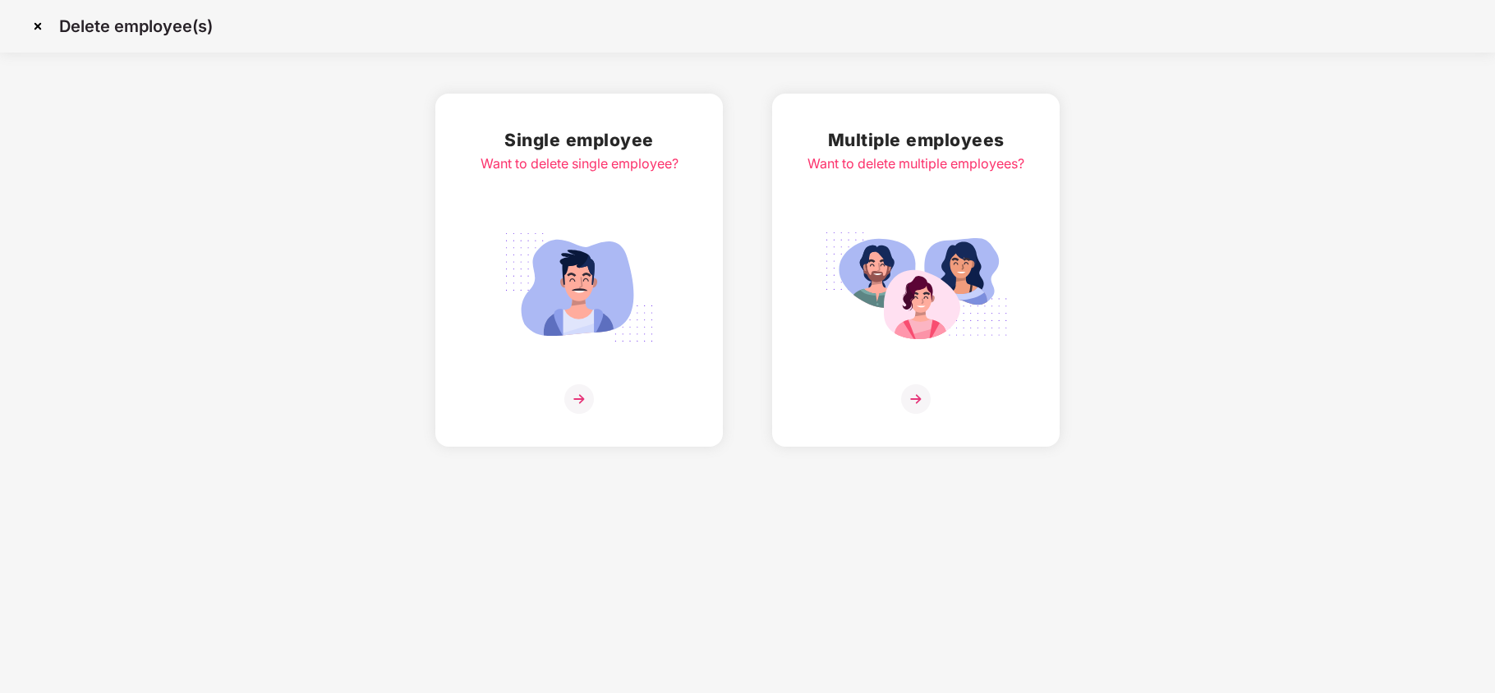
click at [33, 25] on img at bounding box center [38, 26] width 26 height 26
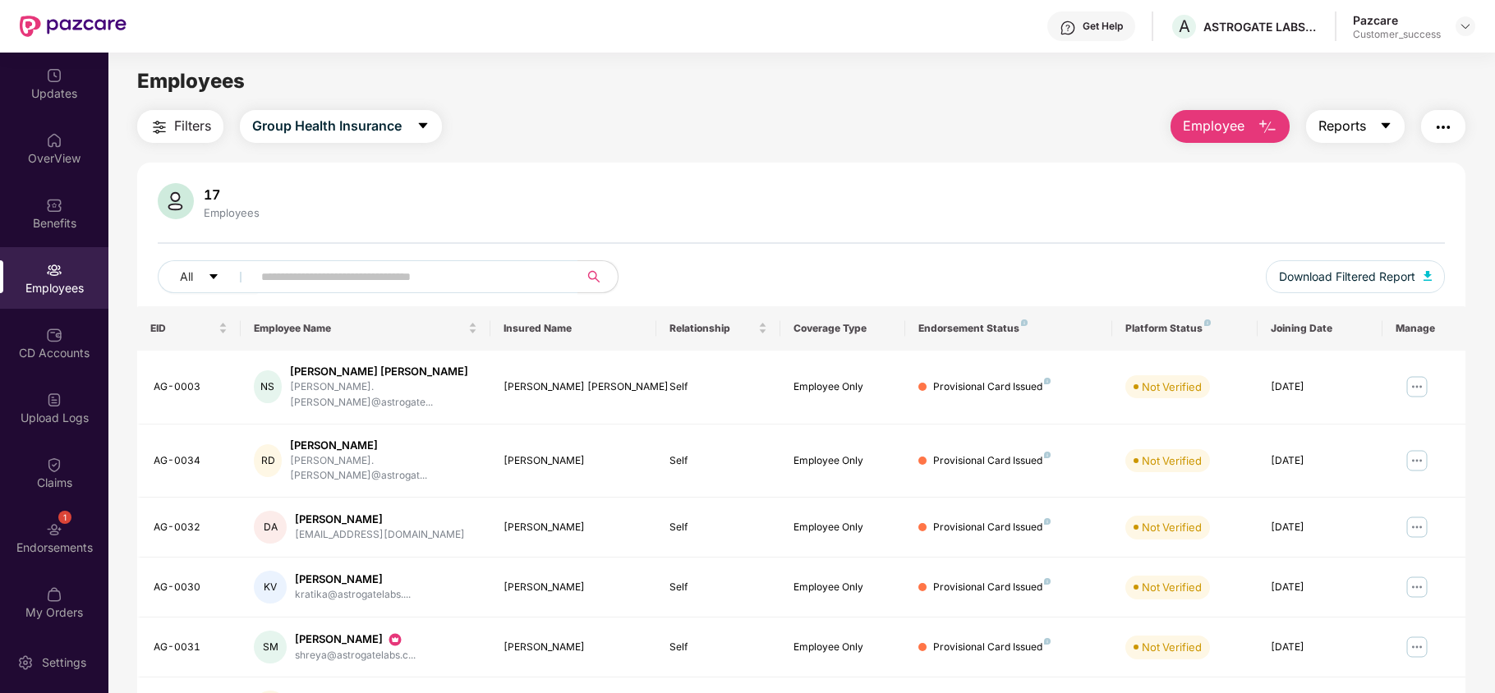
click at [1376, 133] on button "Reports" at bounding box center [1355, 126] width 99 height 33
click at [1029, 234] on div "17 Employees All Download Filtered Report" at bounding box center [801, 244] width 1328 height 123
click at [54, 339] on img at bounding box center [54, 335] width 16 height 16
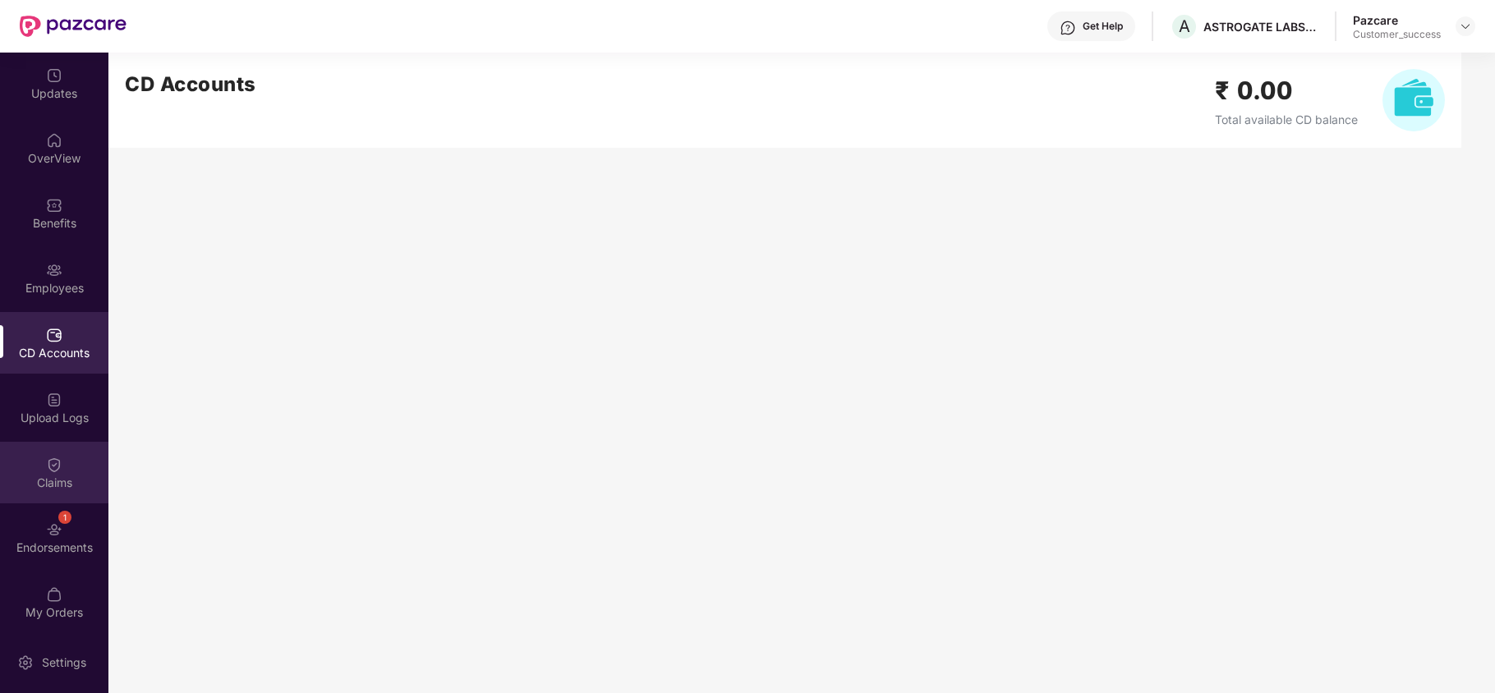
click at [40, 457] on div "Claims" at bounding box center [54, 473] width 108 height 62
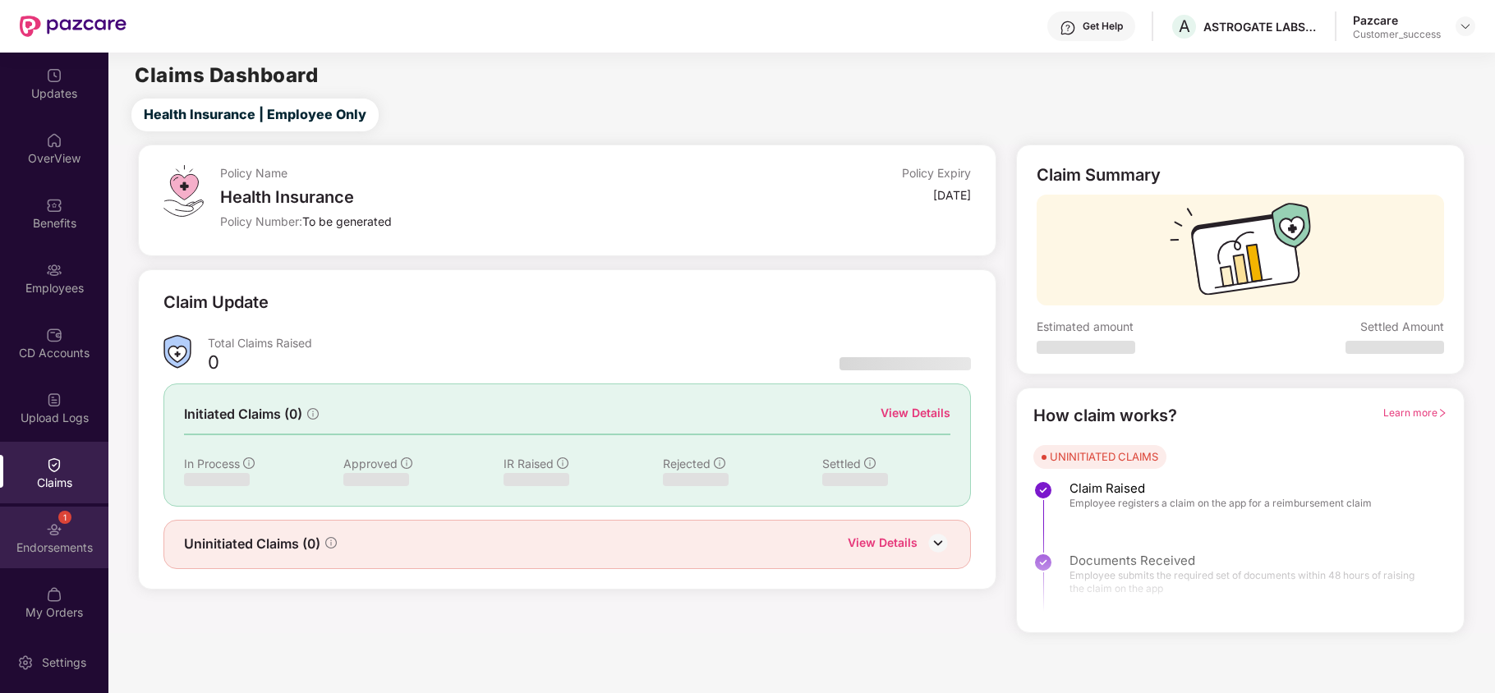
click at [57, 537] on div "1 Endorsements" at bounding box center [54, 538] width 108 height 62
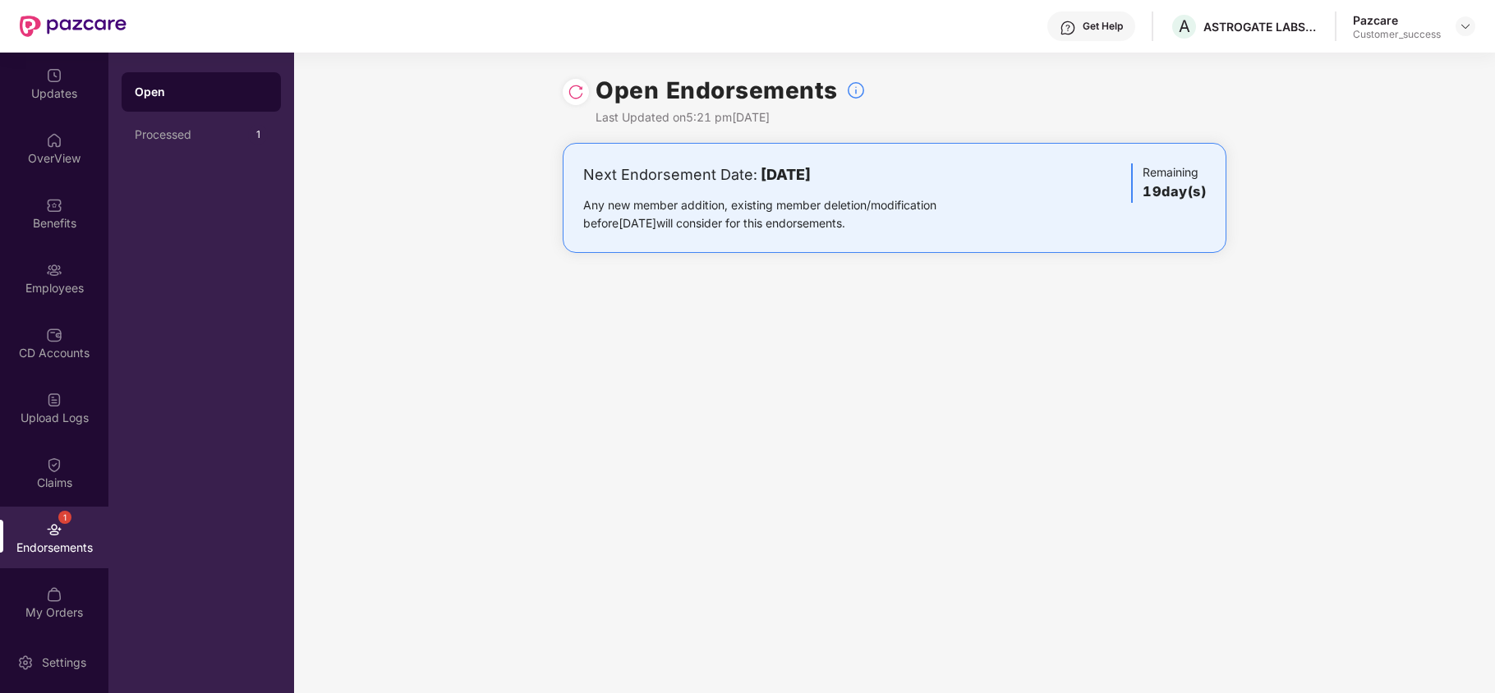
click at [1022, 507] on div "Open Endorsements Last Updated on 5:21 pm[DATE] Next Endorsement Date: [DATE] A…" at bounding box center [894, 373] width 1201 height 641
click at [1088, 27] on div "Get Help" at bounding box center [1102, 26] width 40 height 13
click at [1285, 301] on div "Open Endorsements Last Updated on 5:21 pm[DATE] Next Endorsement Date: [DATE] A…" at bounding box center [894, 373] width 1201 height 641
click at [20, 158] on div "OverView" at bounding box center [54, 158] width 108 height 16
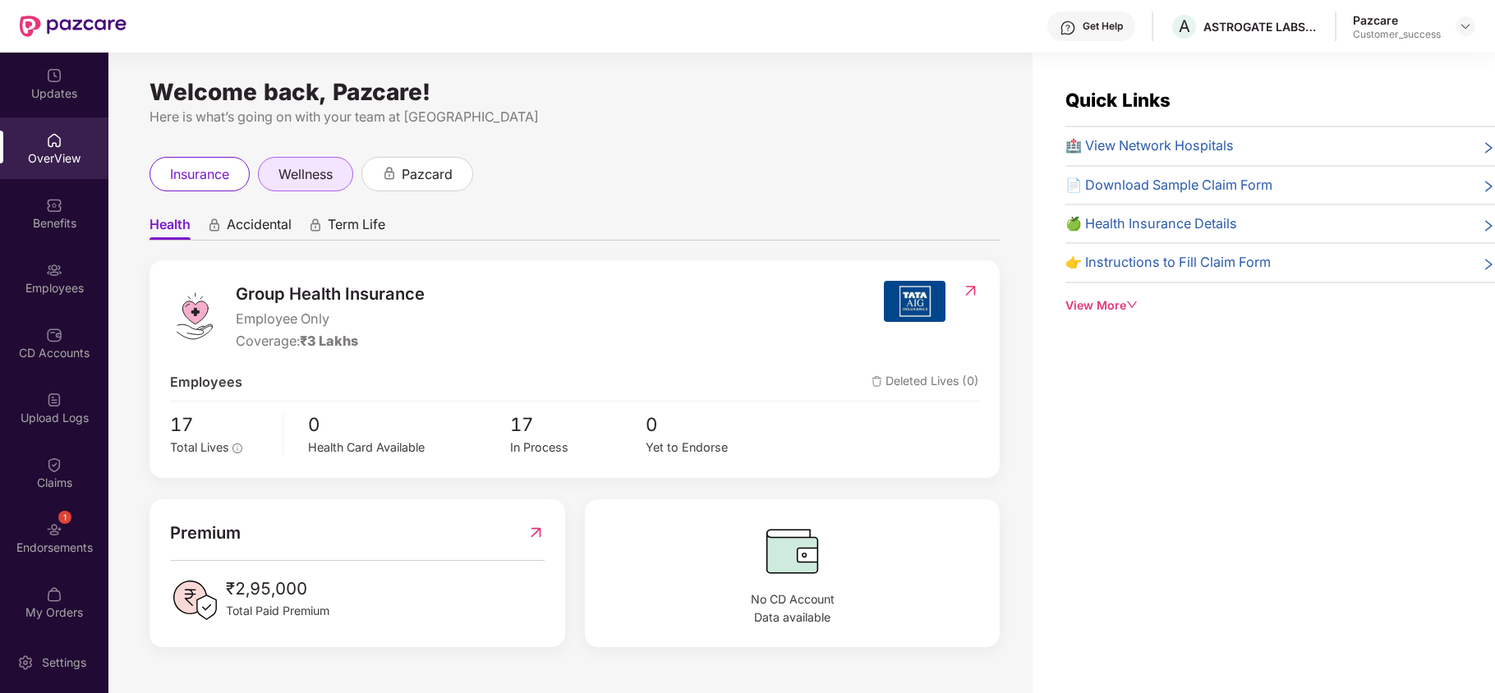
click at [303, 177] on span "wellness" at bounding box center [305, 174] width 54 height 21
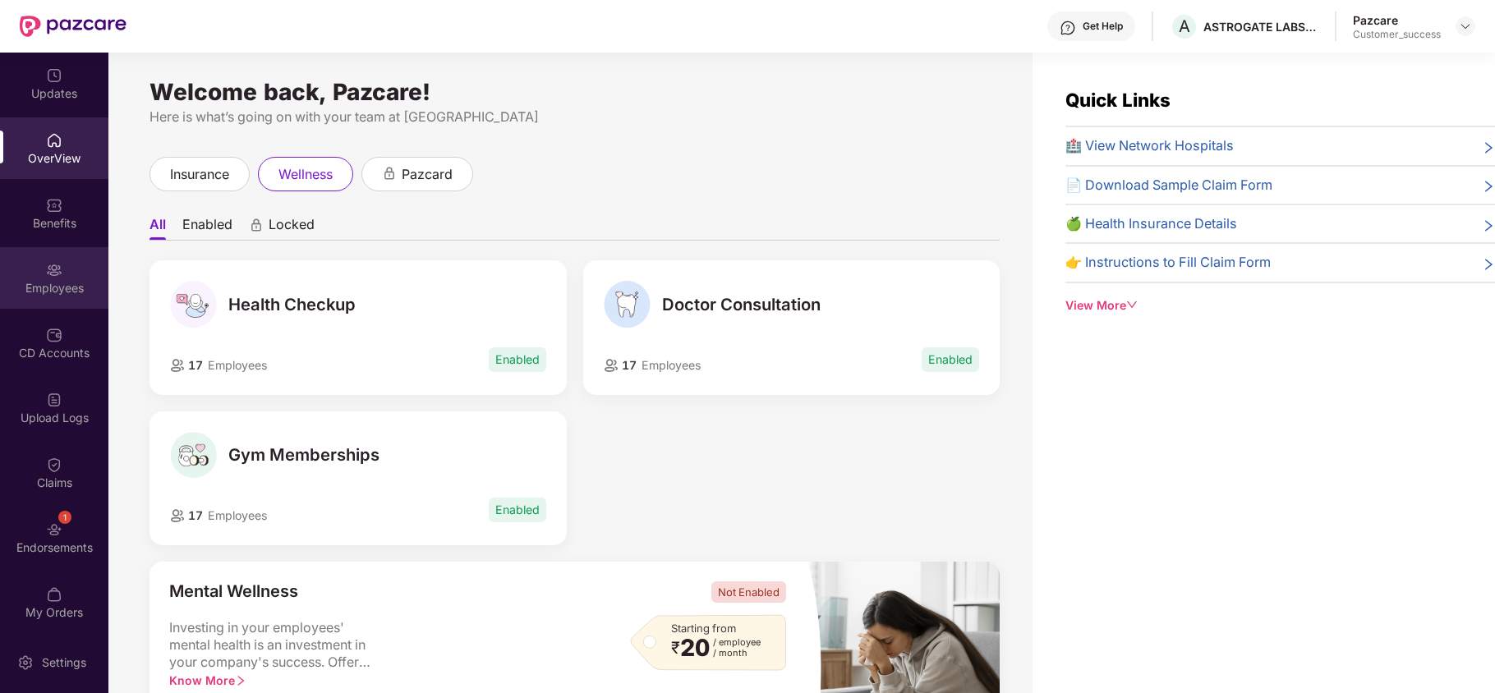
click at [40, 283] on div "Employees" at bounding box center [54, 288] width 108 height 16
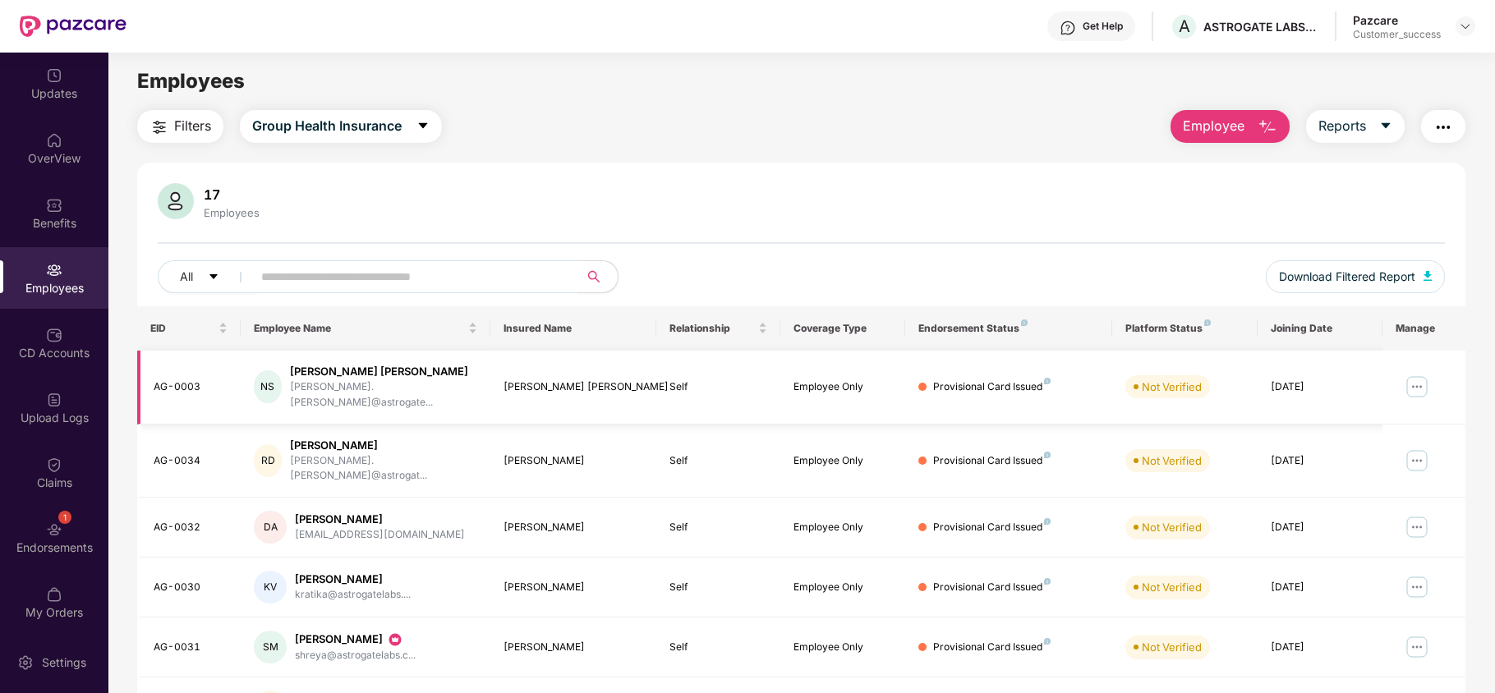
click at [1409, 379] on img at bounding box center [1416, 387] width 26 height 26
click at [1078, 253] on div "17 Employees All Download Filtered Report" at bounding box center [801, 244] width 1328 height 123
click at [25, 131] on div "OverView" at bounding box center [54, 148] width 108 height 62
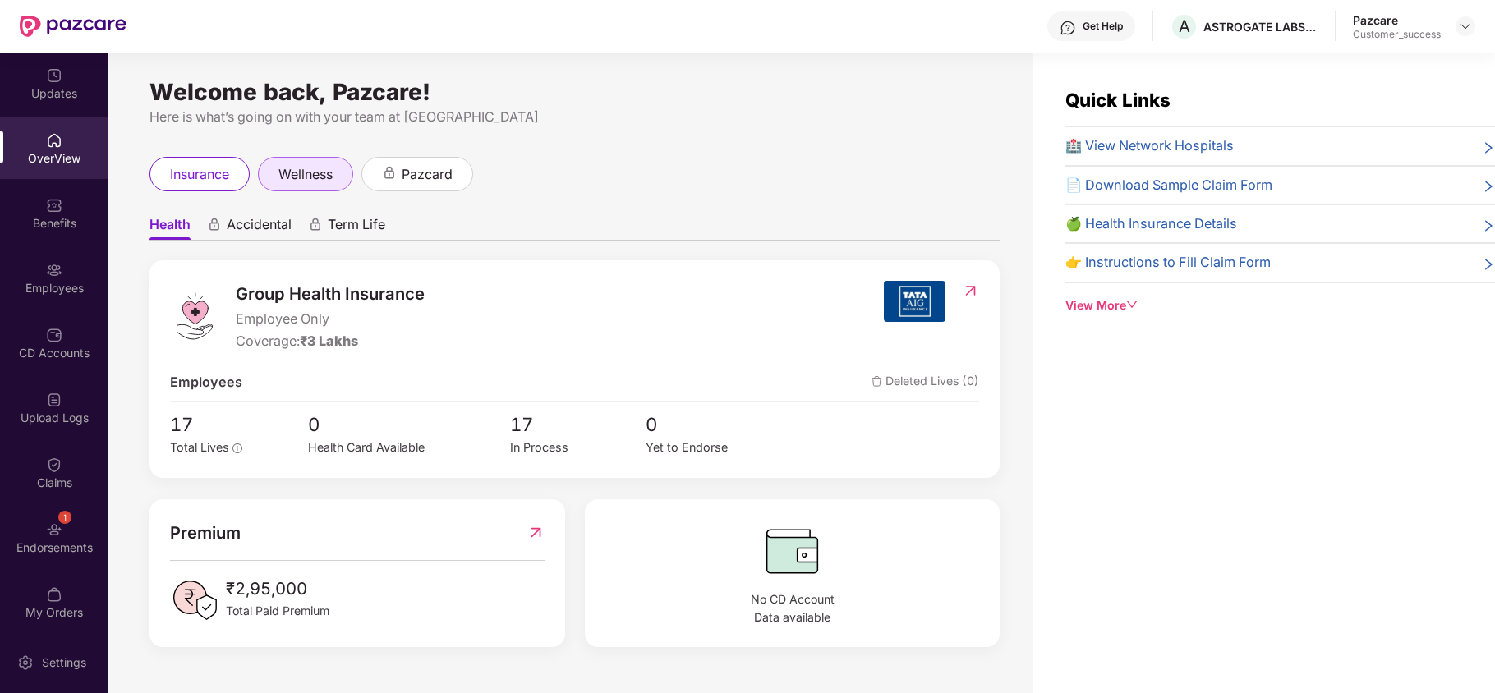
click at [316, 187] on div "wellness" at bounding box center [305, 174] width 95 height 34
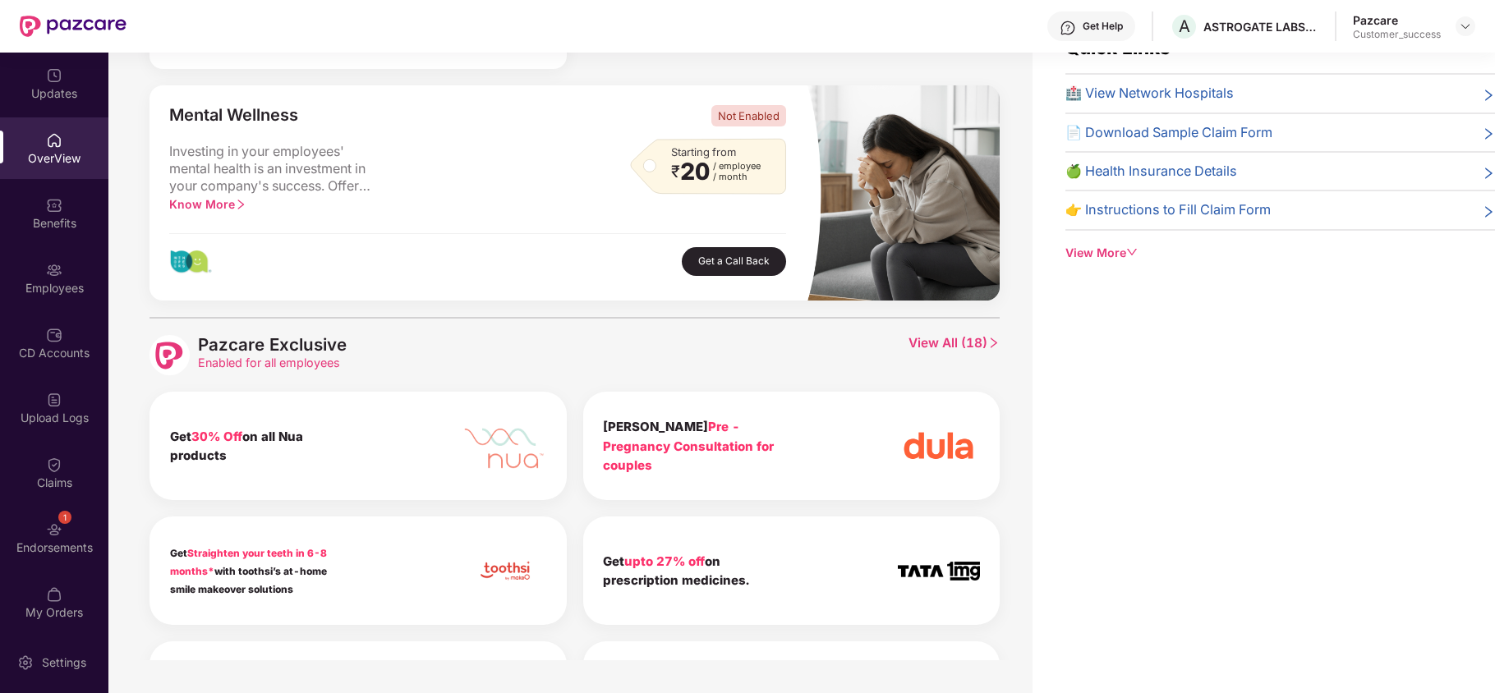
scroll to position [425, 0]
click at [915, 346] on span "View All ( 18 )" at bounding box center [953, 354] width 91 height 40
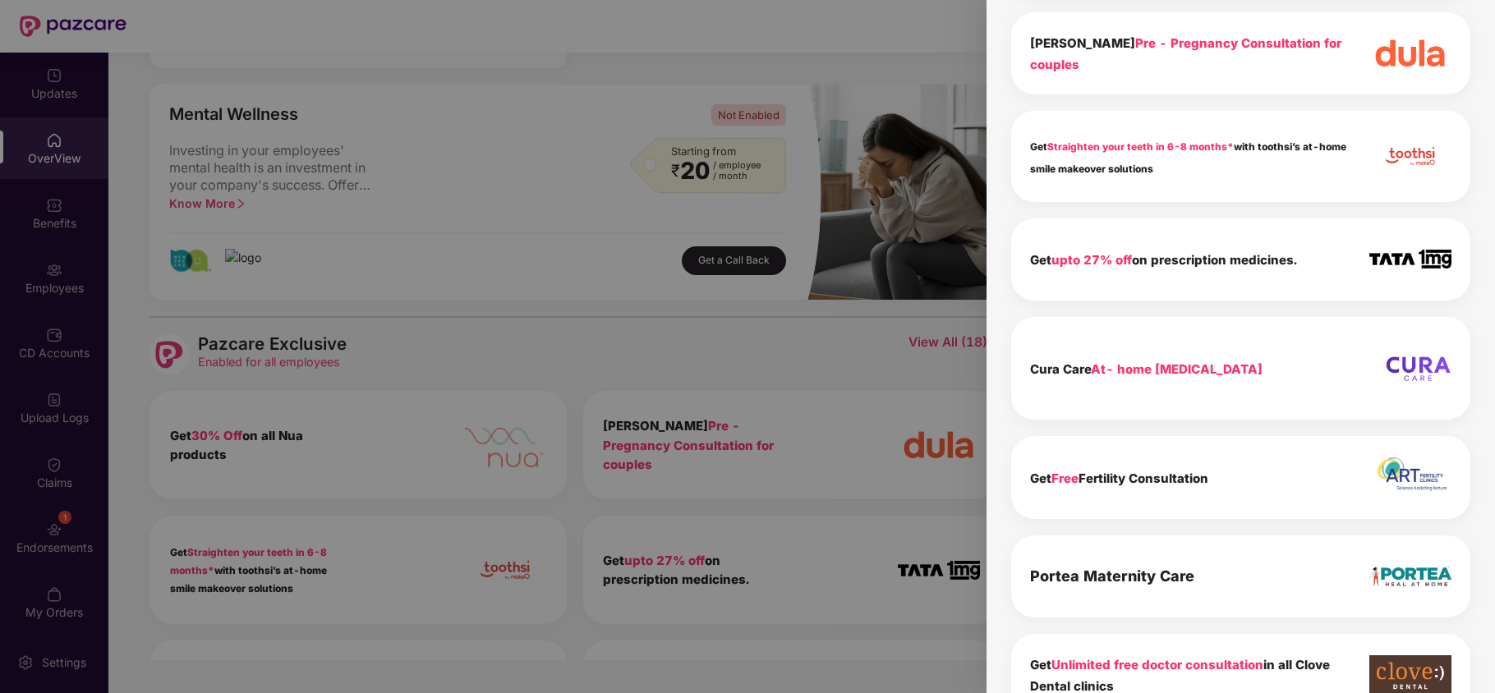
scroll to position [0, 0]
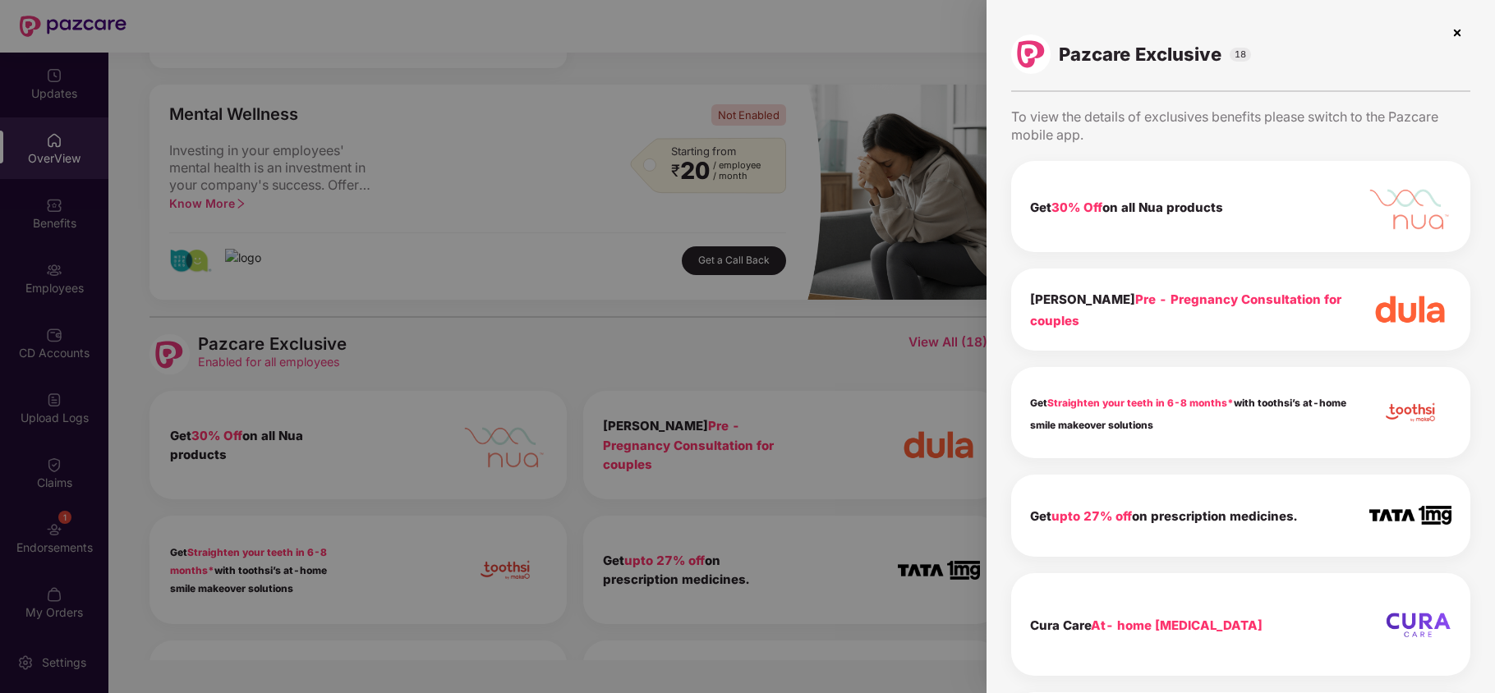
click at [1457, 34] on img at bounding box center [1457, 33] width 26 height 26
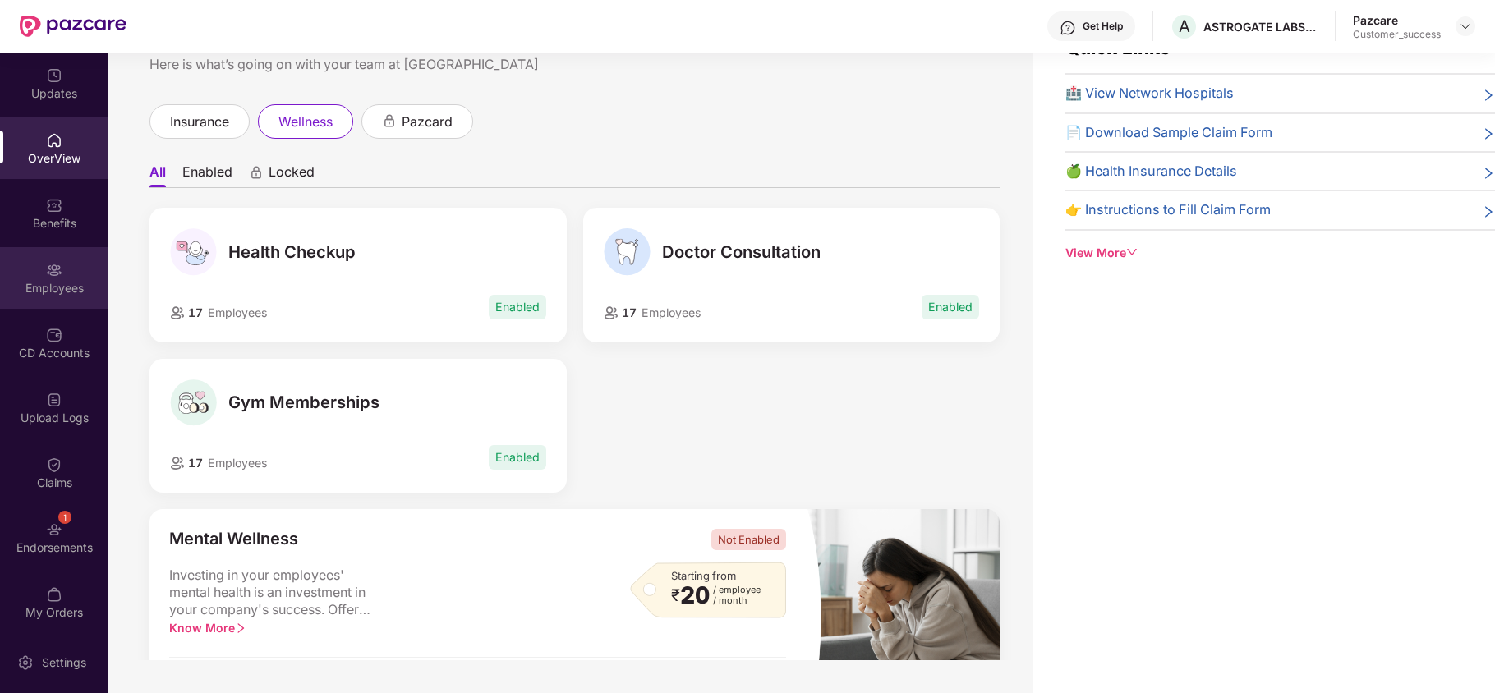
click at [69, 280] on div "Employees" at bounding box center [54, 288] width 108 height 16
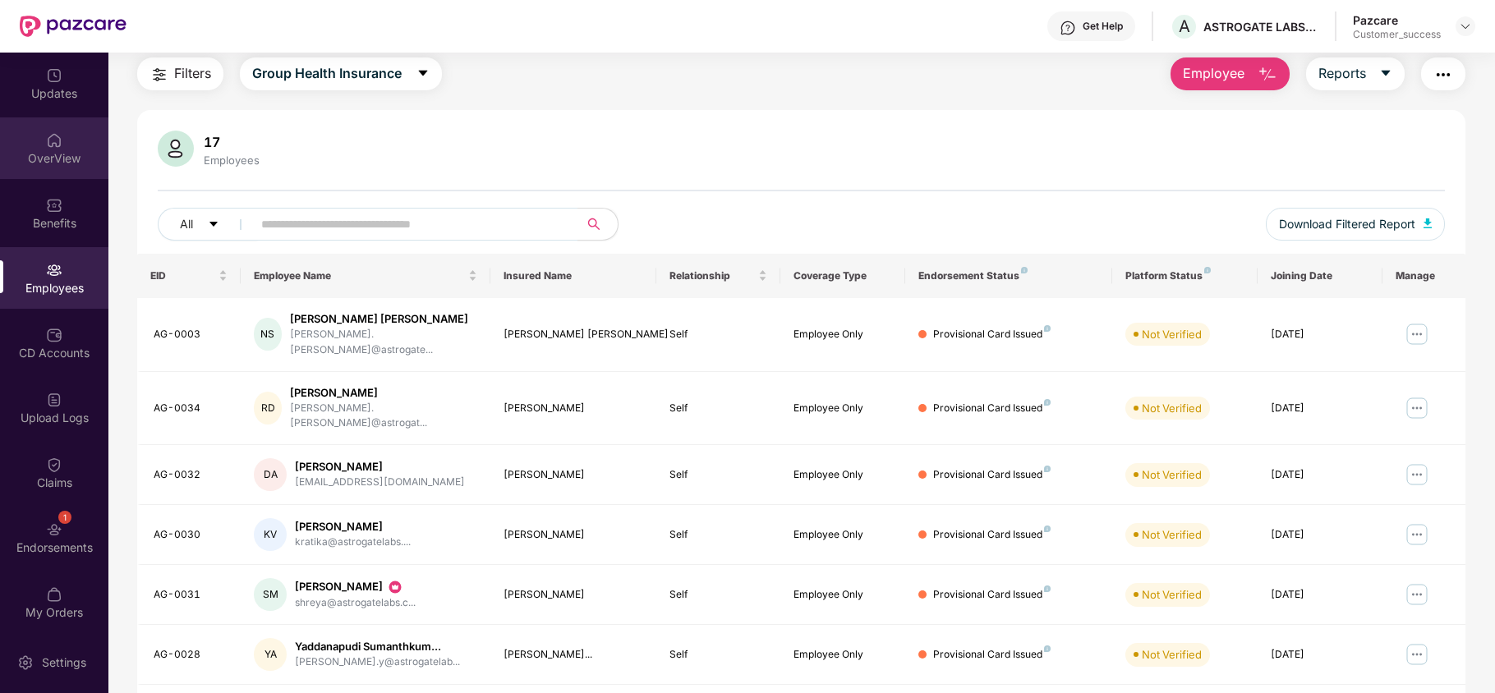
click at [72, 155] on div "OverView" at bounding box center [54, 158] width 108 height 16
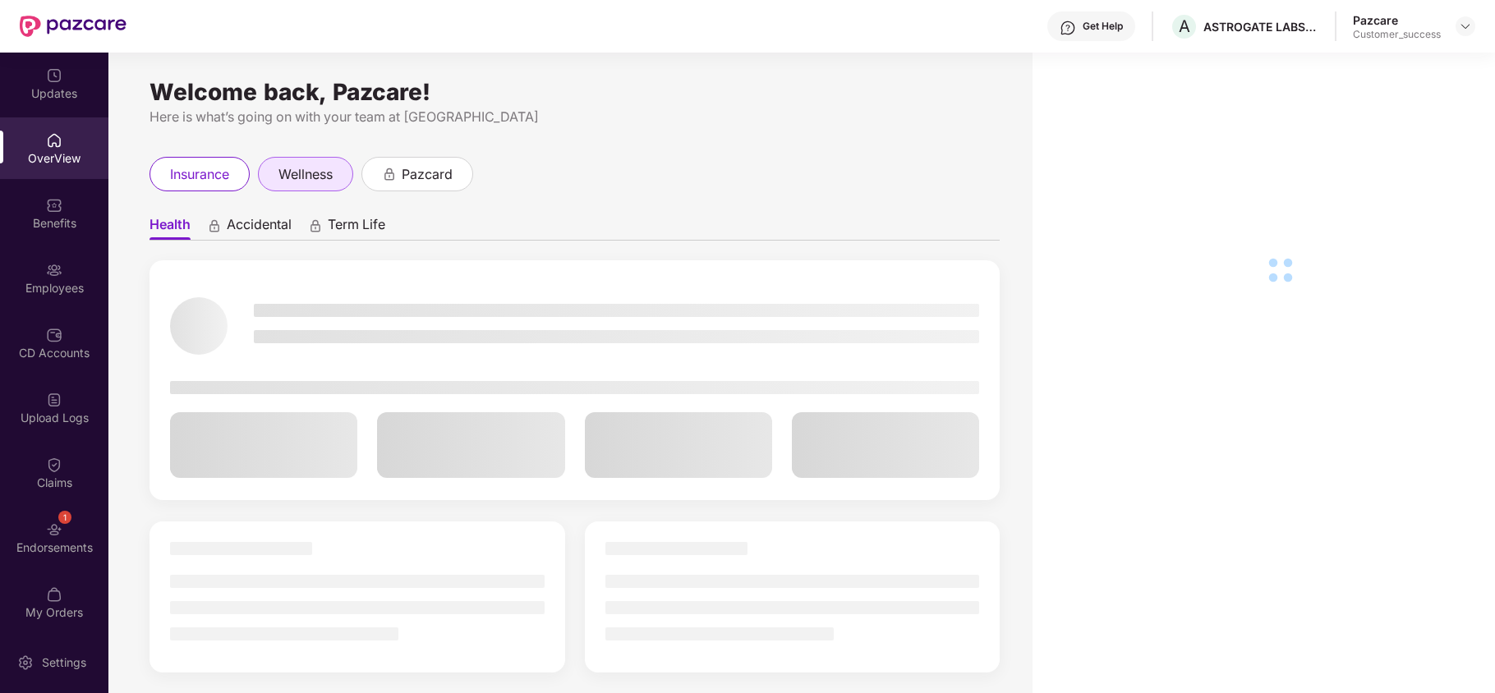
click at [306, 158] on div "wellness" at bounding box center [305, 174] width 95 height 34
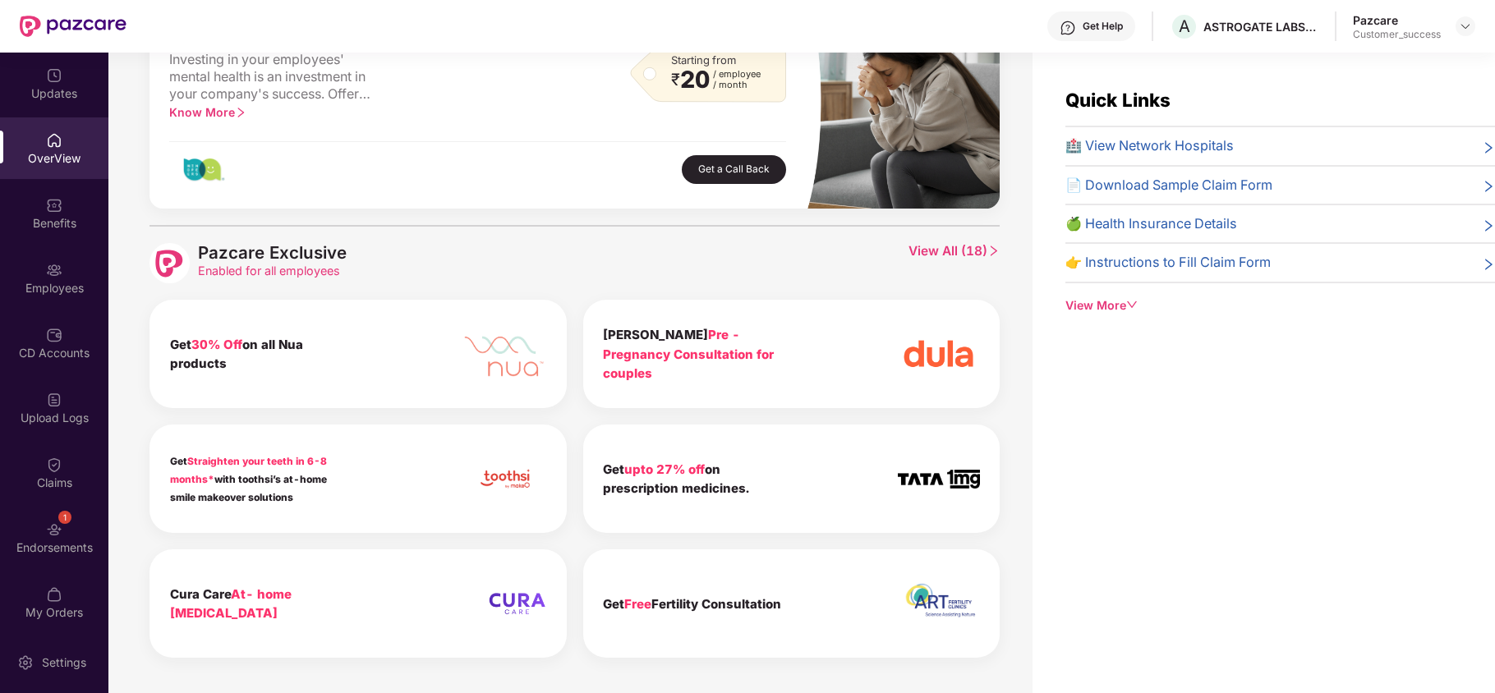
scroll to position [575, 0]
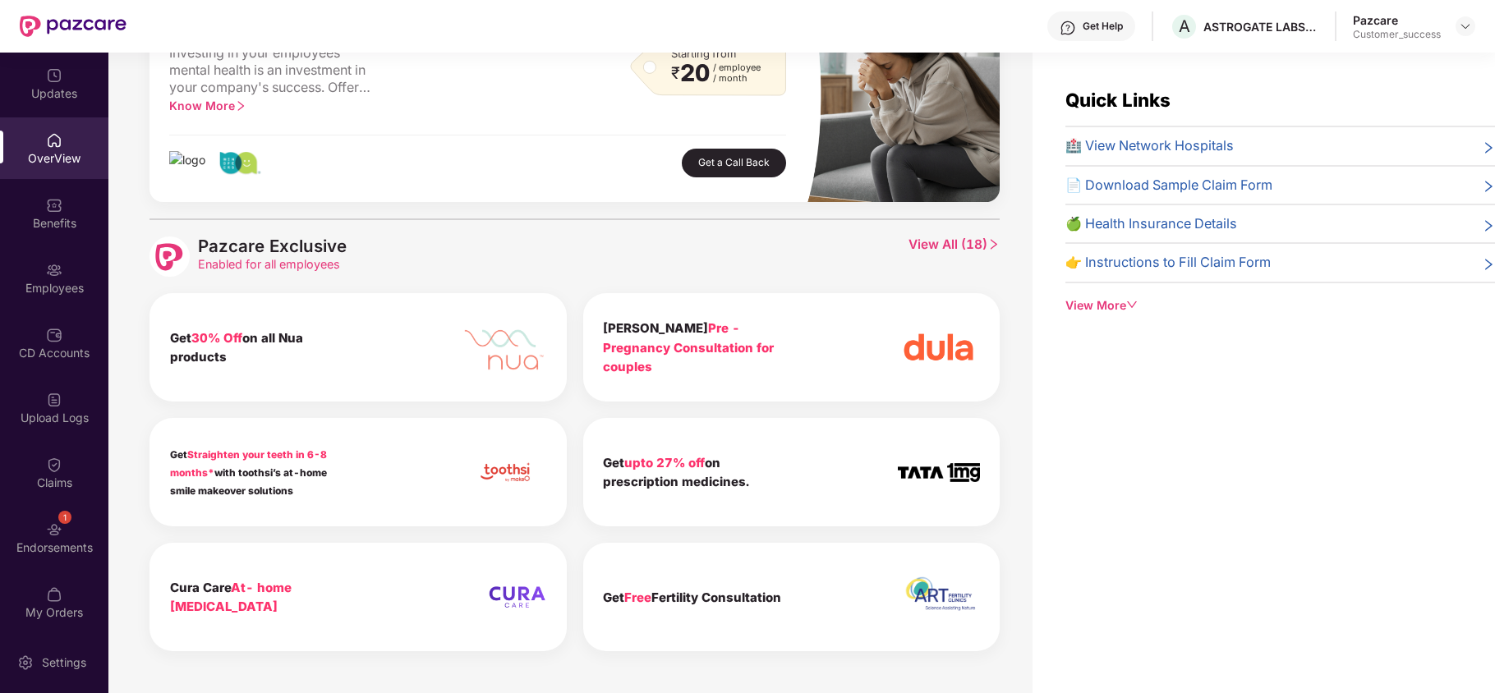
click at [930, 250] on span "View All ( 18 )" at bounding box center [953, 257] width 91 height 40
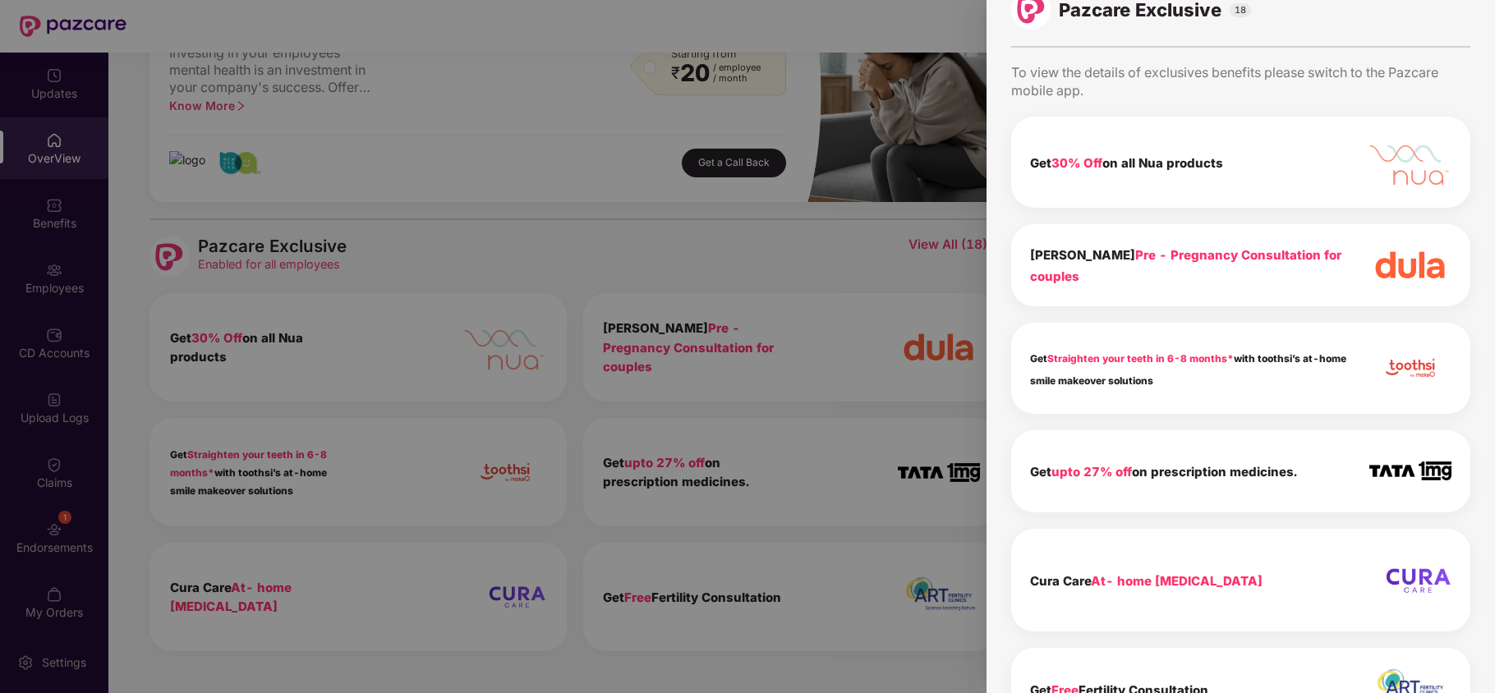
scroll to position [0, 0]
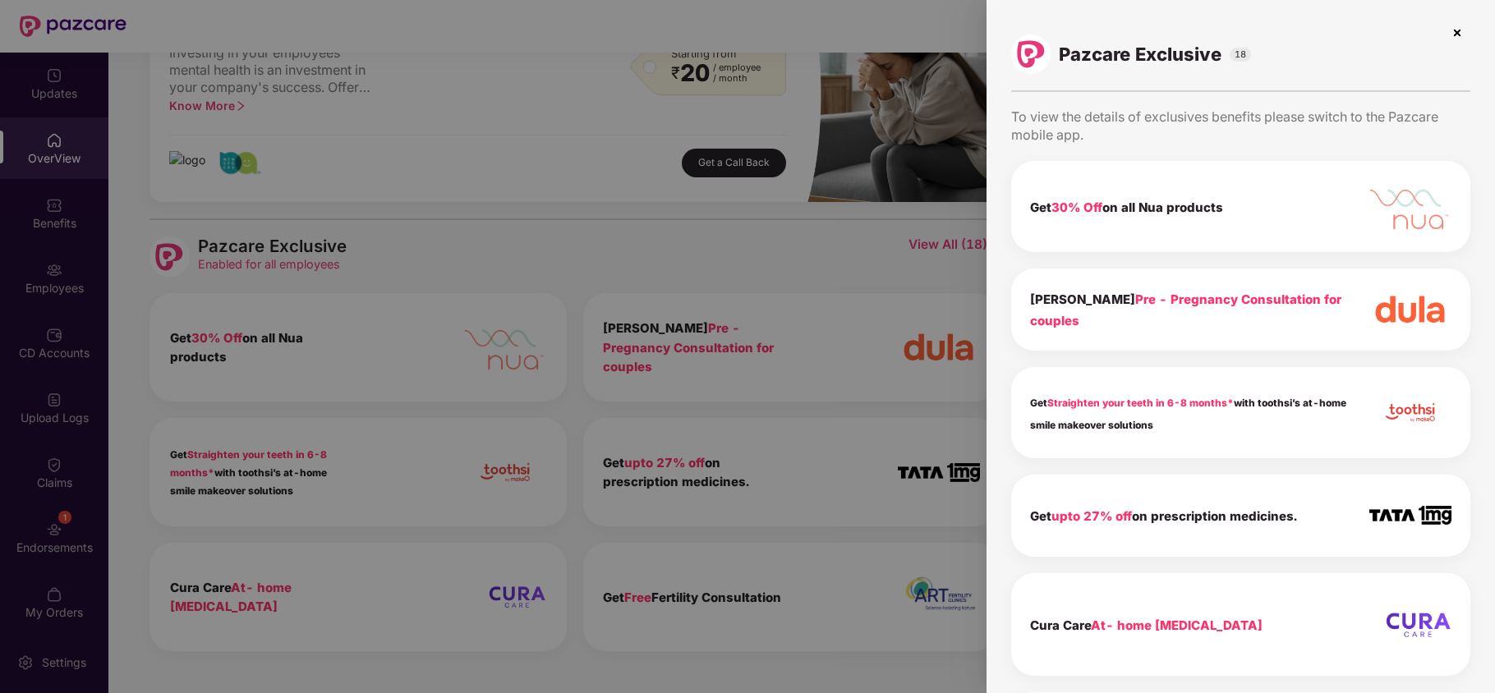
click at [1454, 38] on img at bounding box center [1457, 33] width 26 height 26
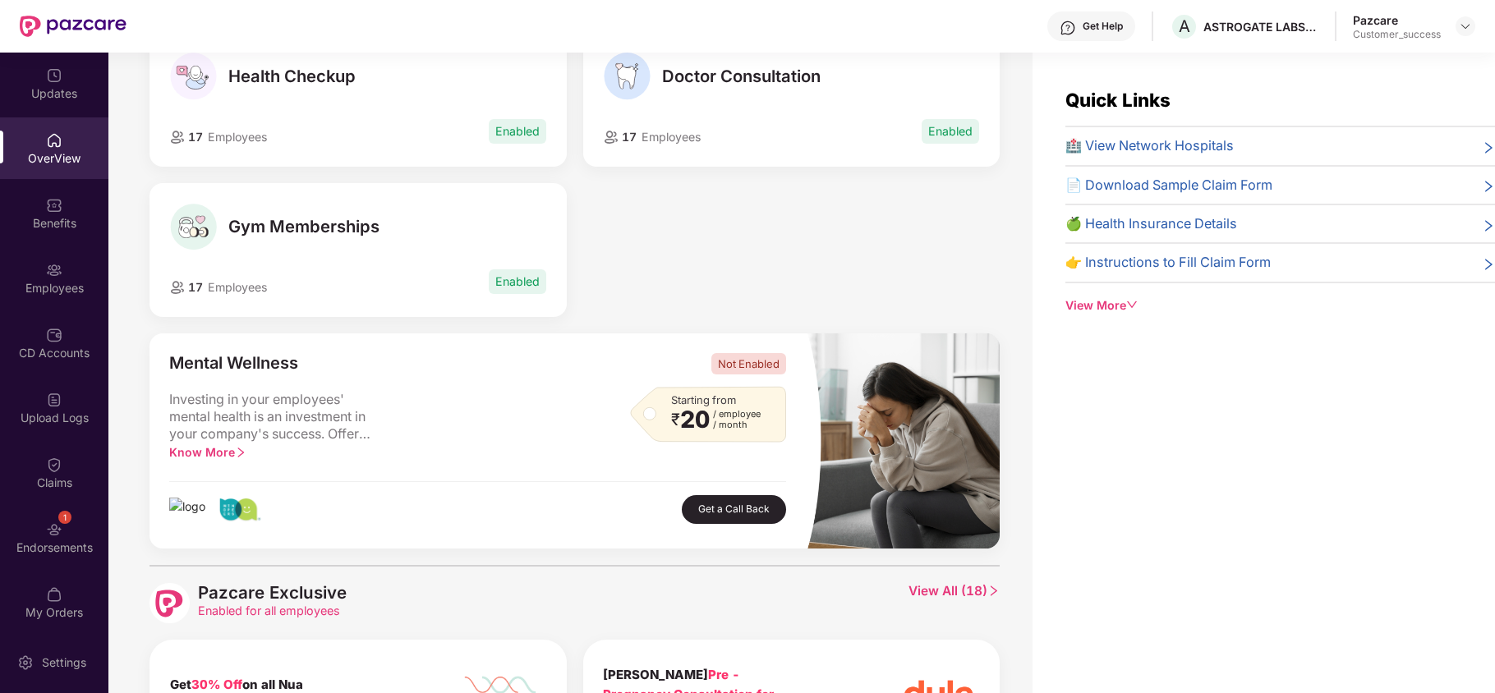
scroll to position [237, 0]
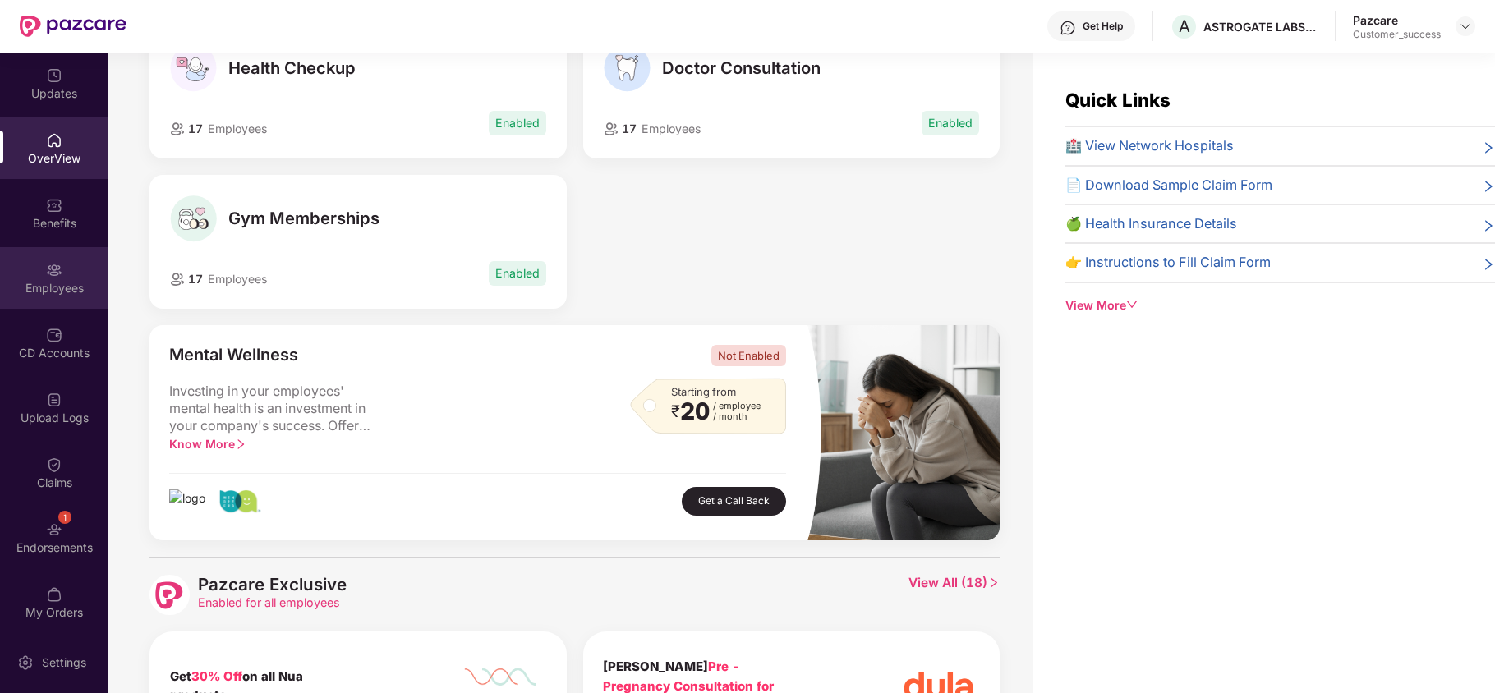
click at [53, 283] on div "Employees" at bounding box center [54, 288] width 108 height 16
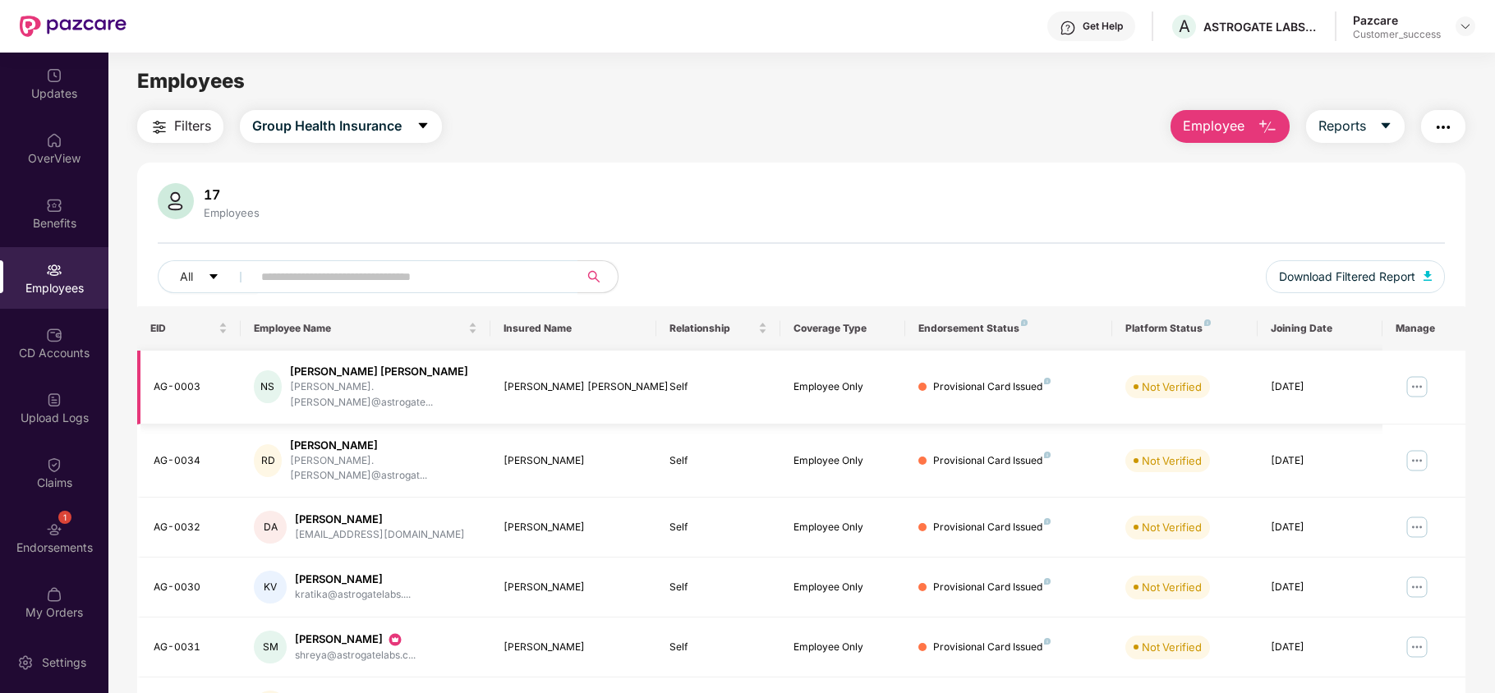
click at [1410, 376] on img at bounding box center [1416, 387] width 26 height 26
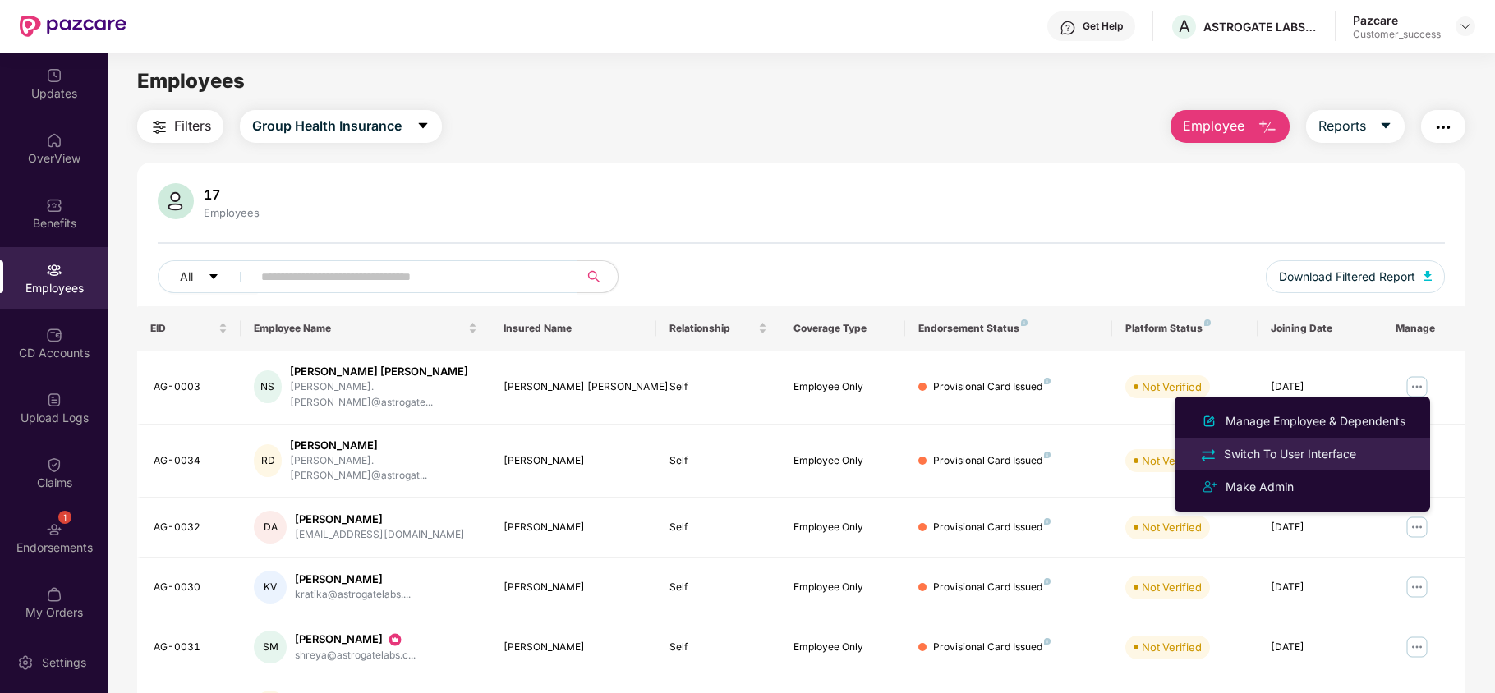
click at [1319, 453] on div "Switch To User Interface" at bounding box center [1289, 454] width 139 height 18
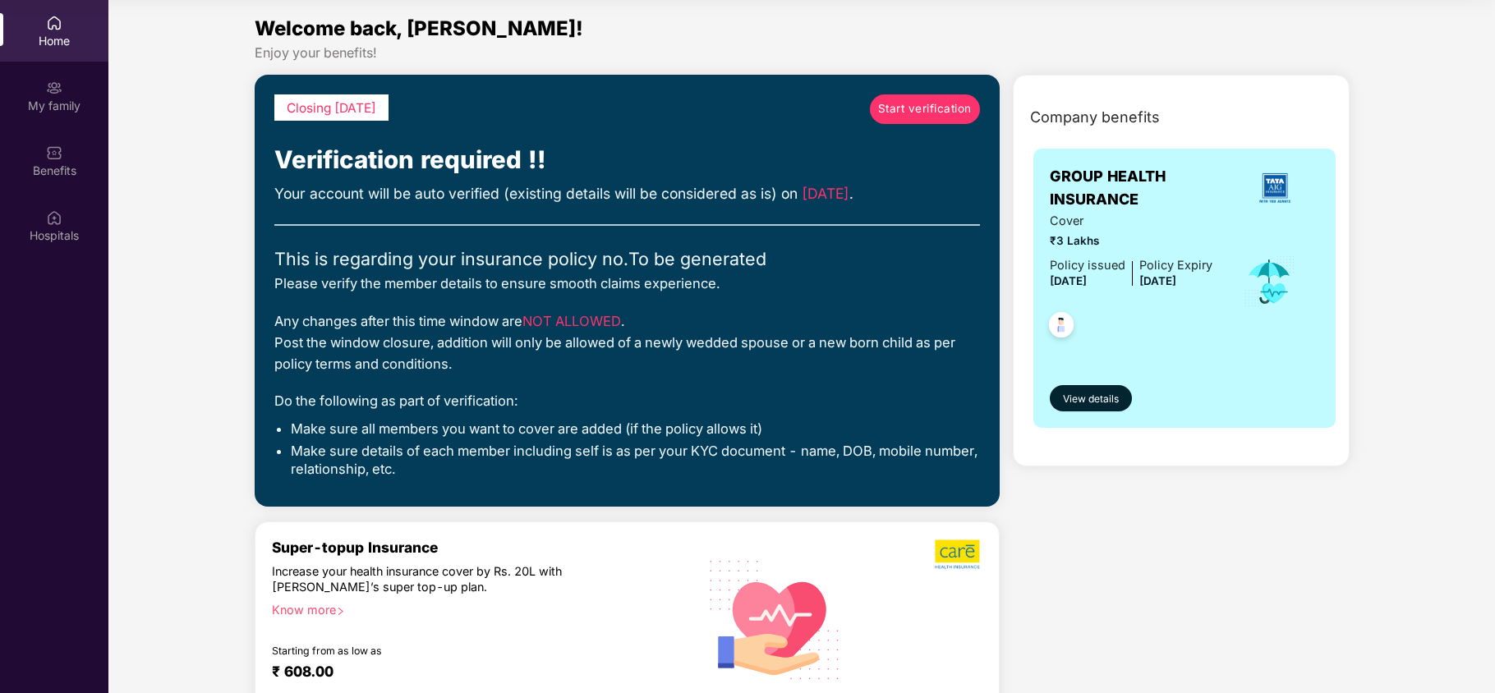
scroll to position [0, 0]
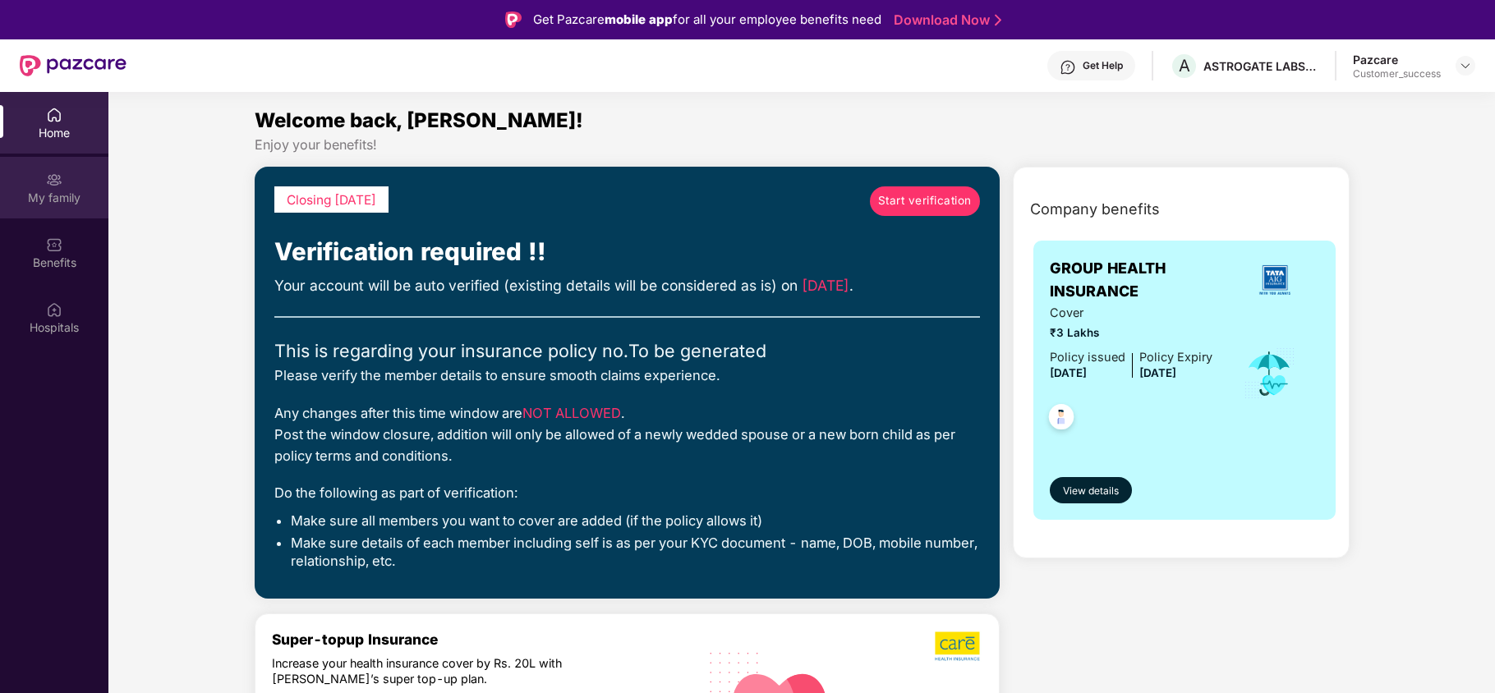
click at [30, 201] on div "My family" at bounding box center [54, 198] width 108 height 16
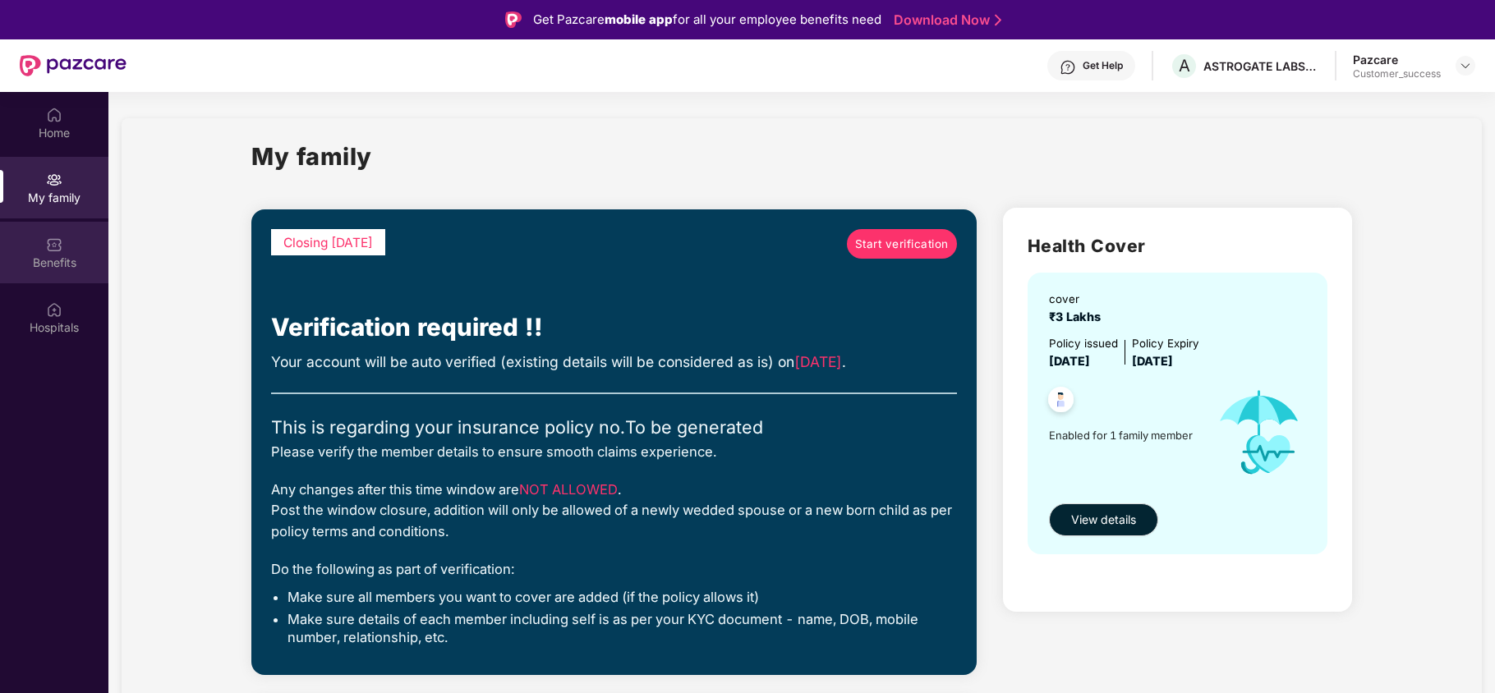
click at [80, 245] on div "Benefits" at bounding box center [54, 253] width 108 height 62
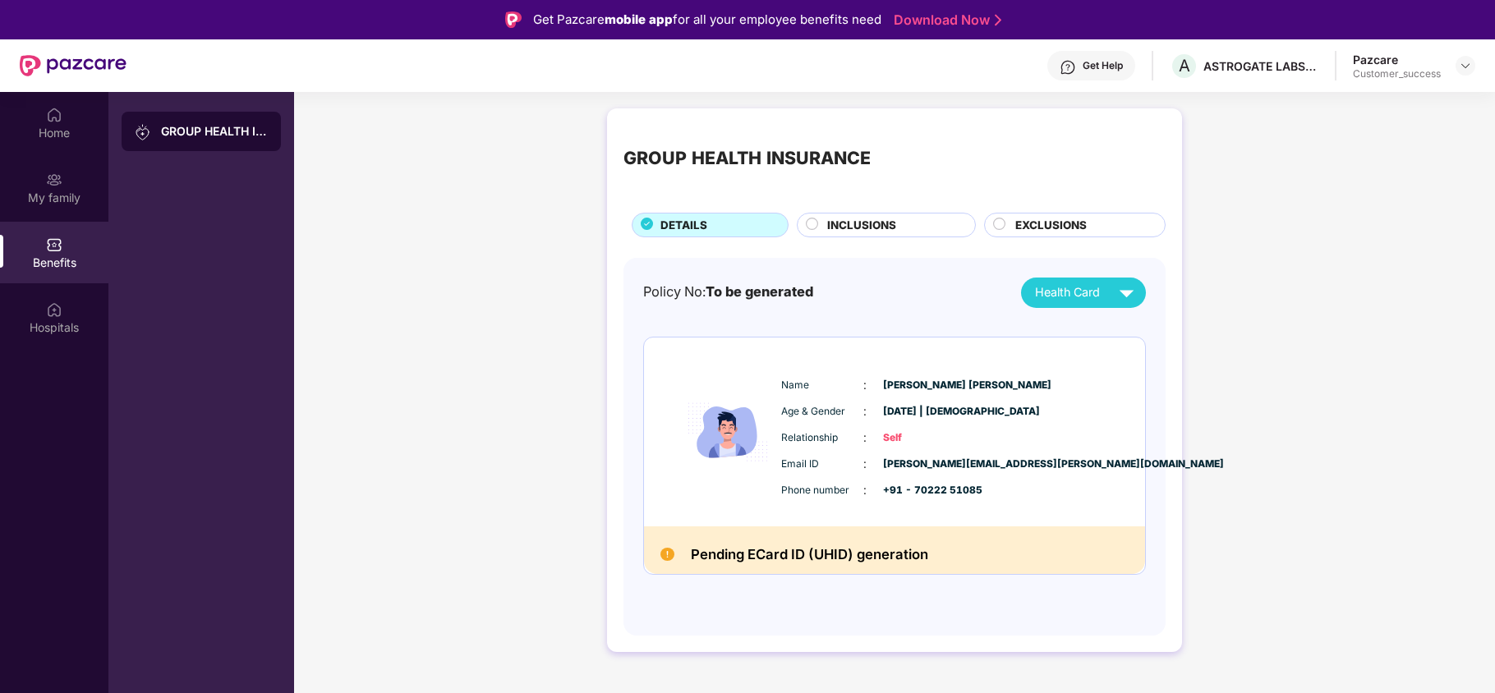
click at [871, 230] on span "INCLUSIONS" at bounding box center [861, 225] width 69 height 17
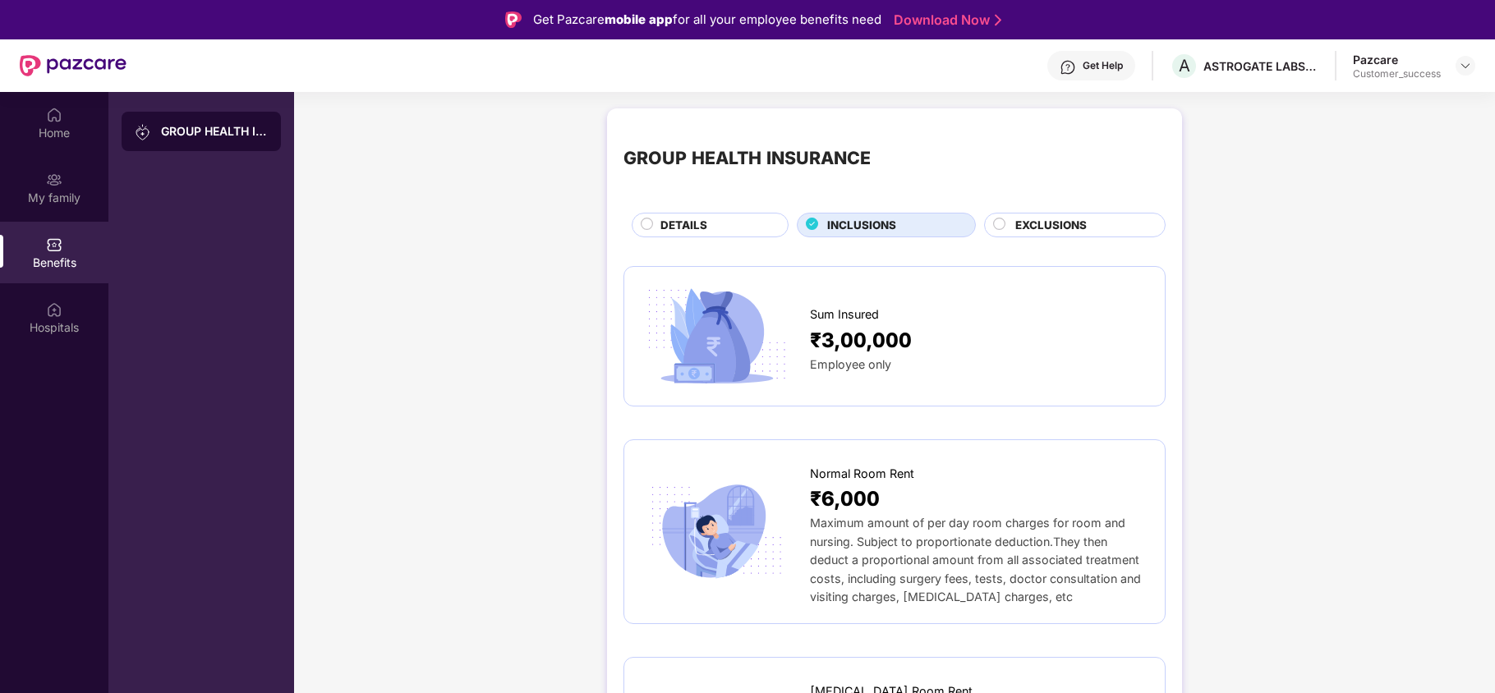
click at [1036, 228] on span "EXCLUSIONS" at bounding box center [1050, 225] width 71 height 17
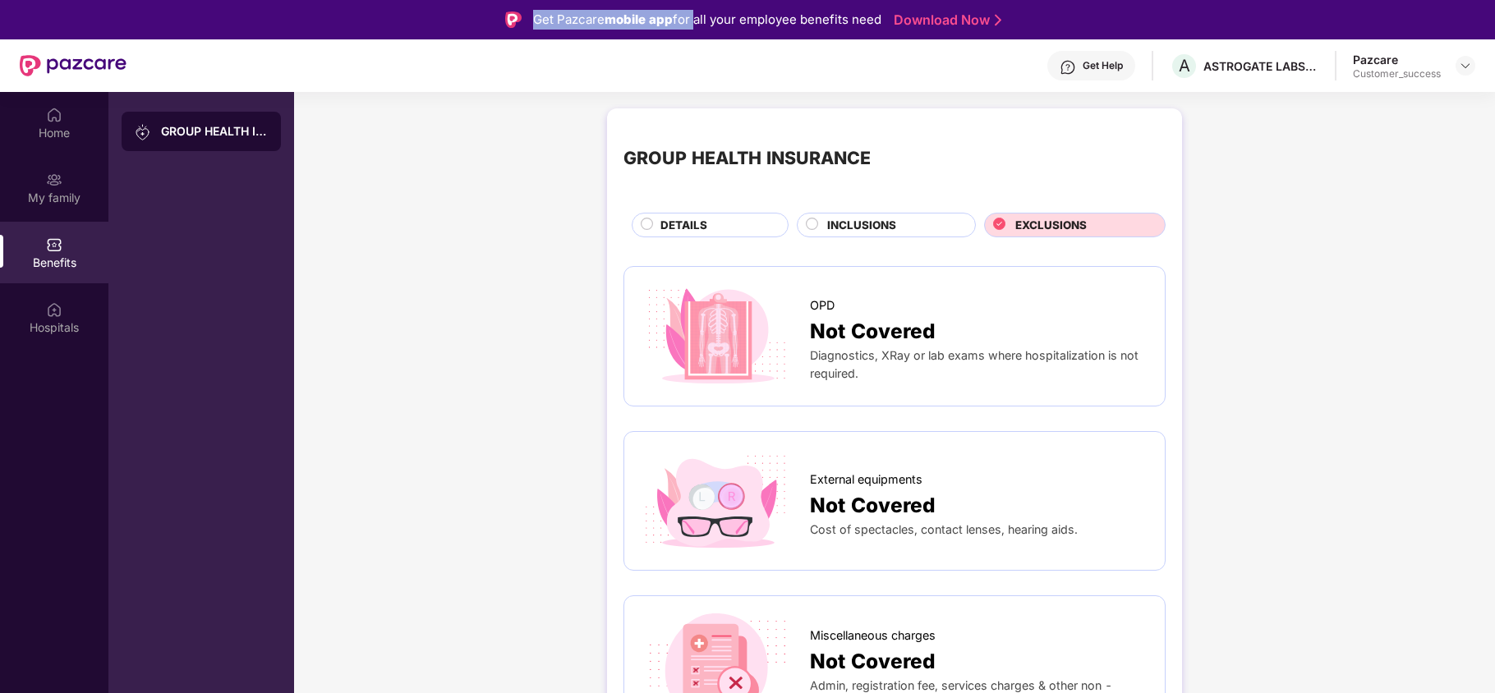
drag, startPoint x: 527, startPoint y: 14, endPoint x: 694, endPoint y: 24, distance: 167.0
click at [694, 24] on div "Get Pazcare mobile app for all your employee benefits need Download Now" at bounding box center [747, 19] width 1495 height 39
click at [974, 140] on div "GROUP HEALTH INSURANCE" at bounding box center [894, 159] width 542 height 68
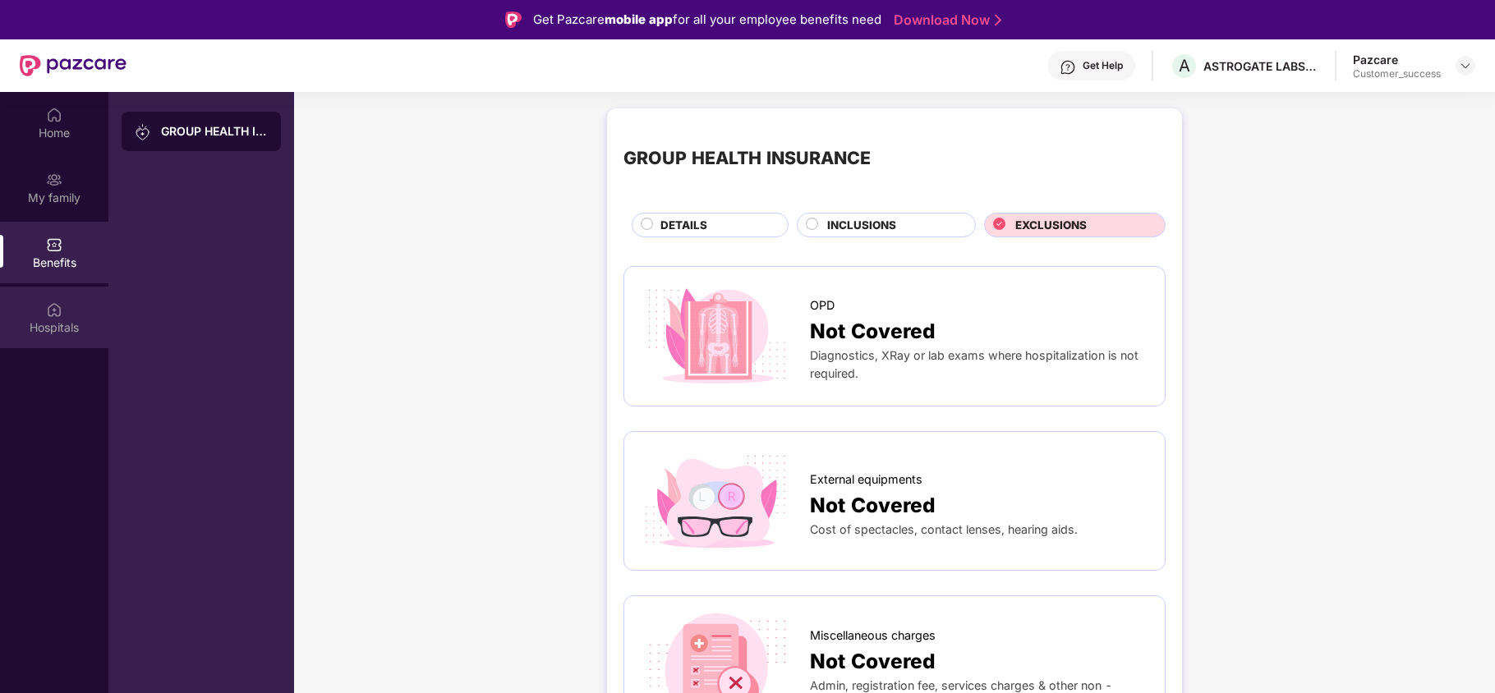
click at [21, 287] on div "Hospitals" at bounding box center [54, 318] width 108 height 62
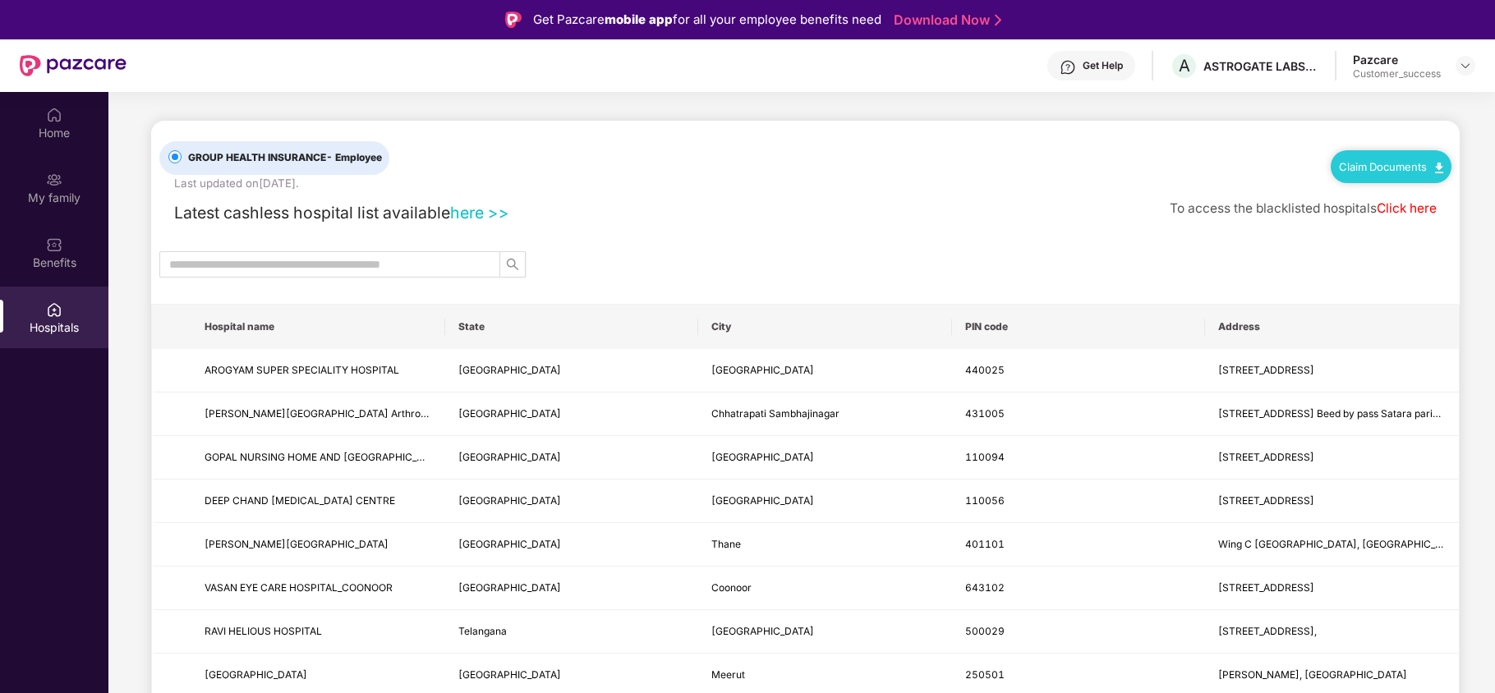
click at [1368, 162] on link "Claim Documents" at bounding box center [1391, 166] width 104 height 13
click at [1094, 61] on div "Get Help" at bounding box center [1102, 65] width 40 height 13
click at [742, 195] on div "Latest cashless hospital list available here >> To access the blacklisted hospi…" at bounding box center [805, 209] width 1292 height 34
click at [1462, 67] on img at bounding box center [1464, 65] width 13 height 13
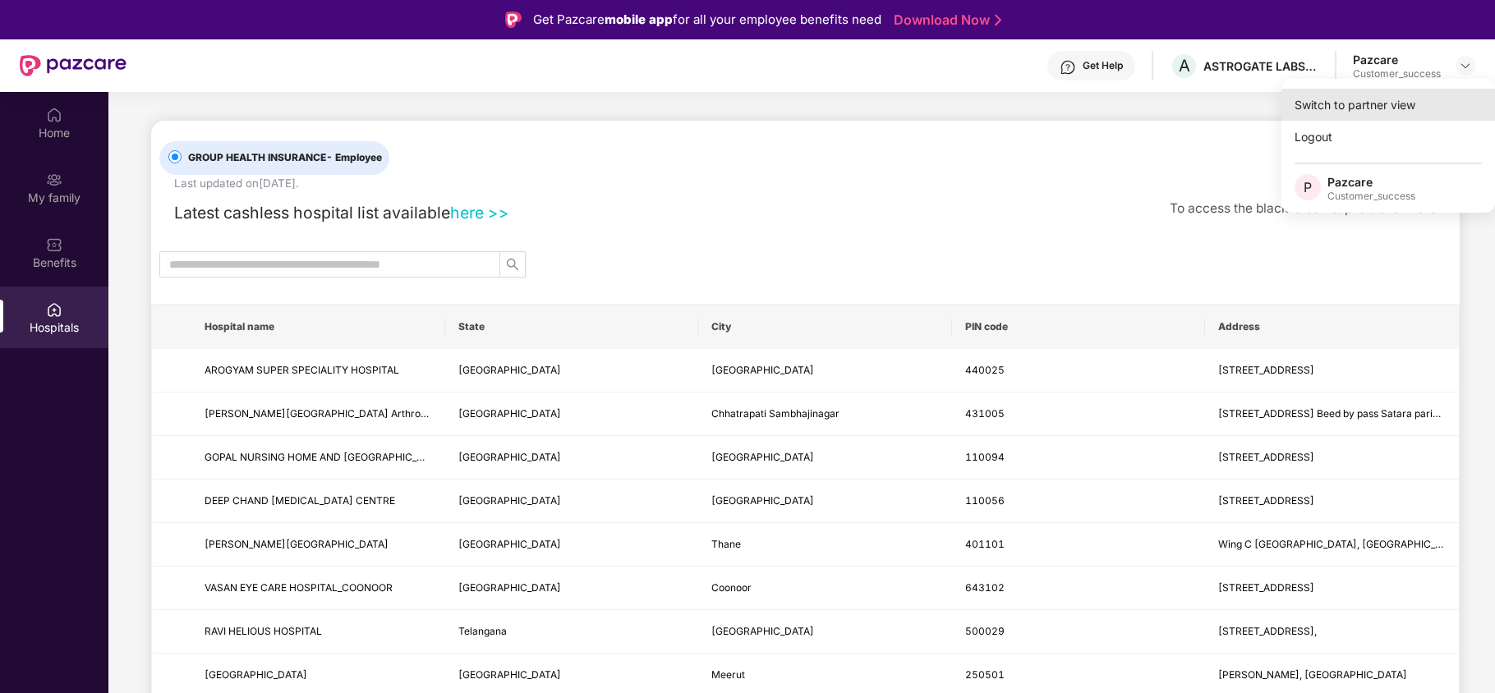
click at [1397, 103] on div "Switch to partner view" at bounding box center [1388, 105] width 214 height 32
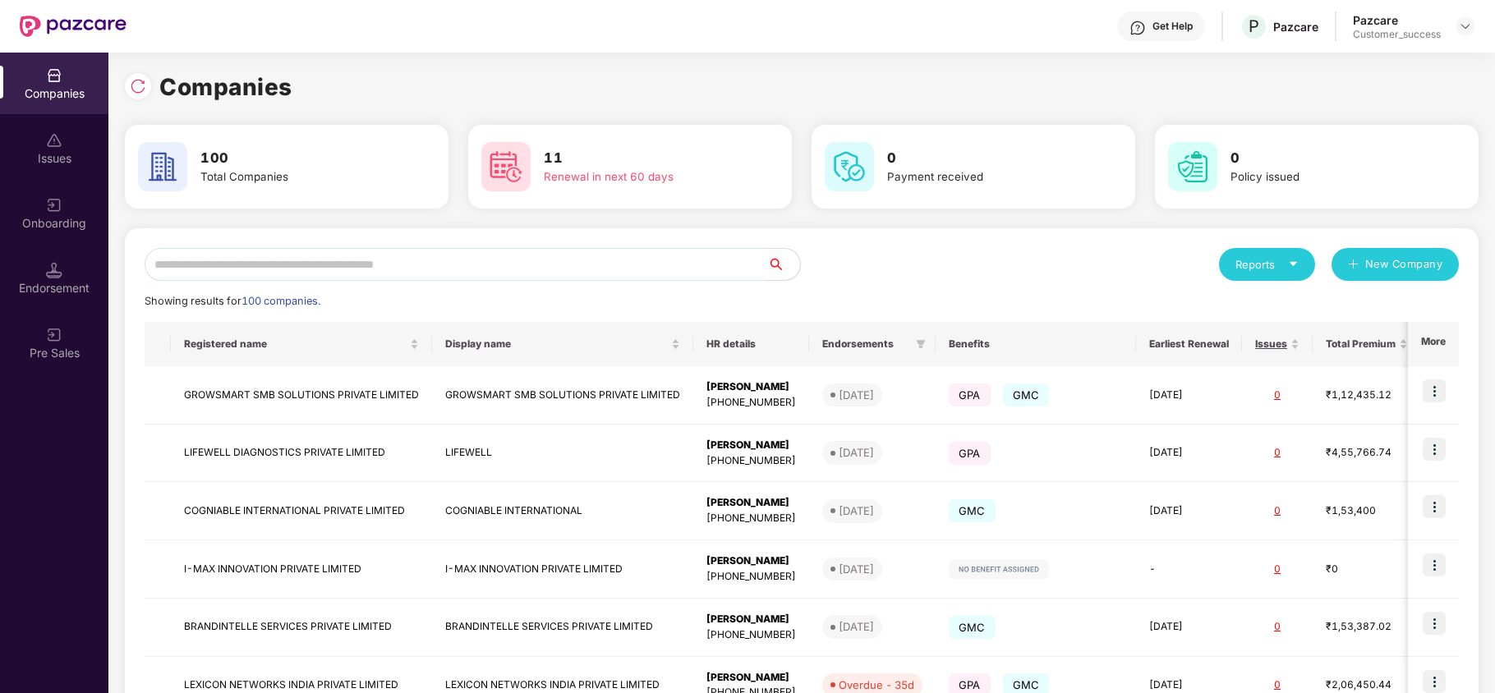
click at [483, 267] on input "text" at bounding box center [456, 264] width 622 height 33
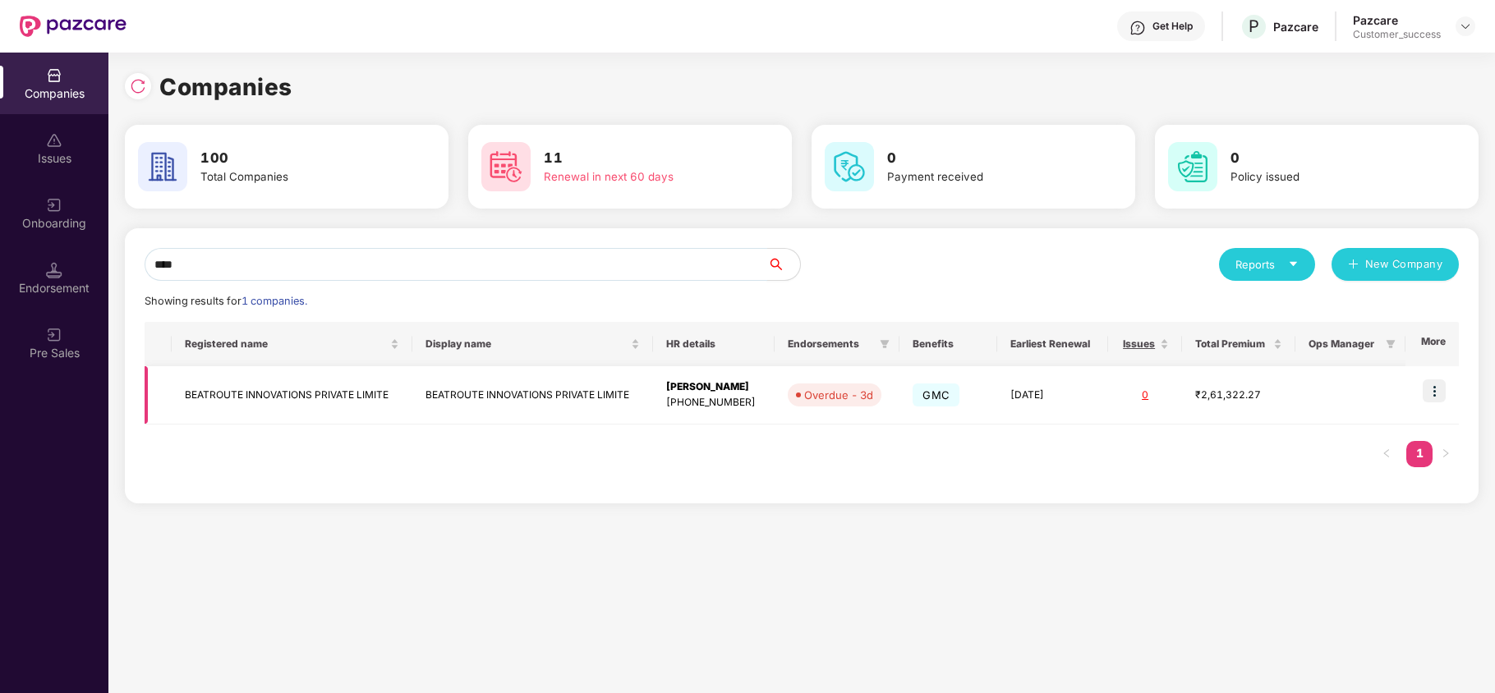
type input "****"
click at [1429, 381] on img at bounding box center [1433, 390] width 23 height 23
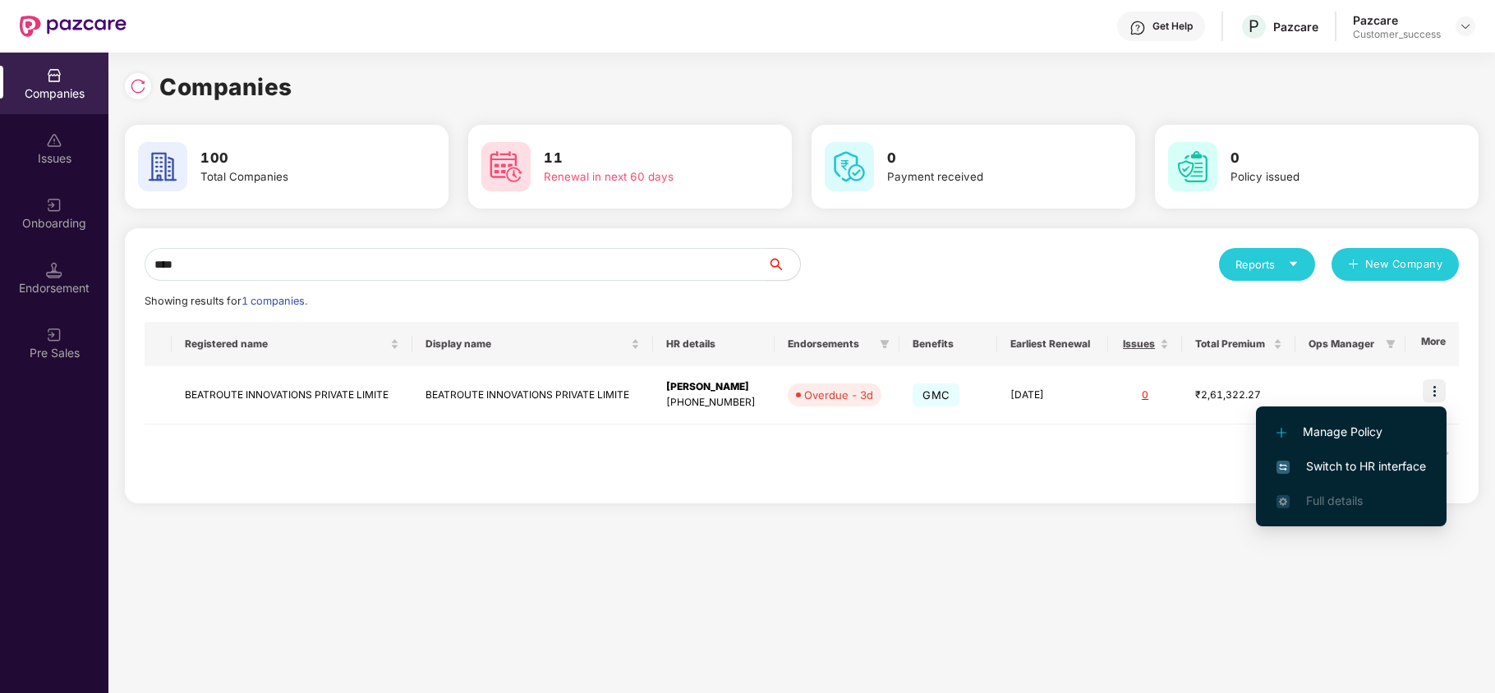
click at [1357, 457] on span "Switch to HR interface" at bounding box center [1350, 466] width 149 height 18
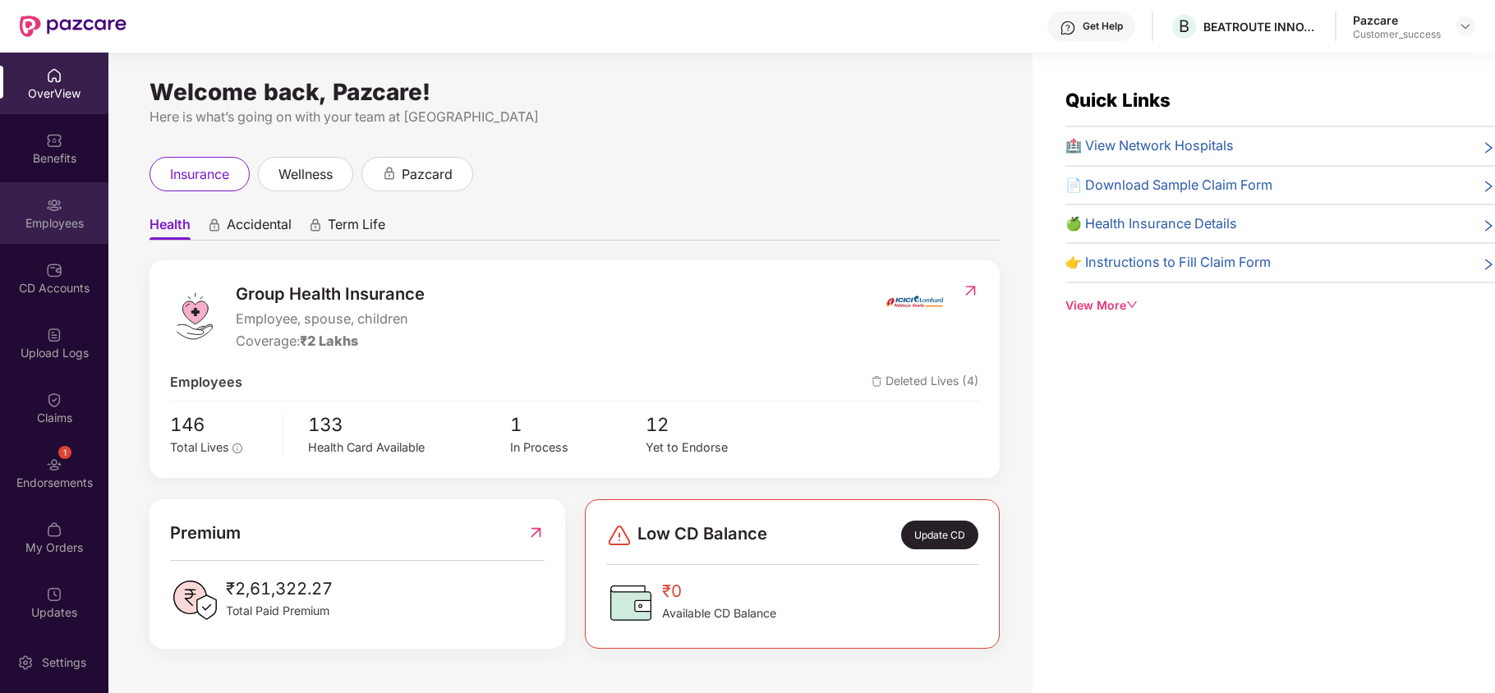
click at [92, 215] on div "Employees" at bounding box center [54, 223] width 108 height 16
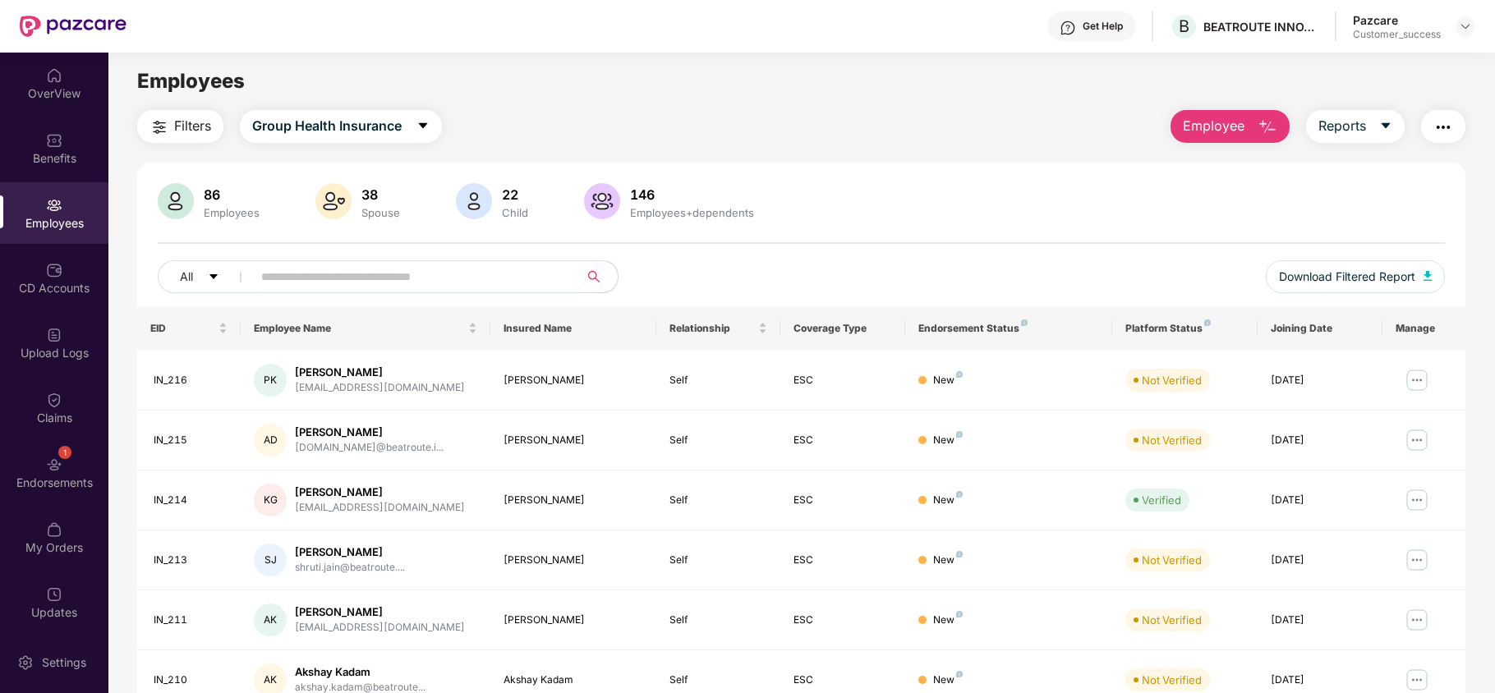
click at [310, 282] on input "text" at bounding box center [408, 276] width 295 height 25
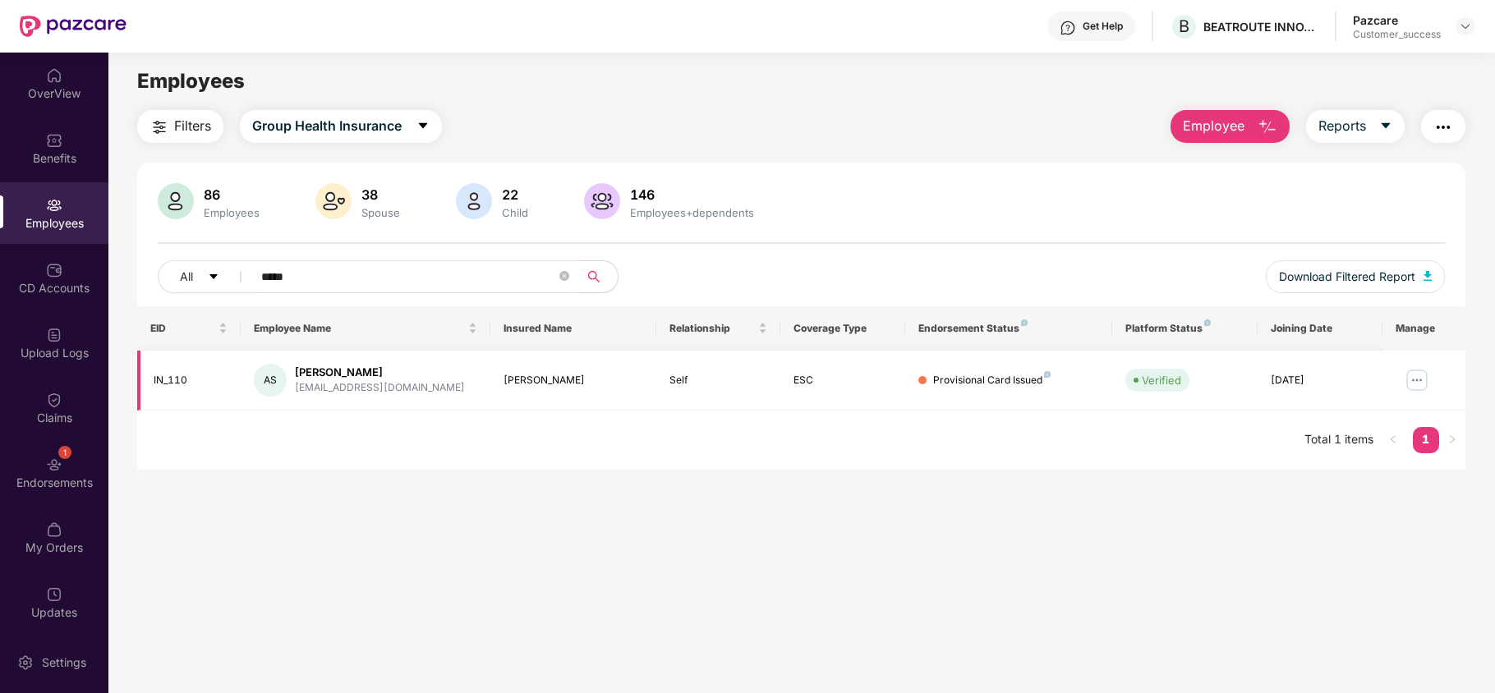
type input "*****"
click at [1412, 384] on img at bounding box center [1416, 380] width 26 height 26
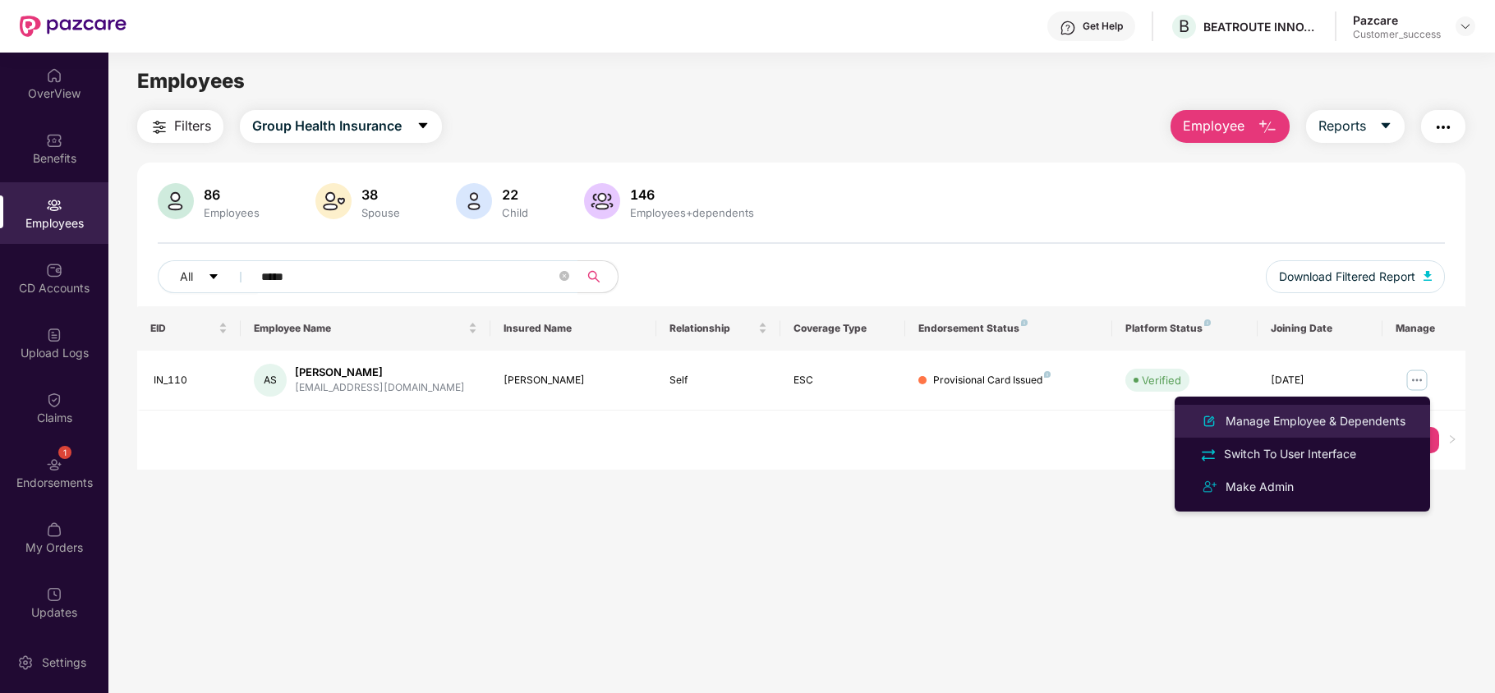
click at [1364, 422] on div "Manage Employee & Dependents" at bounding box center [1315, 421] width 186 height 18
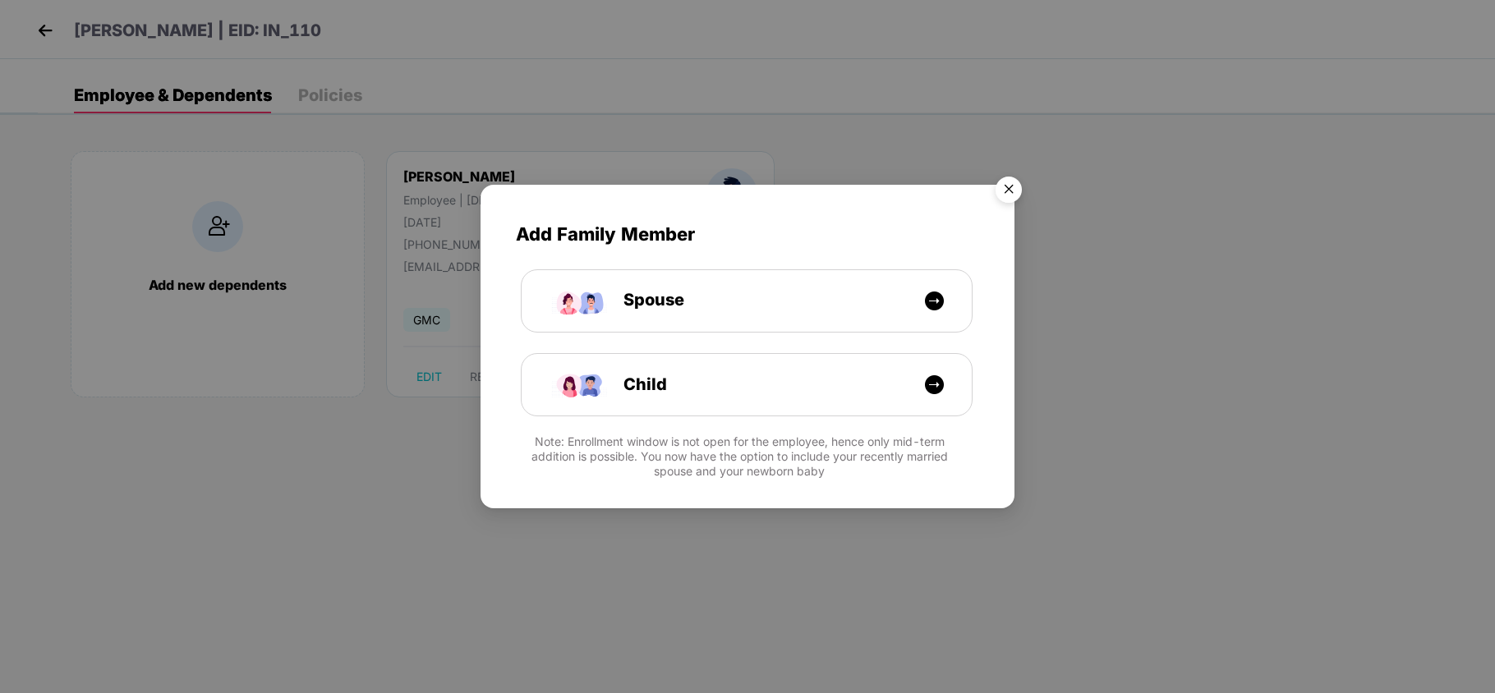
click at [1003, 195] on img "Close" at bounding box center [1008, 192] width 46 height 46
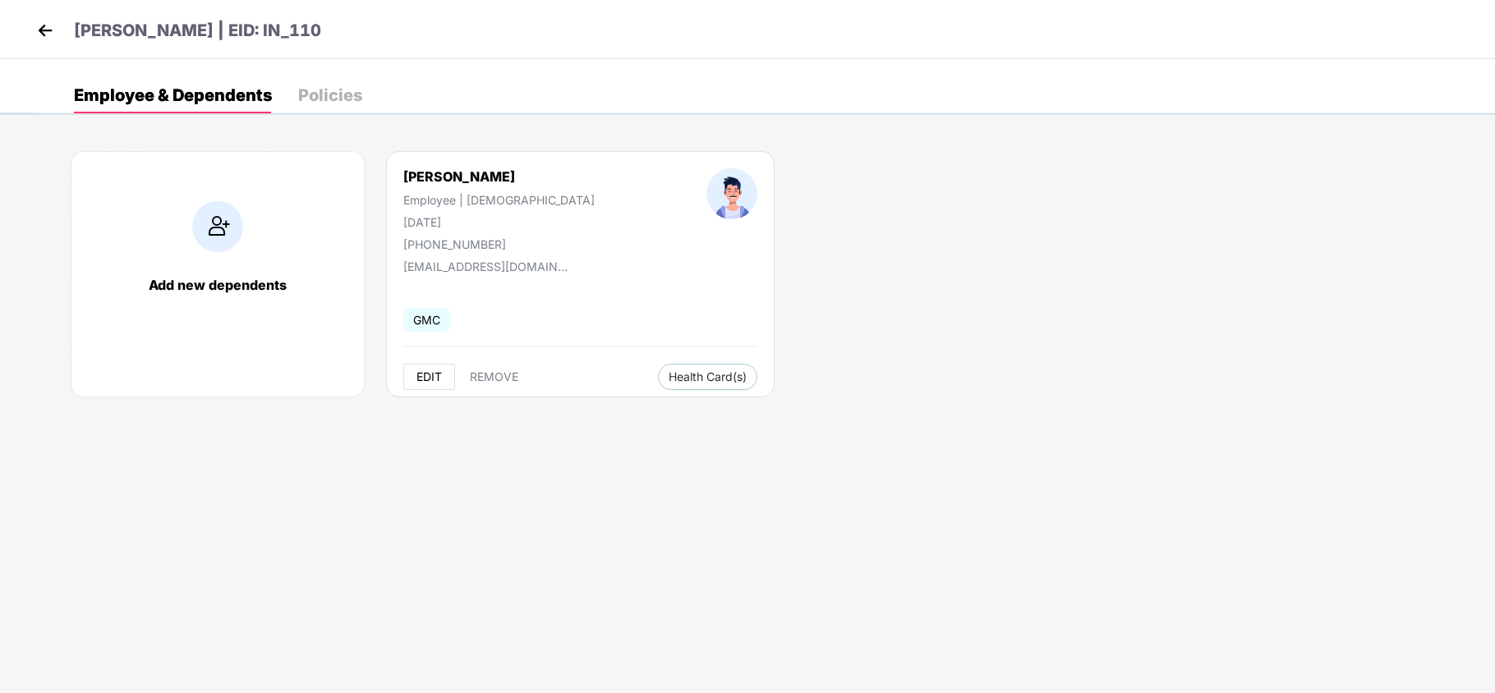
click at [419, 385] on button "EDIT" at bounding box center [429, 377] width 52 height 26
select select "****"
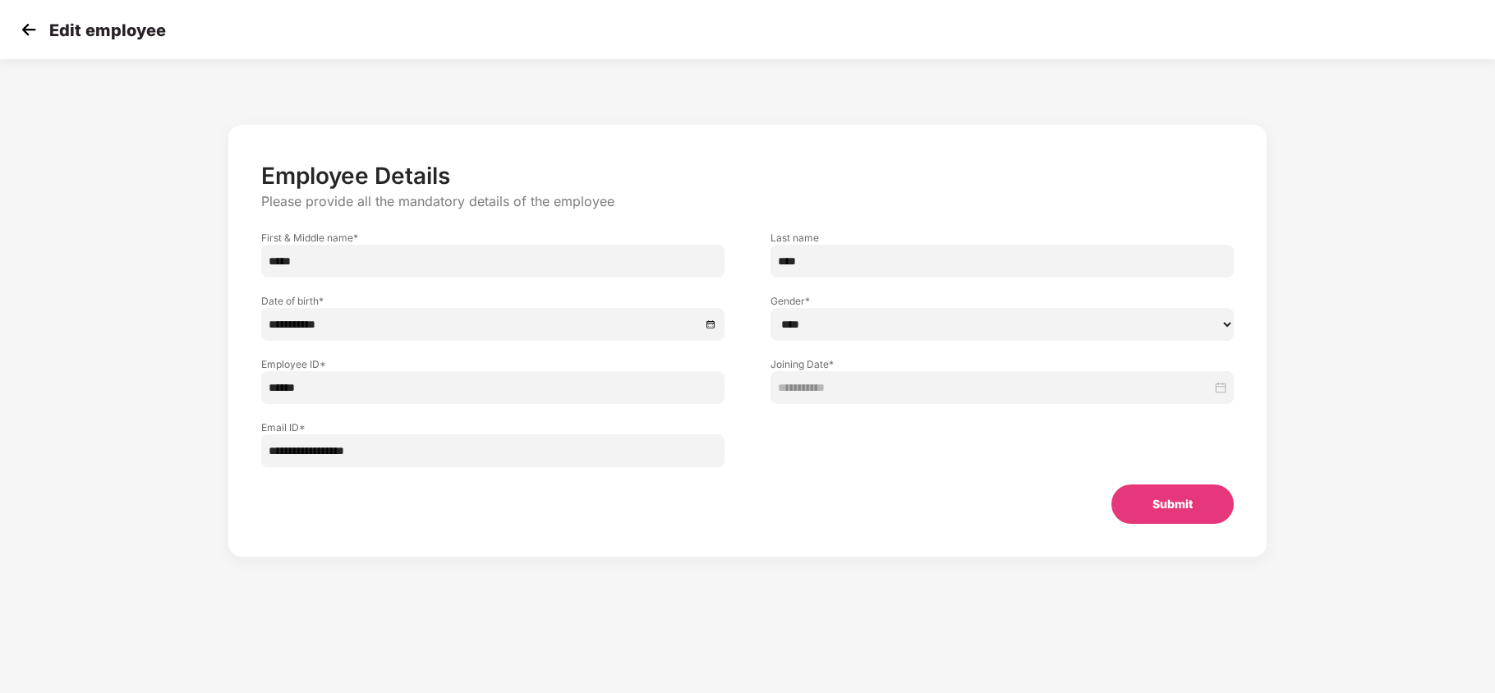
click at [349, 383] on input "******" at bounding box center [492, 387] width 463 height 33
type input "******"
click at [1134, 506] on button "Submit" at bounding box center [1172, 504] width 122 height 39
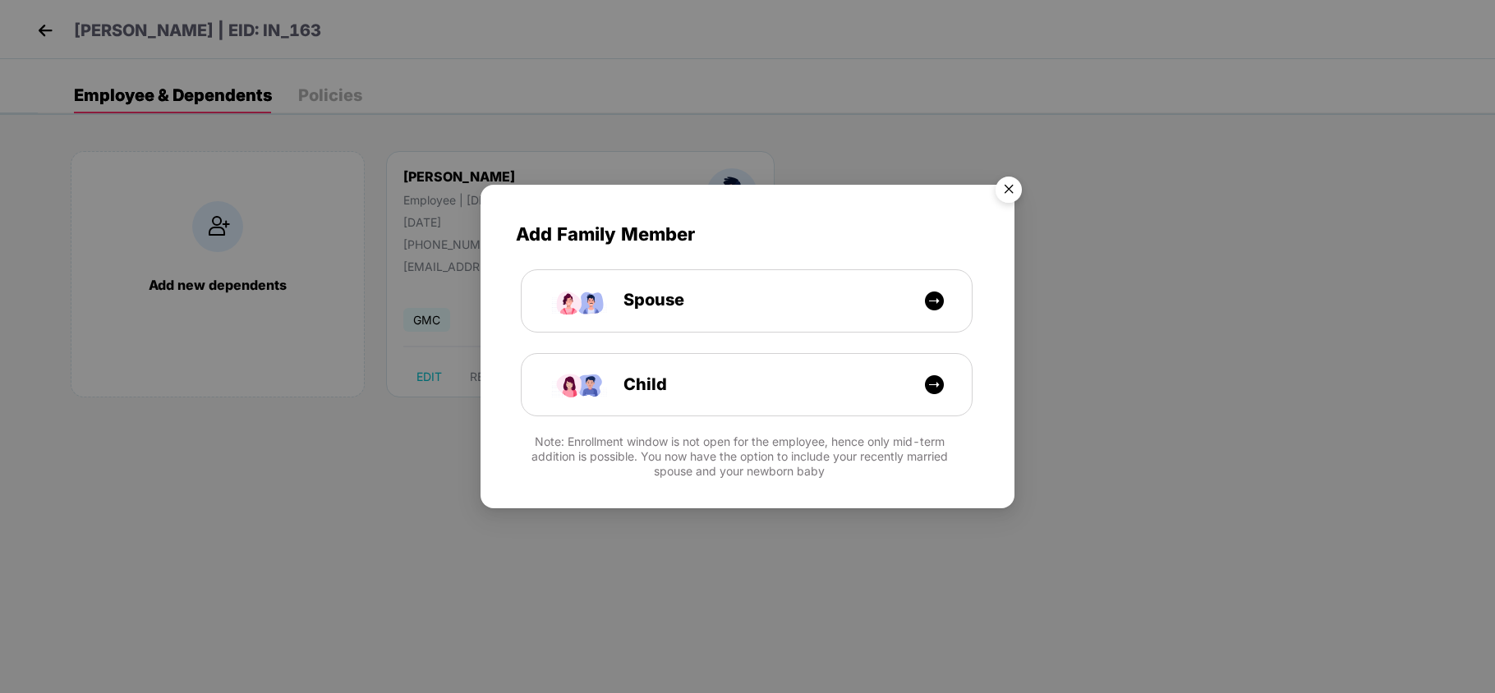
click at [1010, 184] on img "Close" at bounding box center [1008, 192] width 46 height 46
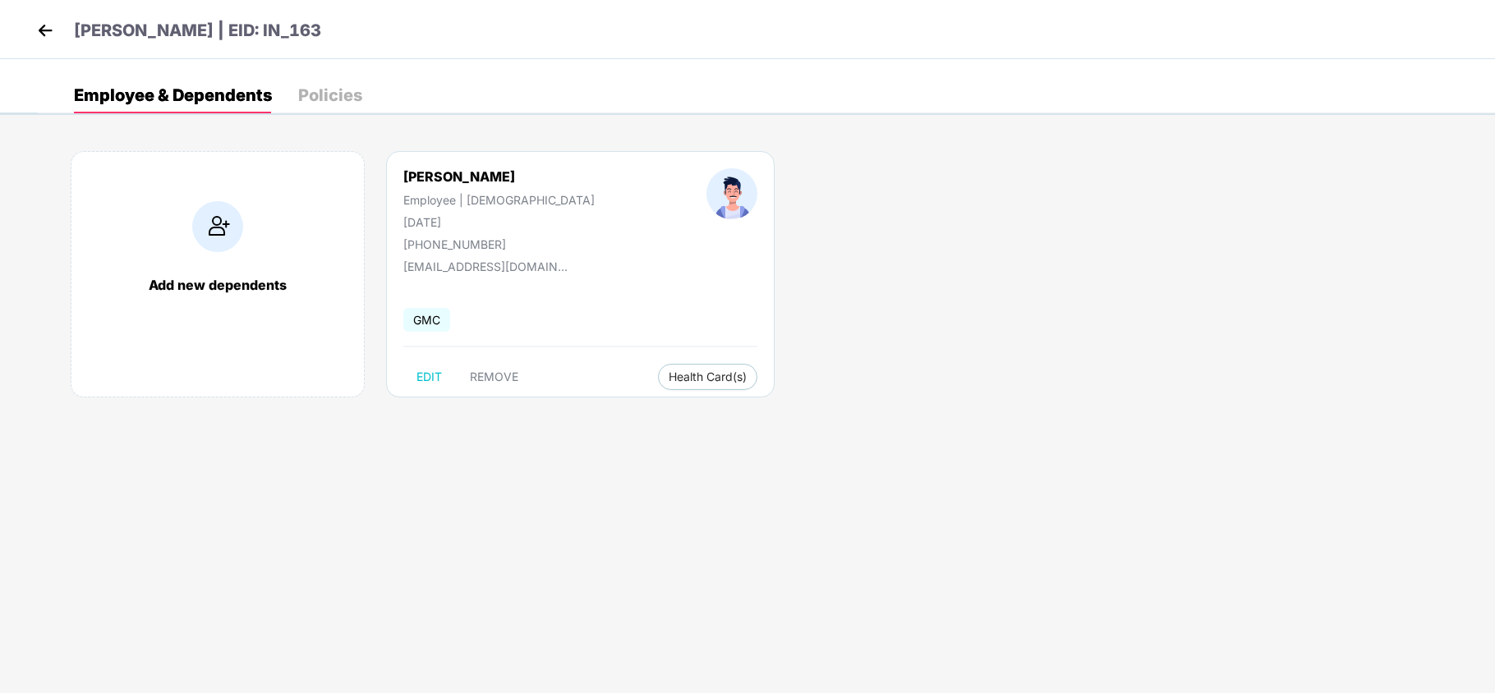
click at [43, 16] on div "[PERSON_NAME] | EID: IN_163" at bounding box center [747, 29] width 1495 height 59
click at [43, 28] on img at bounding box center [45, 30] width 25 height 25
